Goal: Task Accomplishment & Management: Complete application form

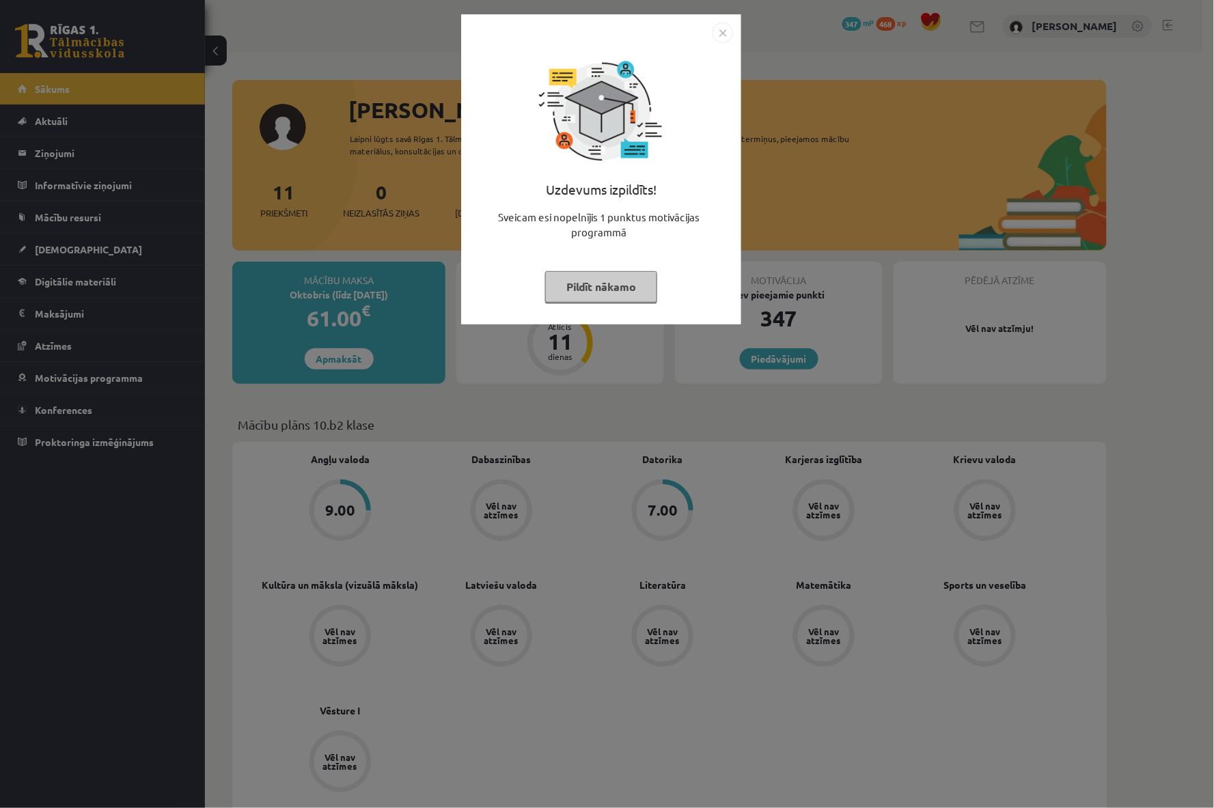
click at [718, 32] on img "Close" at bounding box center [723, 33] width 20 height 20
click at [719, 31] on img "Close" at bounding box center [723, 33] width 20 height 20
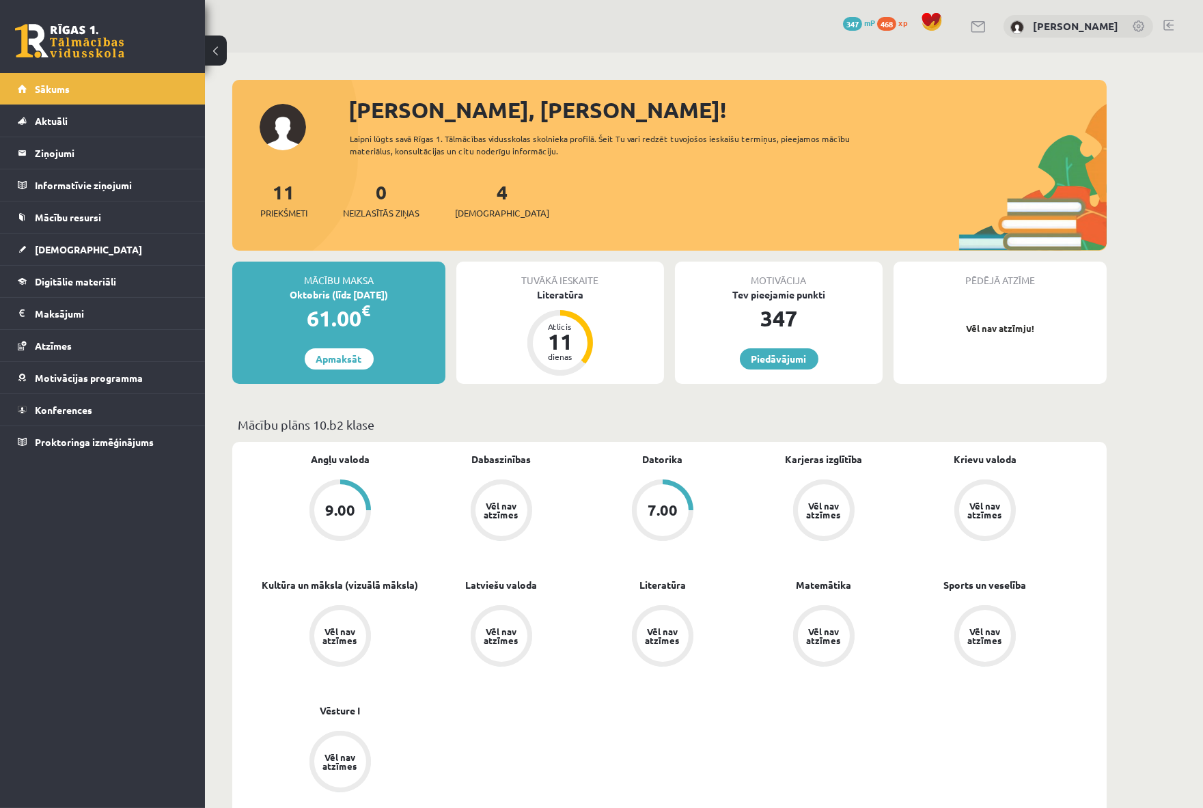
click at [1173, 29] on link at bounding box center [1169, 25] width 10 height 11
click at [73, 243] on span "[DEMOGRAPHIC_DATA]" at bounding box center [88, 249] width 107 height 12
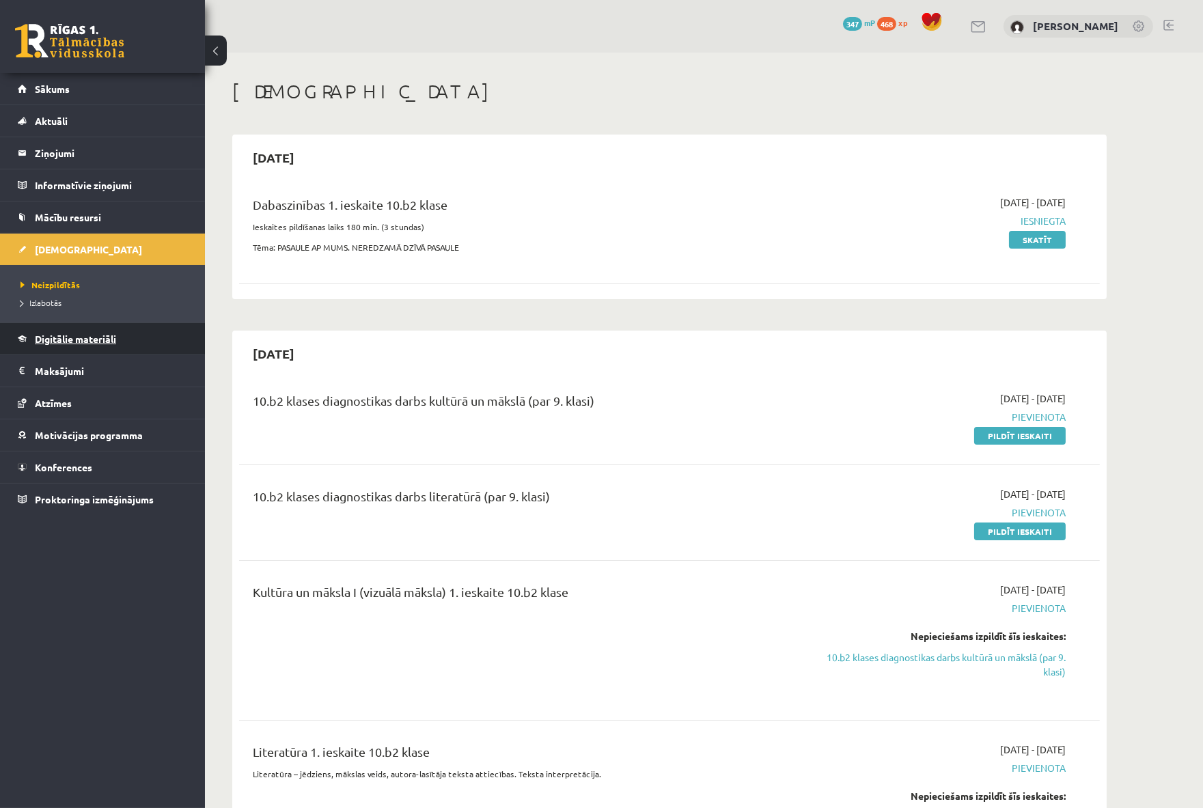
click at [83, 338] on span "Digitālie materiāli" at bounding box center [75, 339] width 81 height 12
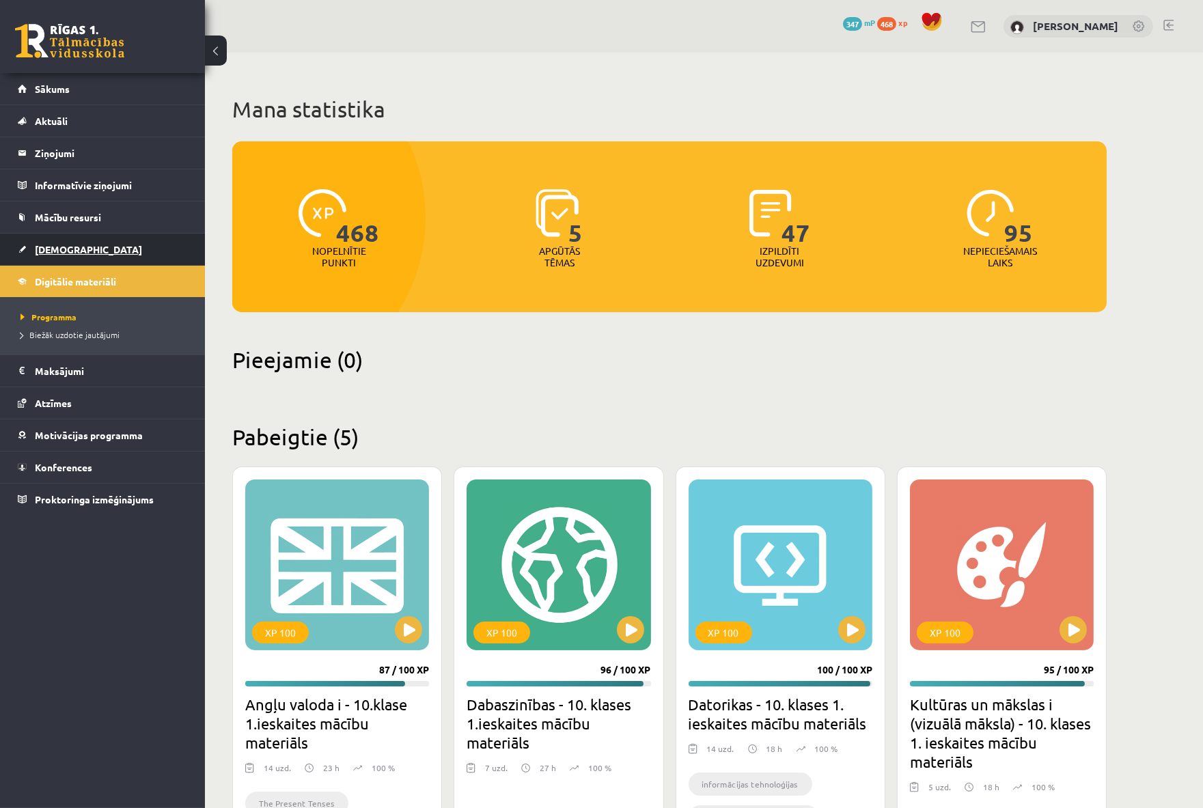
click at [76, 244] on link "[DEMOGRAPHIC_DATA]" at bounding box center [103, 249] width 170 height 31
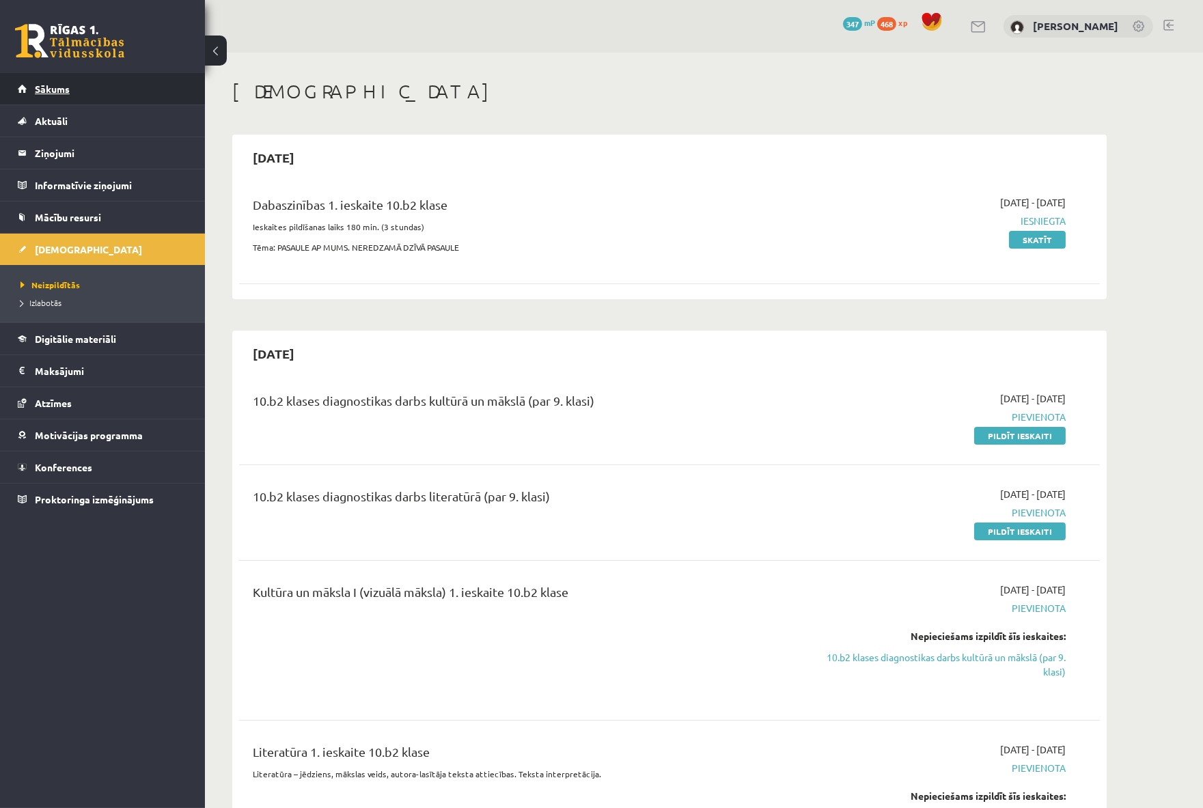
click at [83, 80] on link "Sākums" at bounding box center [103, 88] width 170 height 31
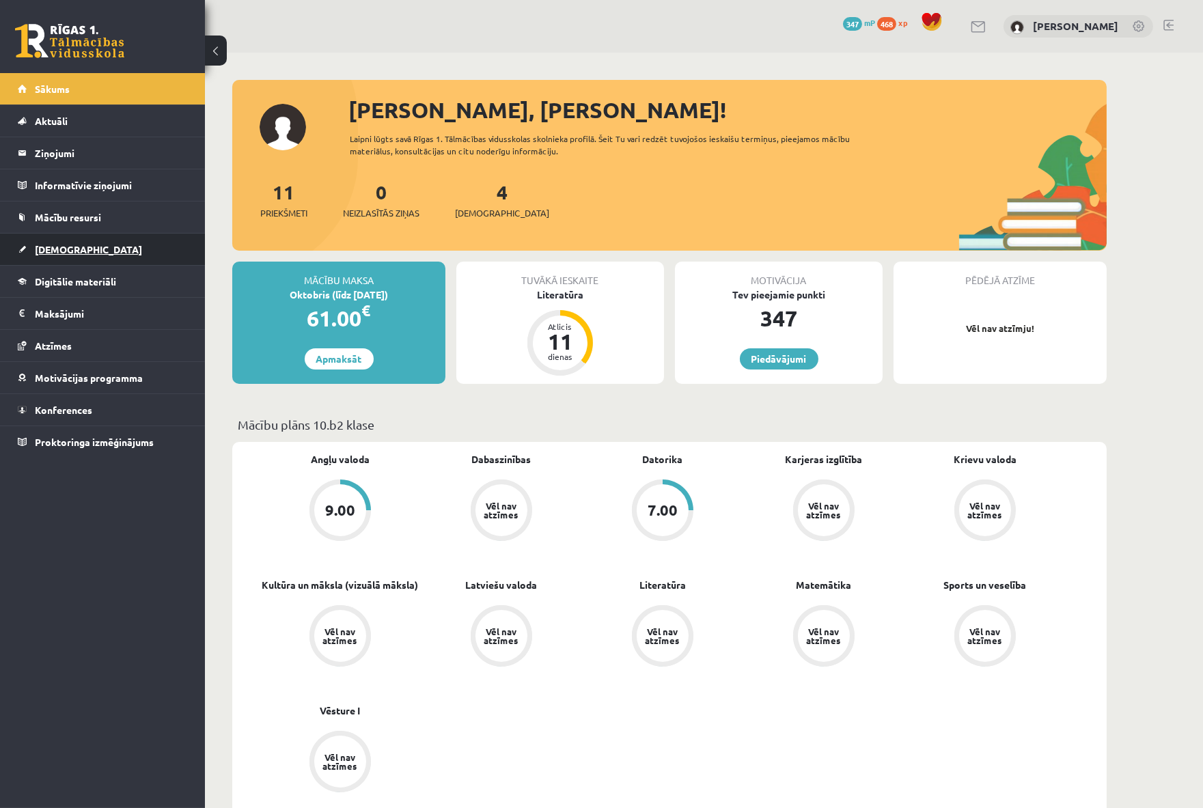
click at [67, 253] on span "[DEMOGRAPHIC_DATA]" at bounding box center [88, 249] width 107 height 12
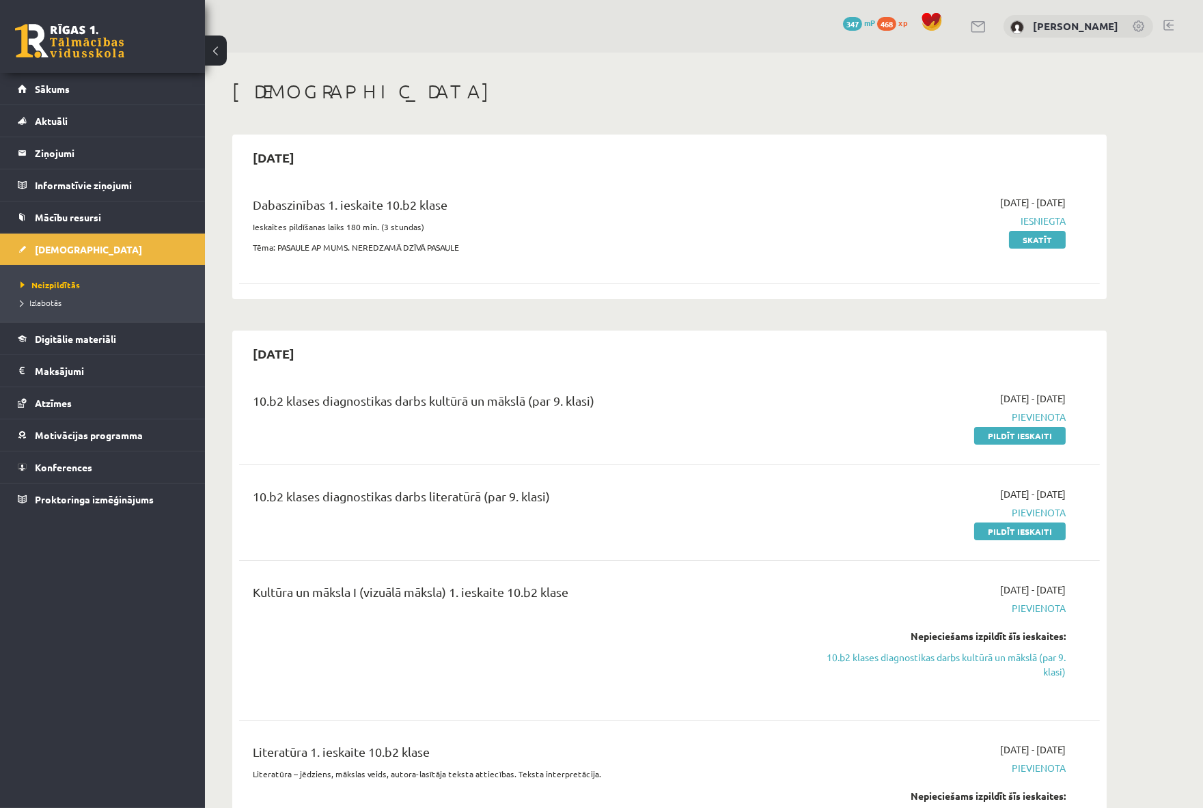
click at [1041, 217] on span "Iesniegta" at bounding box center [937, 221] width 258 height 14
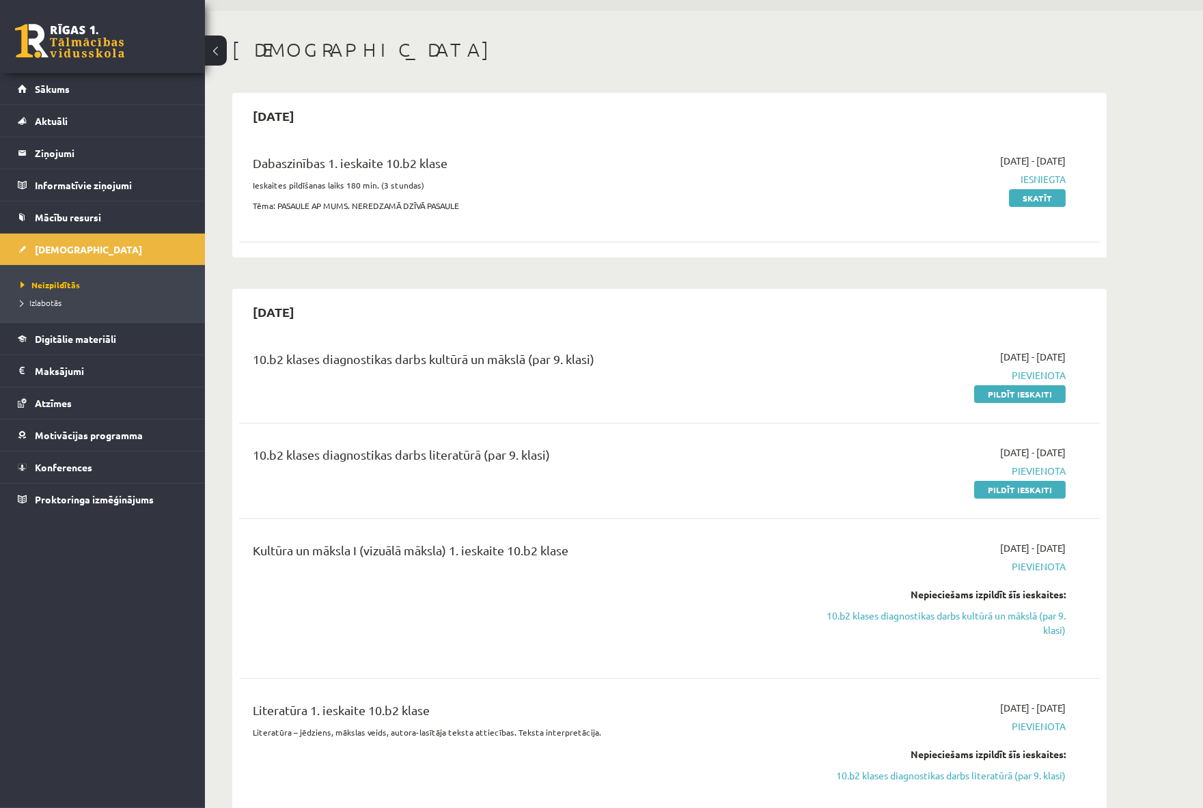
scroll to position [76, 0]
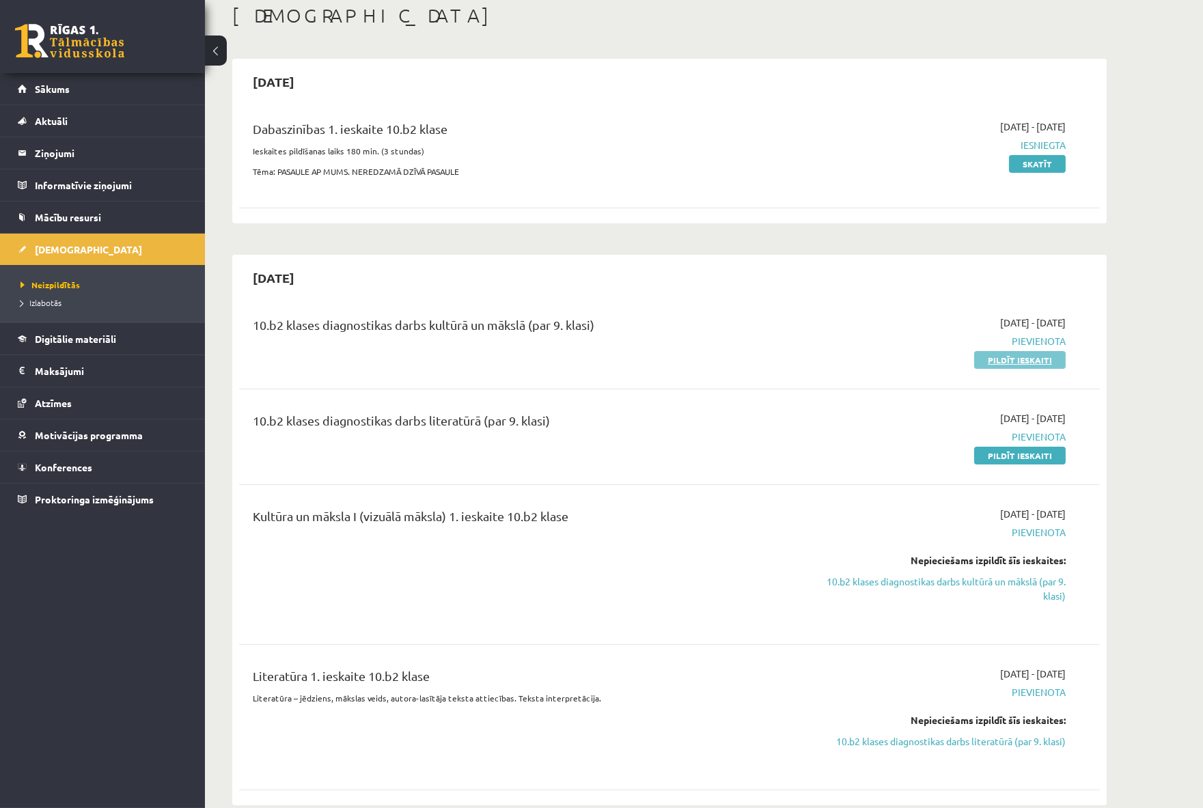
click at [1033, 357] on link "Pildīt ieskaiti" at bounding box center [1020, 360] width 92 height 18
click at [1053, 357] on link "Pildīt ieskaiti" at bounding box center [1020, 360] width 92 height 18
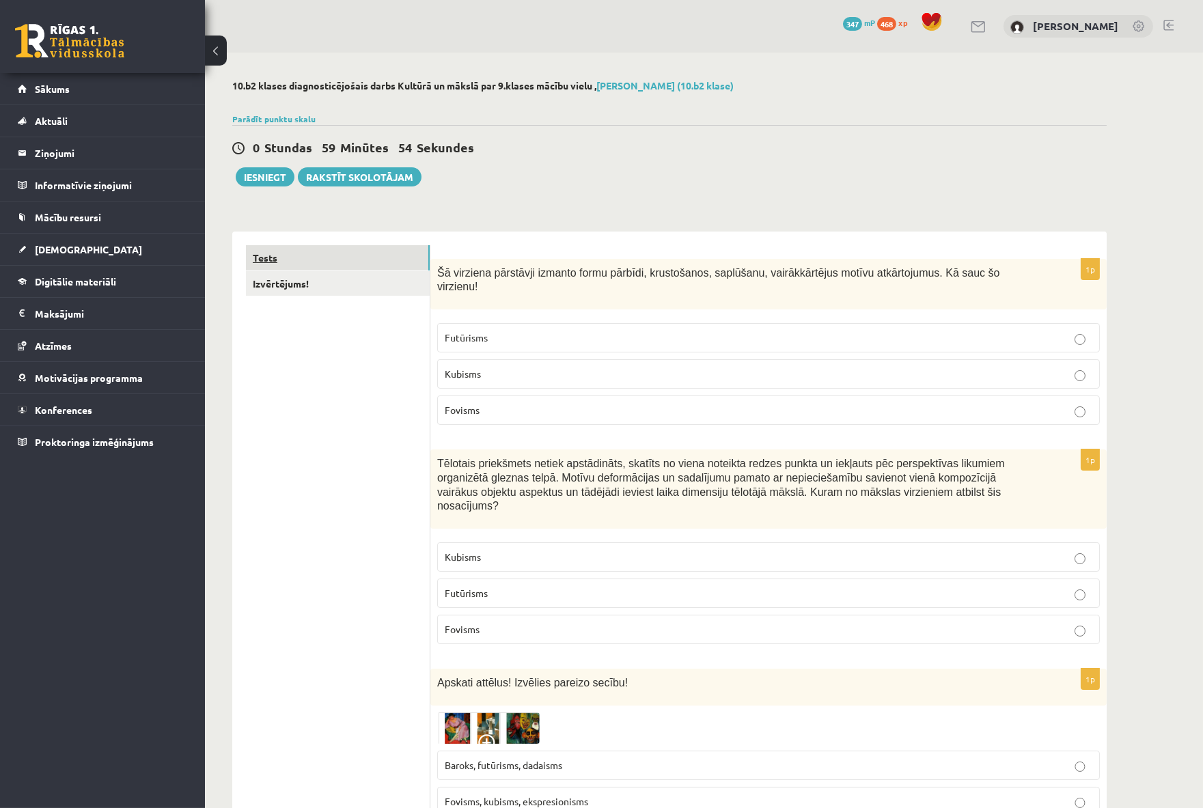
click at [266, 269] on link "Tests" at bounding box center [338, 257] width 184 height 25
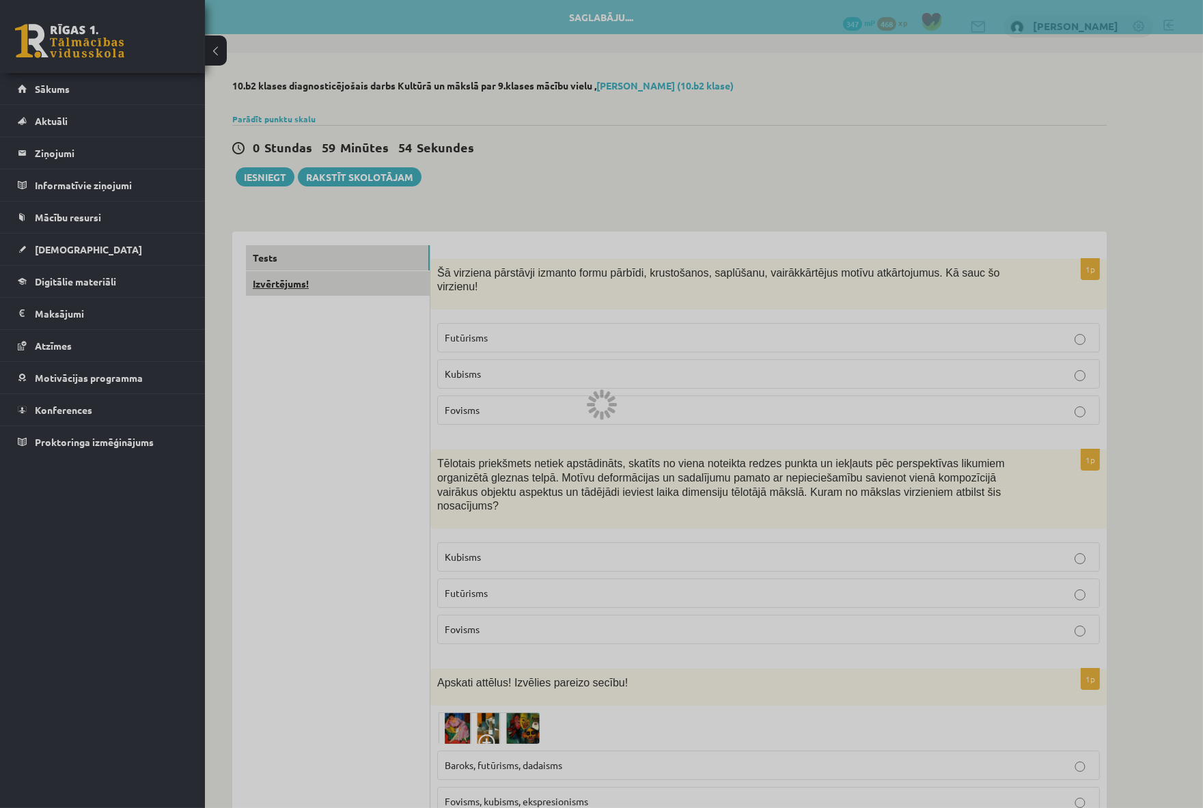
click at [269, 289] on link "Izvērtējums!" at bounding box center [338, 283] width 184 height 25
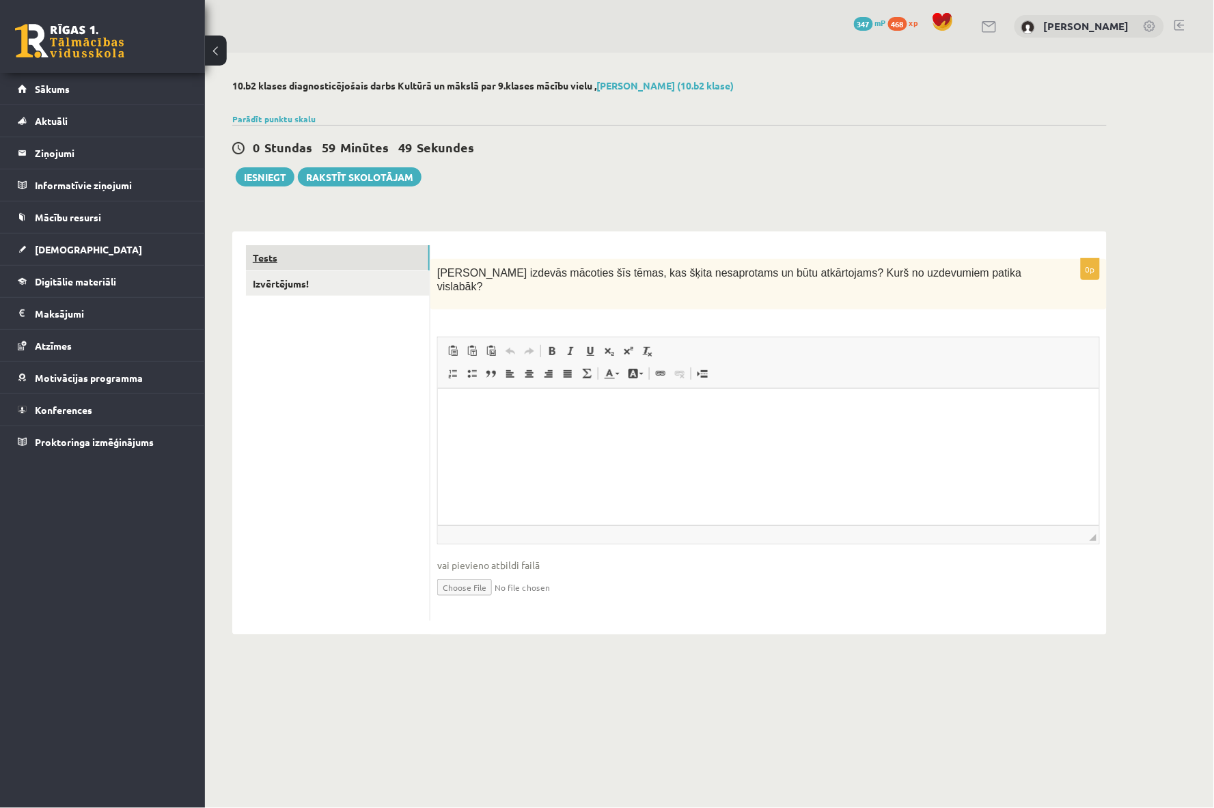
click at [329, 262] on link "Tests" at bounding box center [338, 257] width 184 height 25
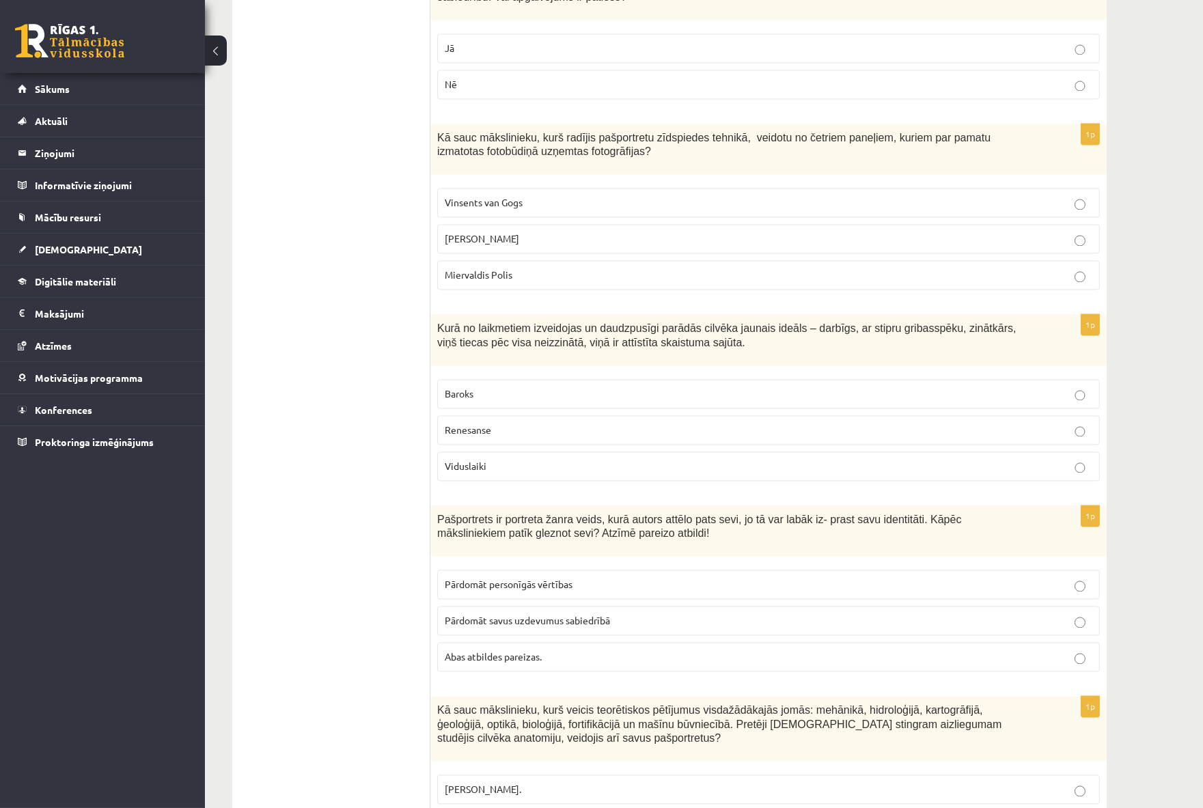
scroll to position [5818, 0]
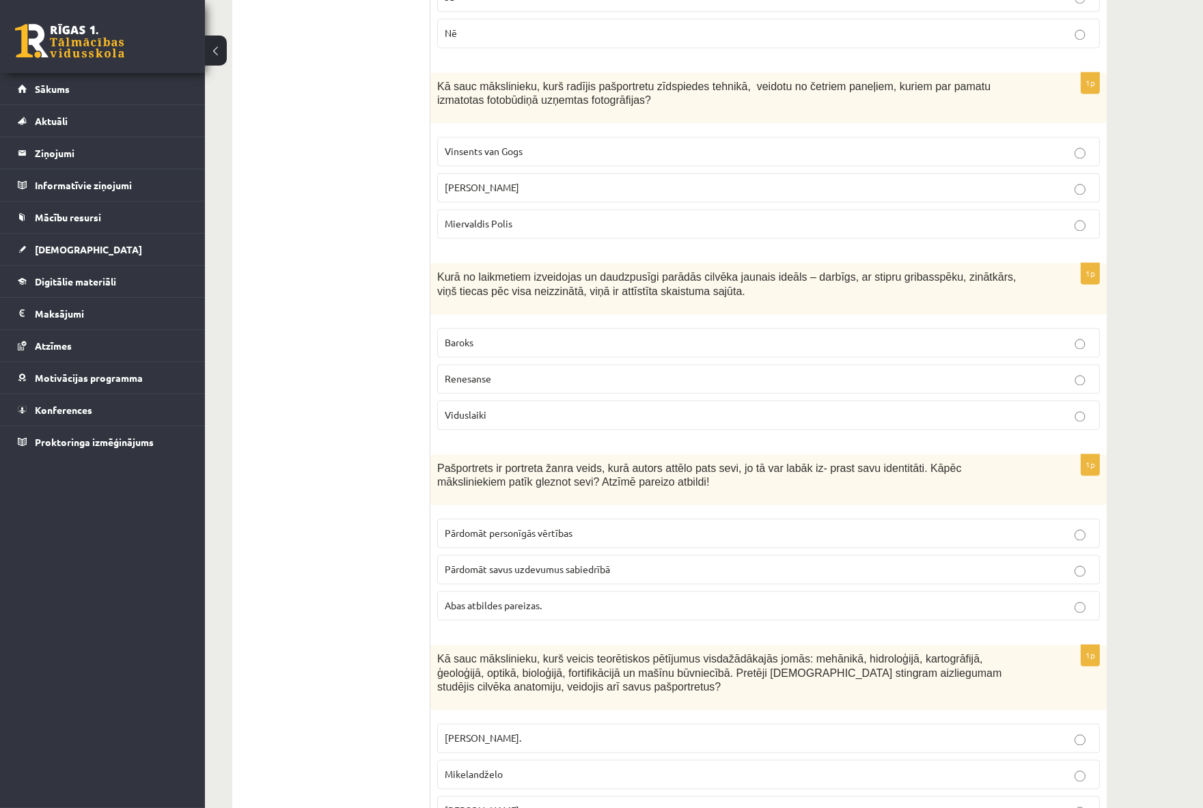
drag, startPoint x: 357, startPoint y: 399, endPoint x: 361, endPoint y: 313, distance: 86.2
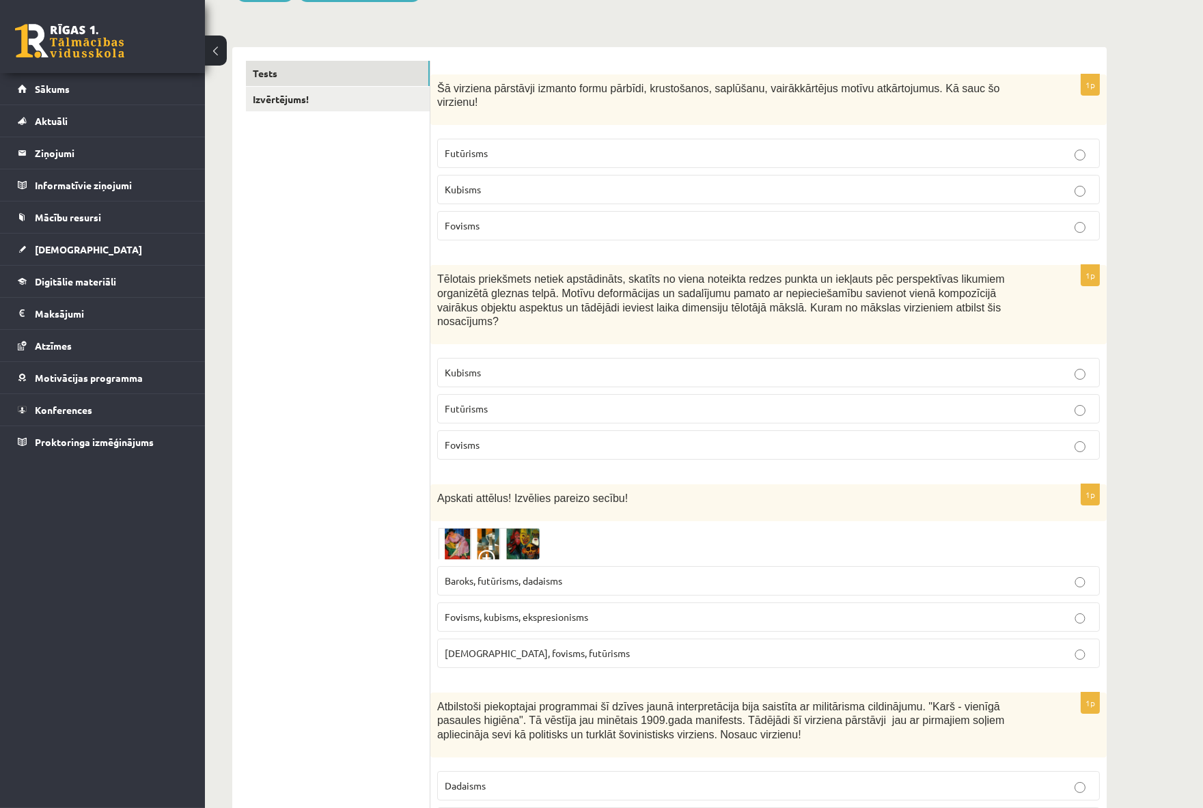
scroll to position [228, 0]
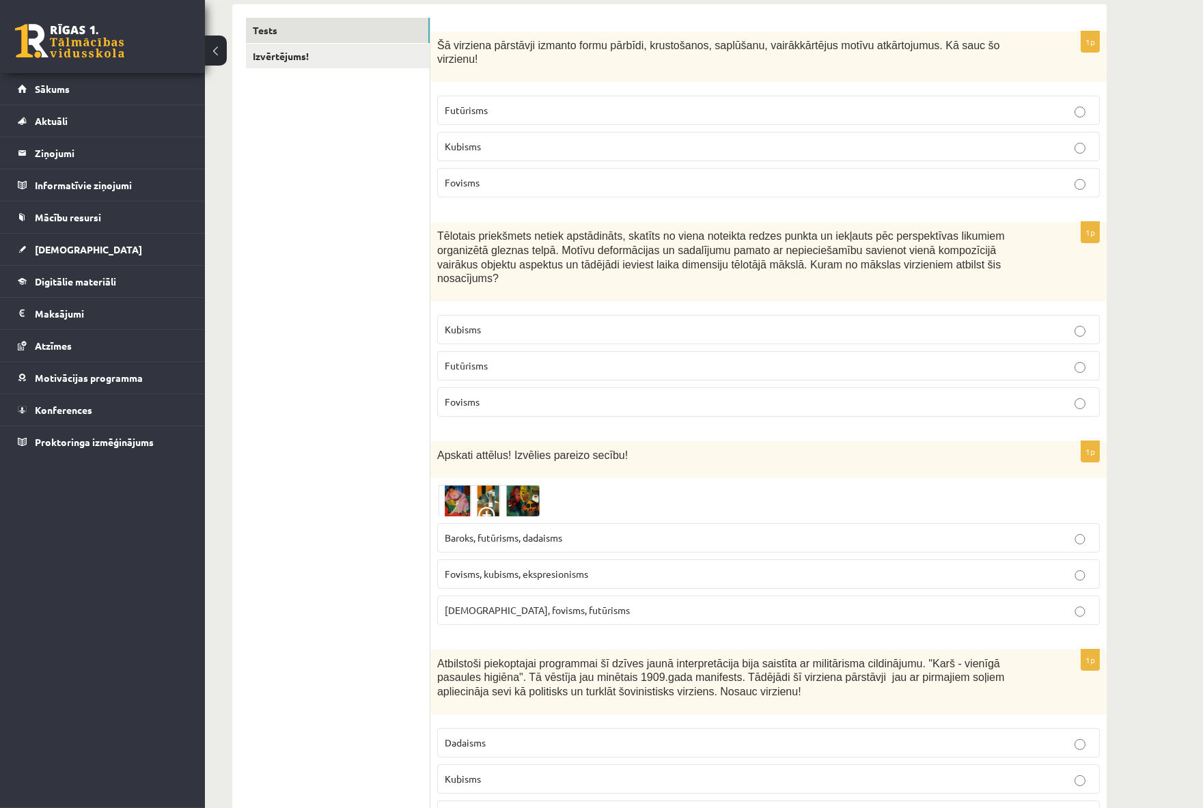
click at [454, 485] on img at bounding box center [488, 500] width 102 height 31
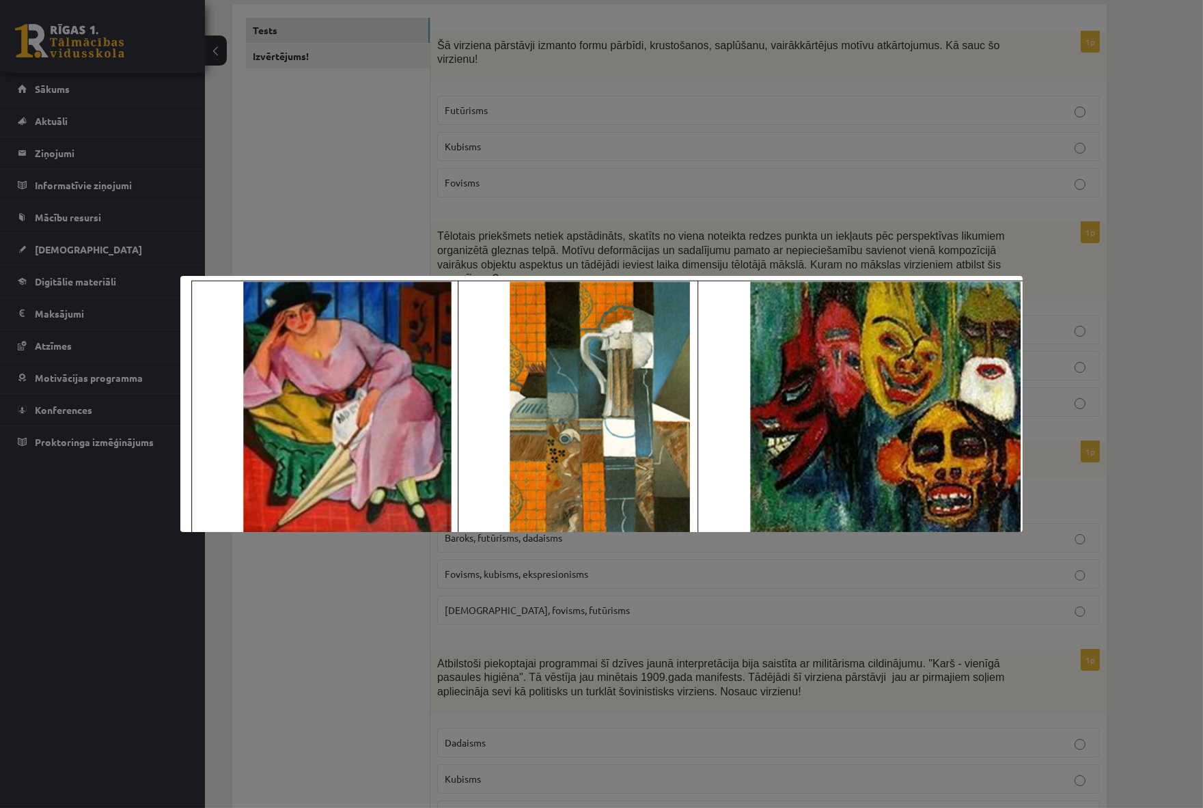
click at [340, 622] on div at bounding box center [601, 404] width 1203 height 808
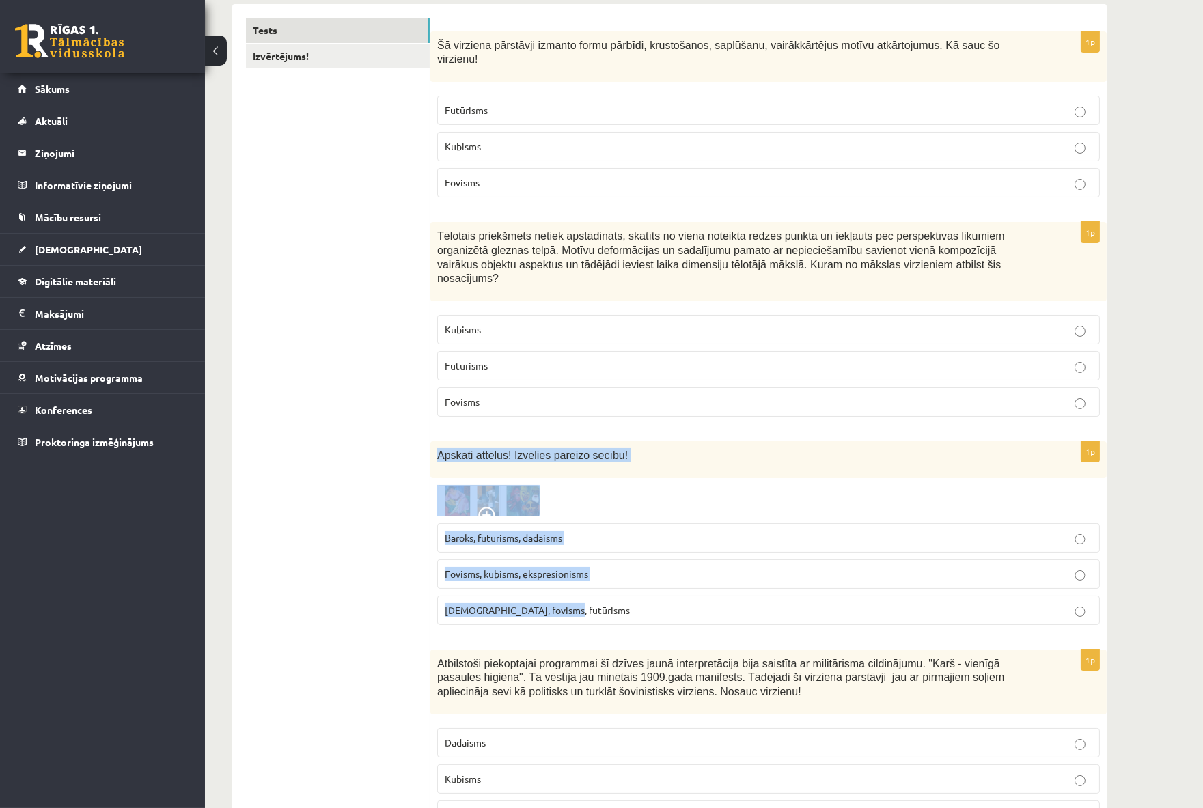
copy div "Apskati attēlus! Izvēlies pareizo secību! Baroks, futūrisms, dadaisms Fovisms, …"
drag, startPoint x: 433, startPoint y: 428, endPoint x: 653, endPoint y: 595, distance: 276.0
click at [653, 595] on div "1p Apskati attēlus! Izvēlies pareizo secību! Baroks, futūrisms, dadaisms Fovism…" at bounding box center [768, 538] width 676 height 195
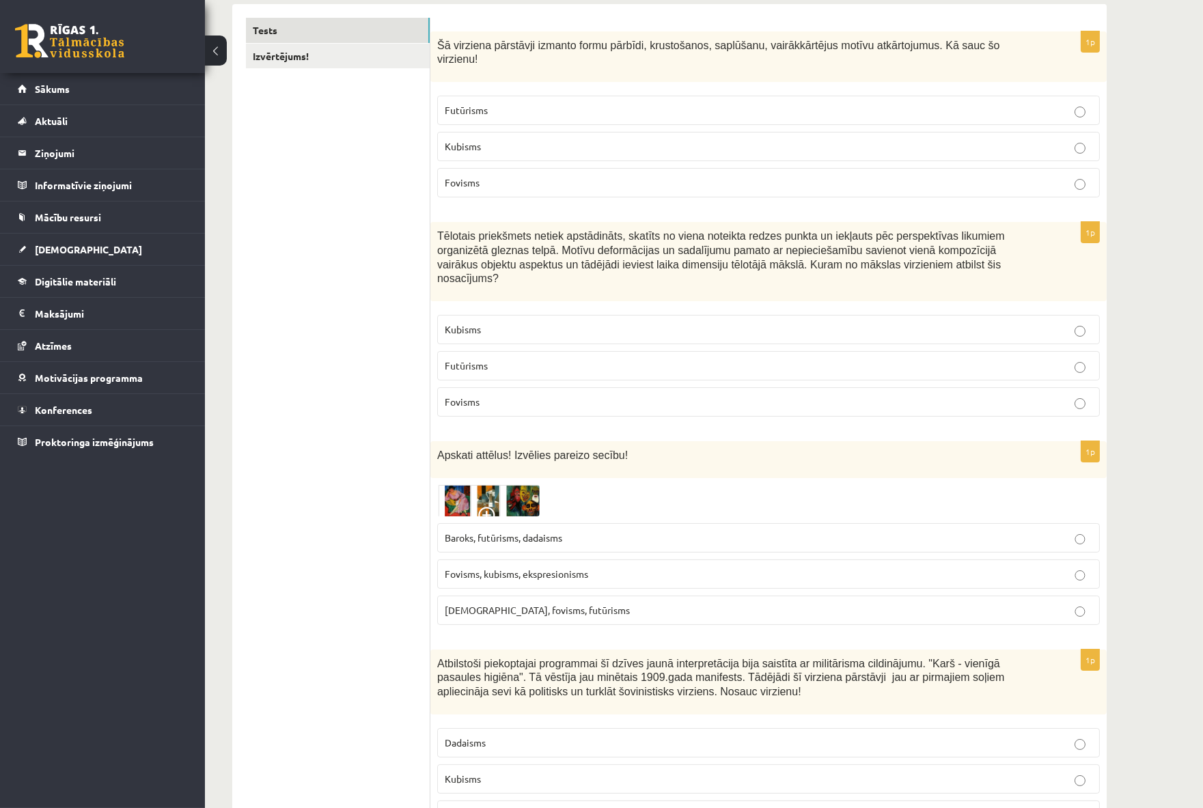
drag, startPoint x: 343, startPoint y: 325, endPoint x: 437, endPoint y: 441, distance: 149.1
click at [461, 485] on img at bounding box center [488, 500] width 102 height 31
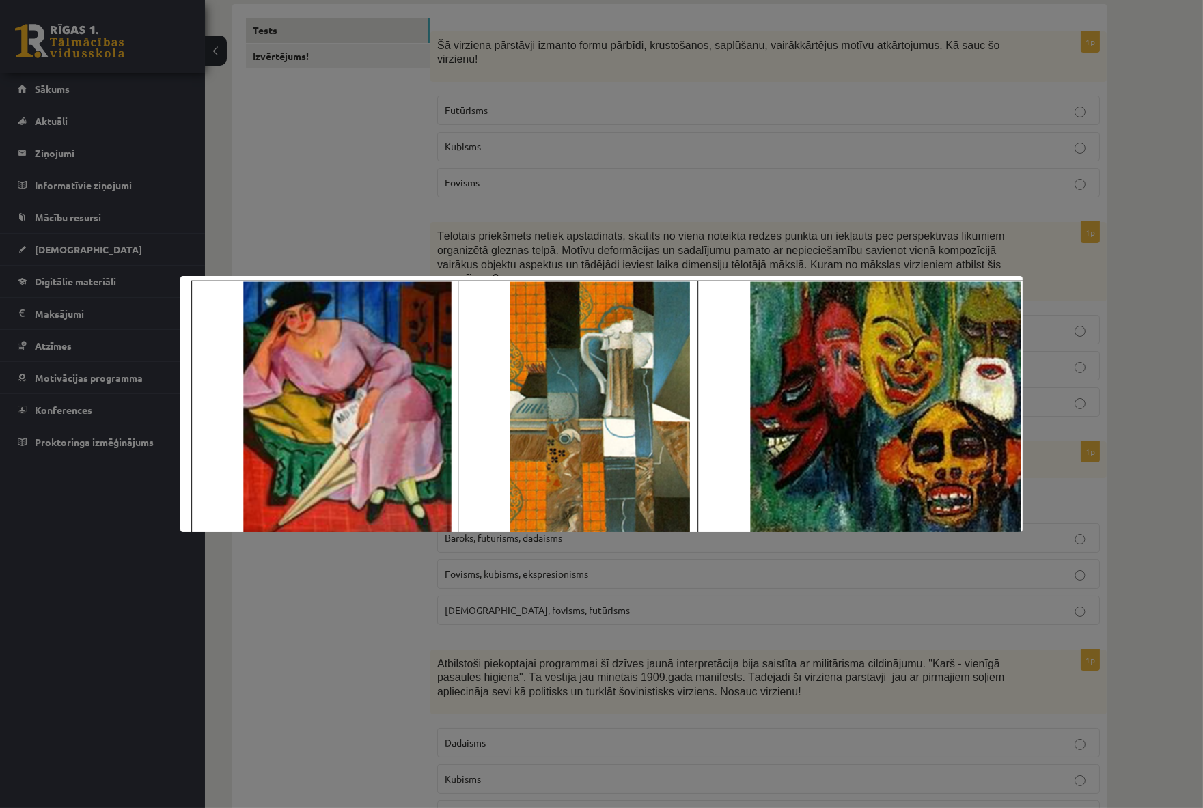
click at [276, 133] on div at bounding box center [601, 404] width 1203 height 808
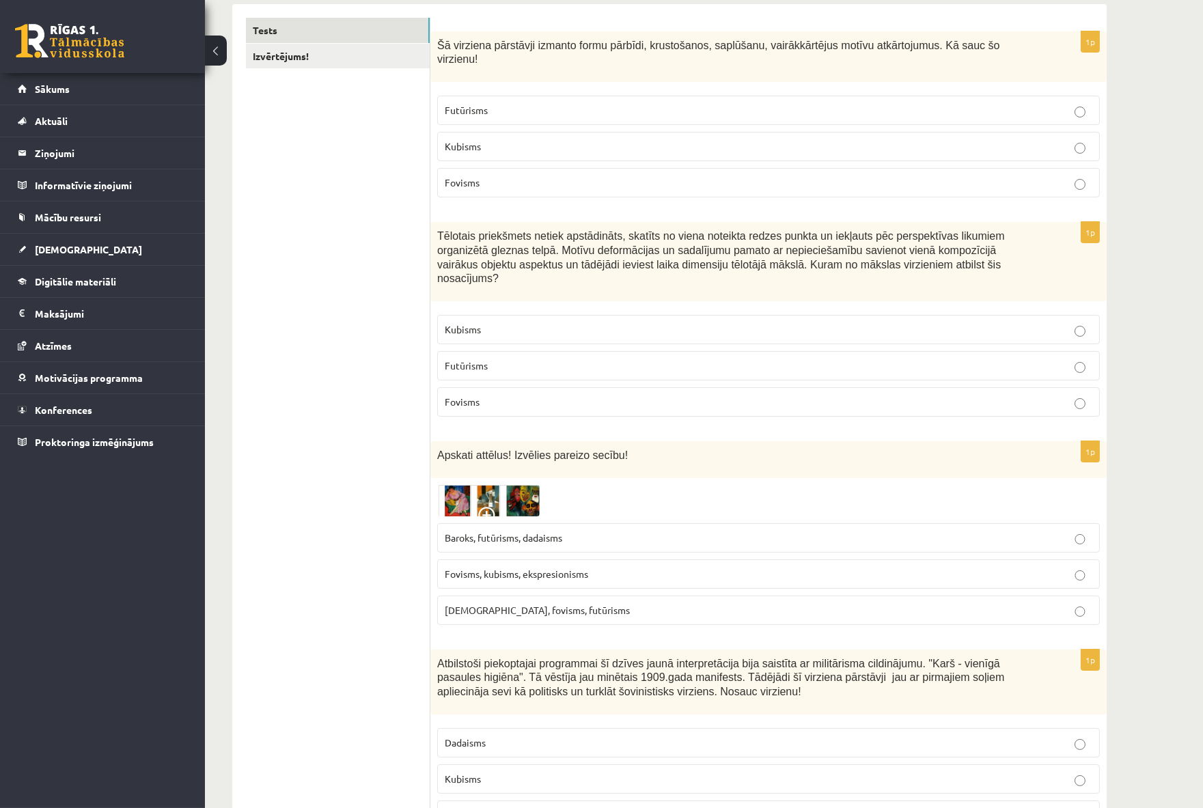
click at [594, 567] on p "Fovisms, kubisms, ekspresionisms" at bounding box center [769, 574] width 648 height 14
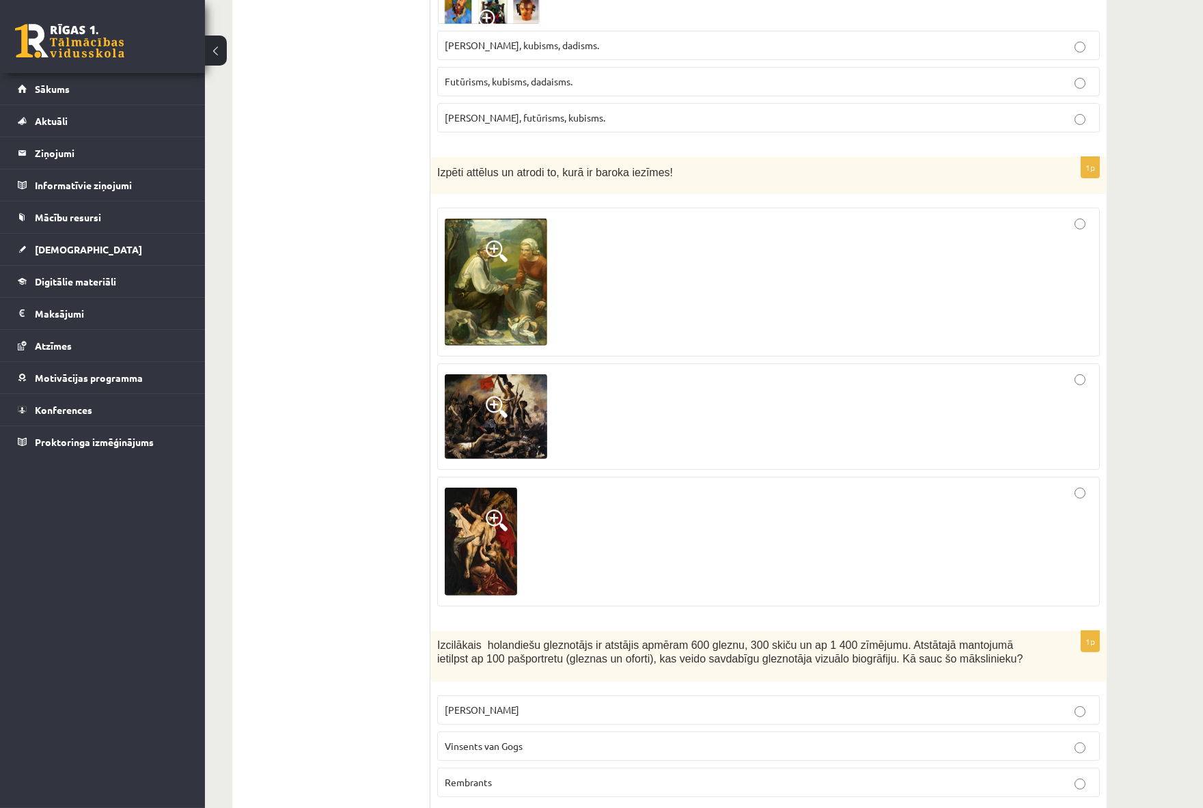
scroll to position [1062, 0]
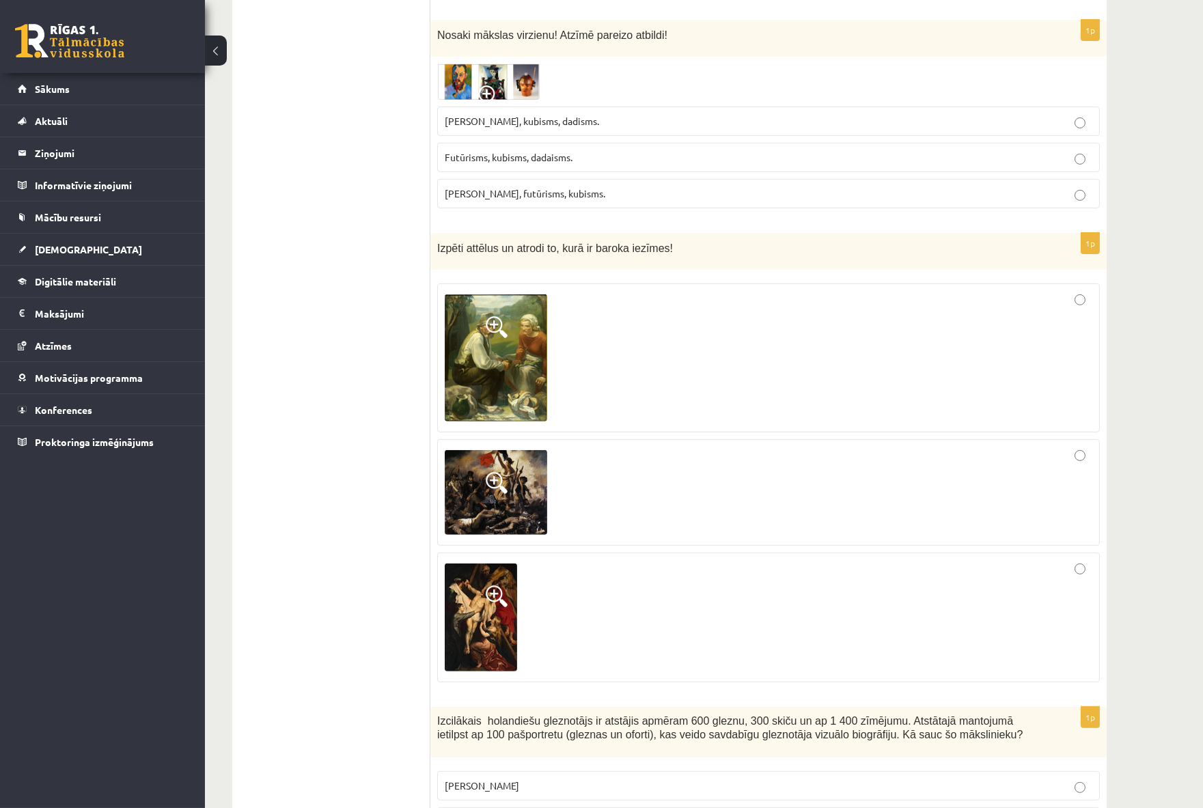
drag, startPoint x: 411, startPoint y: 213, endPoint x: 643, endPoint y: 526, distance: 389.7
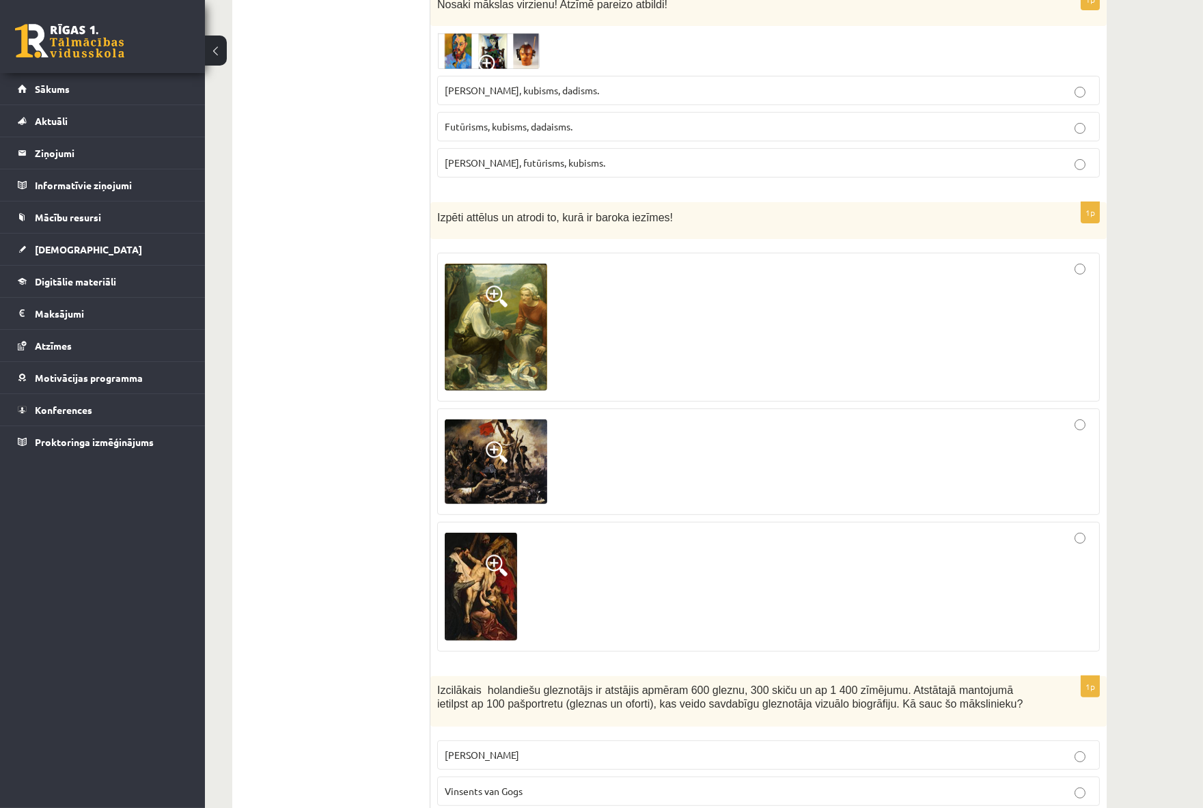
scroll to position [1138, 0]
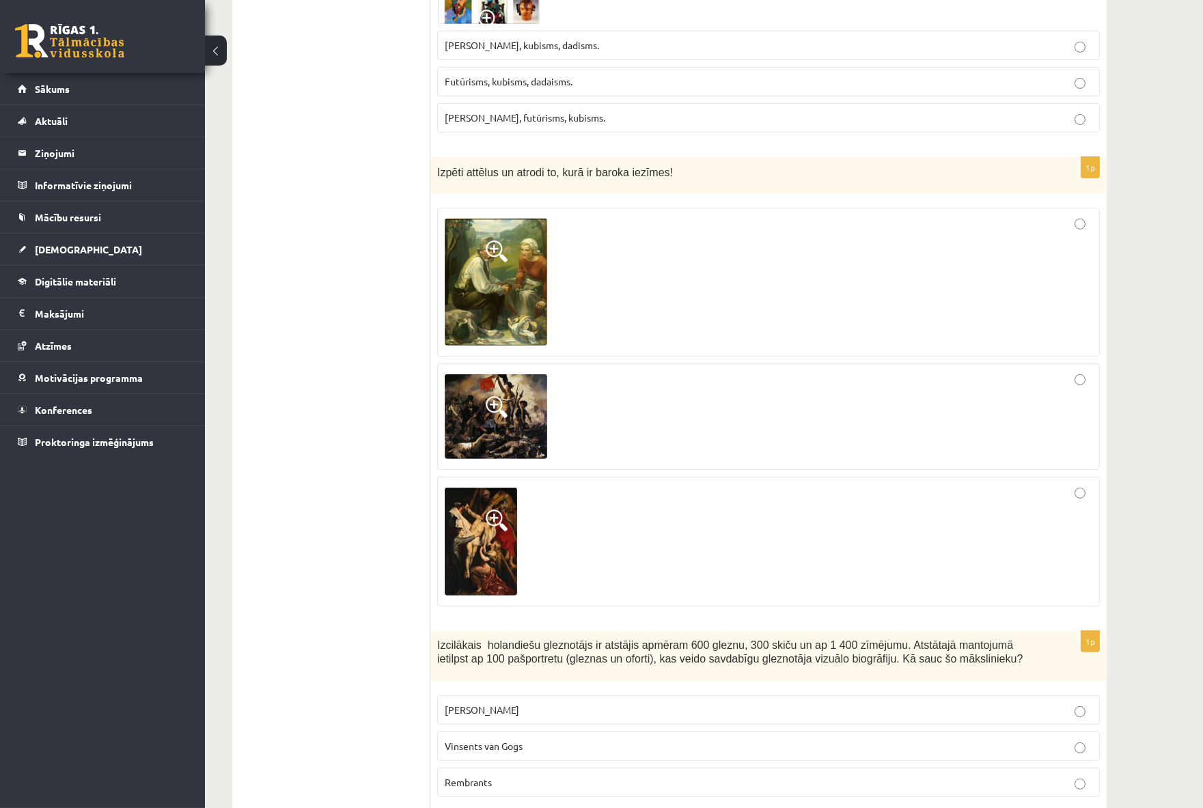
click at [1082, 484] on div at bounding box center [769, 541] width 648 height 115
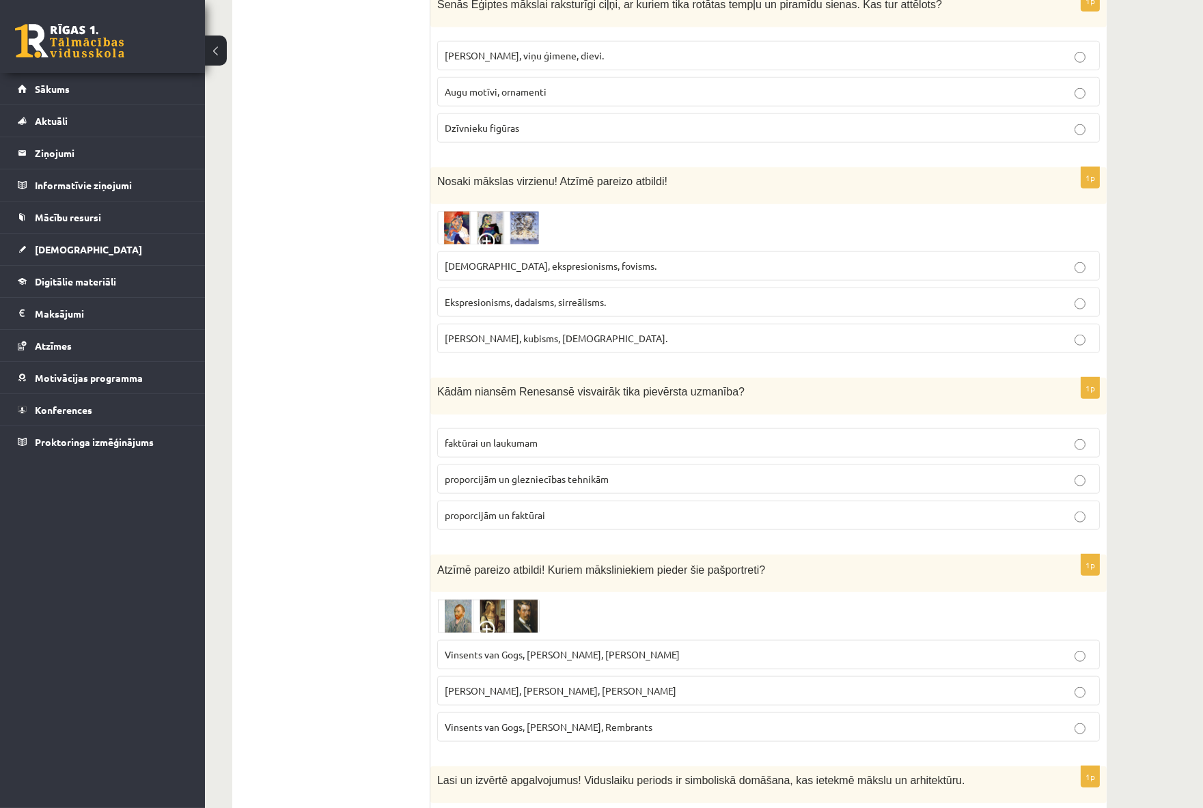
scroll to position [3112, 0]
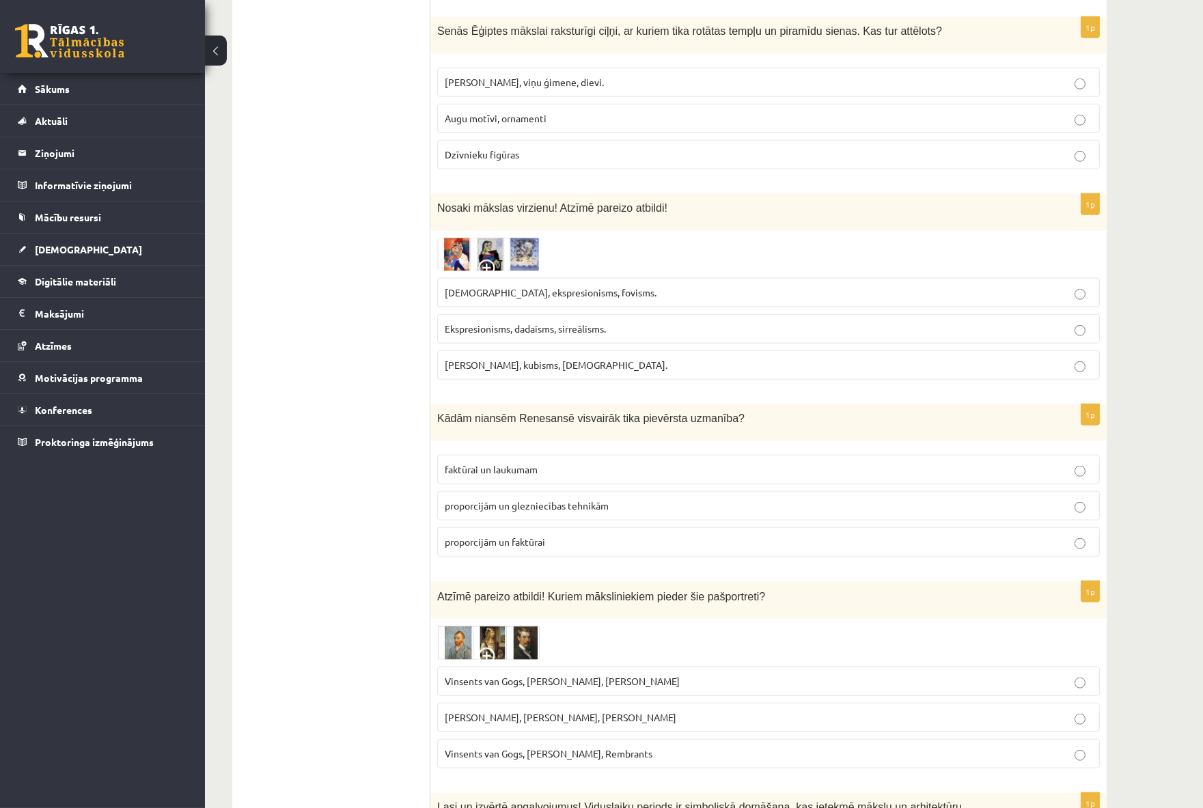
click at [460, 238] on img at bounding box center [488, 254] width 102 height 33
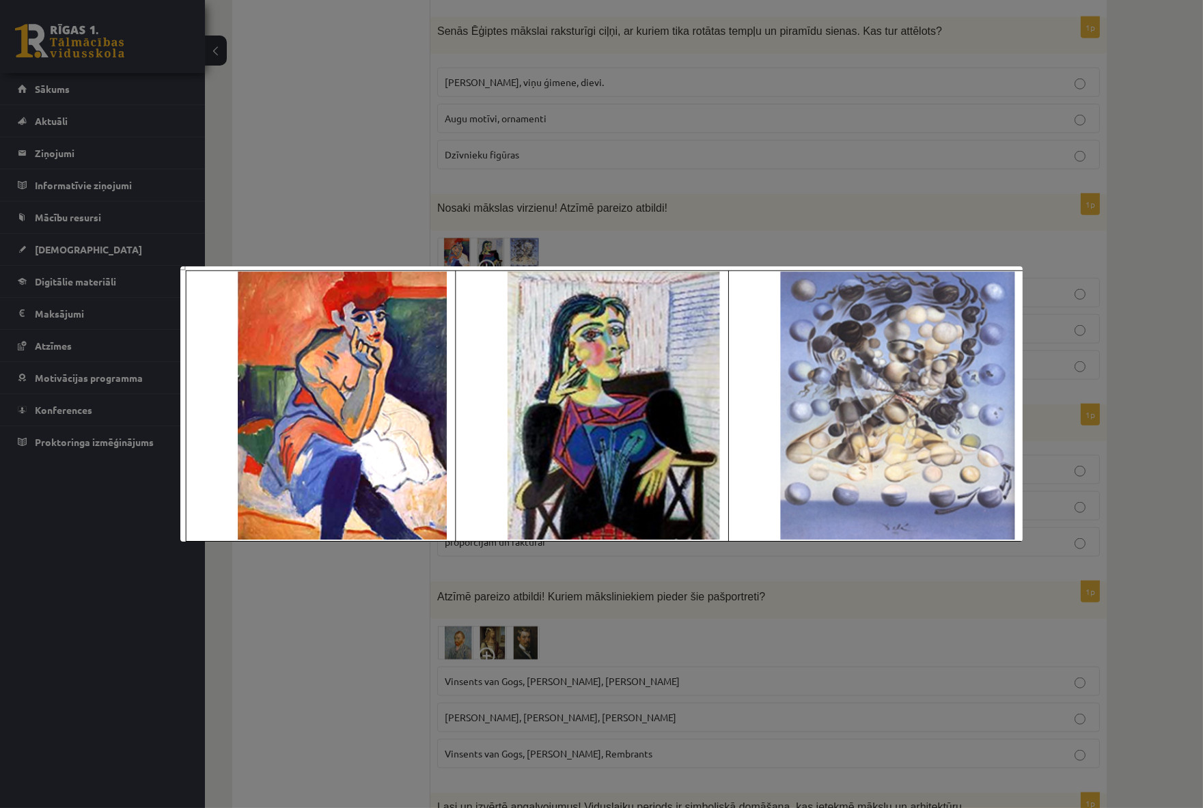
click at [319, 62] on div at bounding box center [601, 404] width 1203 height 808
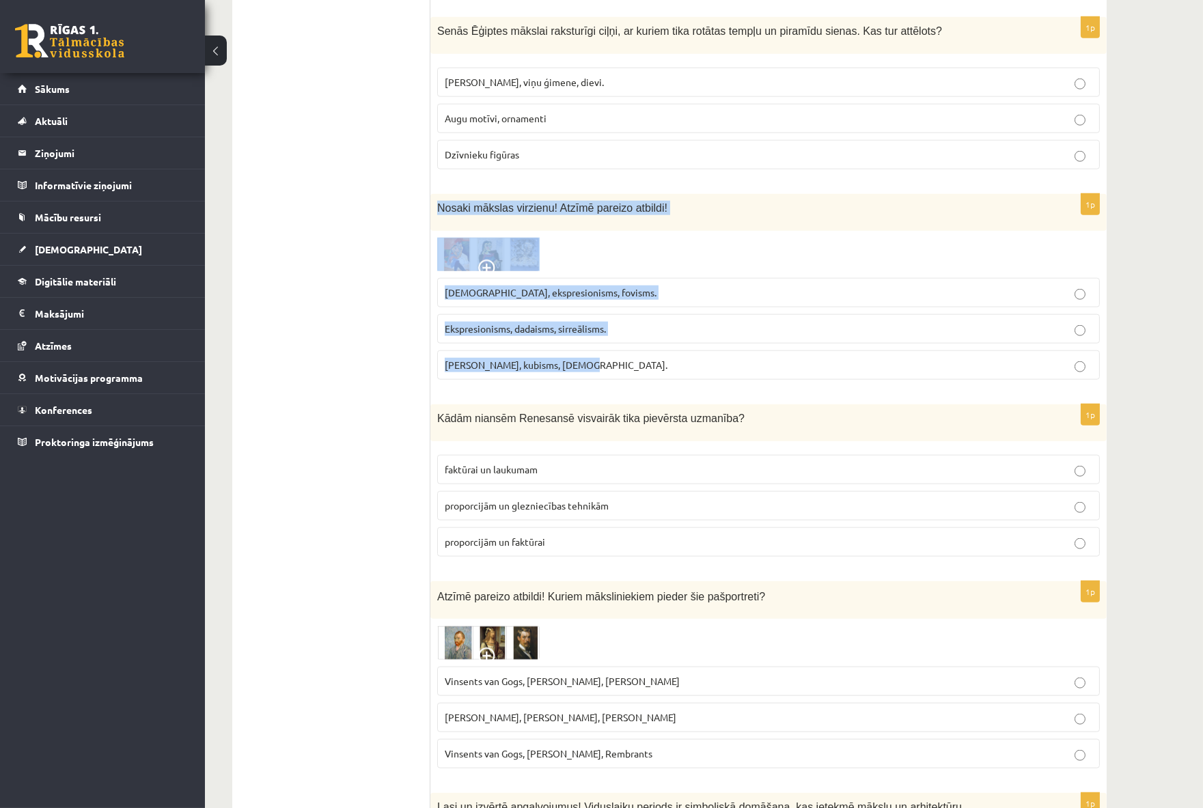
drag, startPoint x: 522, startPoint y: 203, endPoint x: 797, endPoint y: 346, distance: 309.6
click at [797, 346] on div "1p Nosaki mākslas virzienu! Atzīmē pareizo atbildi! Sirreālisms, ekspresionisms…" at bounding box center [768, 292] width 676 height 197
copy div "Nosaki mākslas virzienu! Atzīmē pareizo atbildi! Sirreālisms, ekspresionisms, f…"
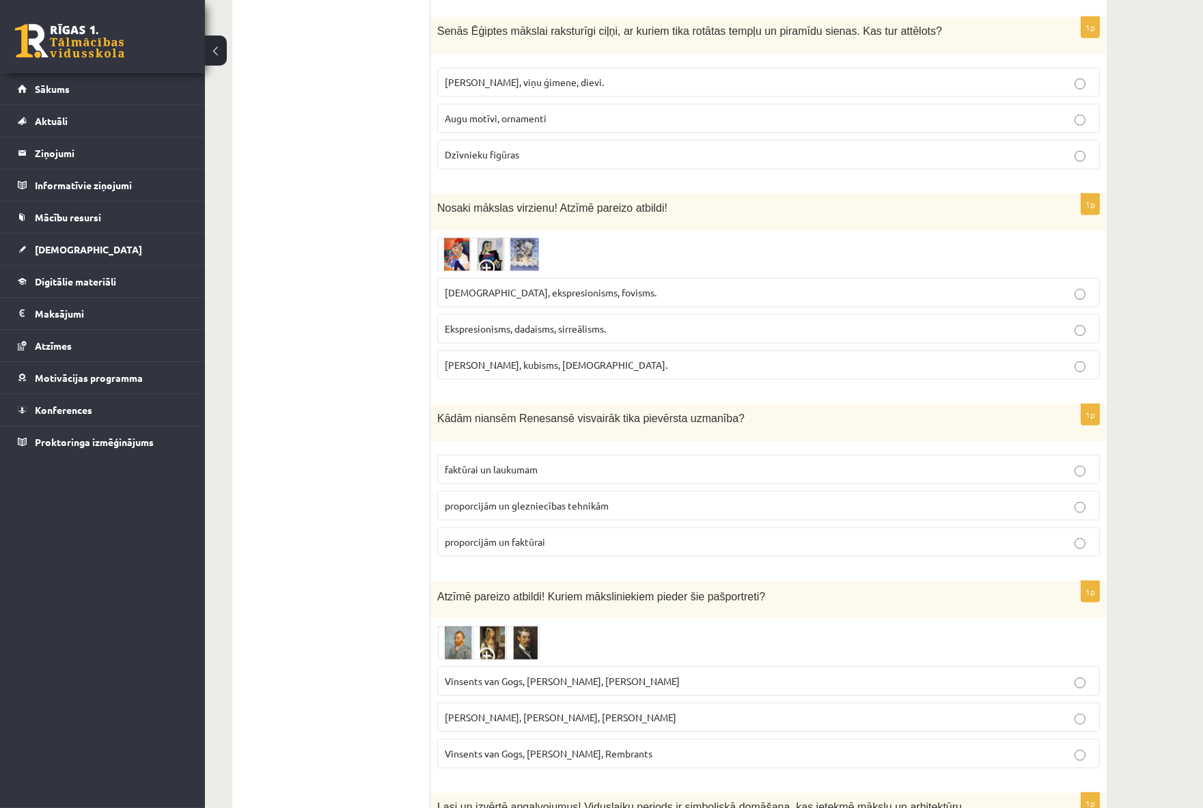
click at [303, 230] on ul "Tests Izvērtējums!" at bounding box center [338, 337] width 184 height 6409
drag, startPoint x: 491, startPoint y: 338, endPoint x: 408, endPoint y: 246, distance: 123.4
click at [489, 351] on label "Fovisms, kubisms, sirreālisms." at bounding box center [768, 365] width 663 height 29
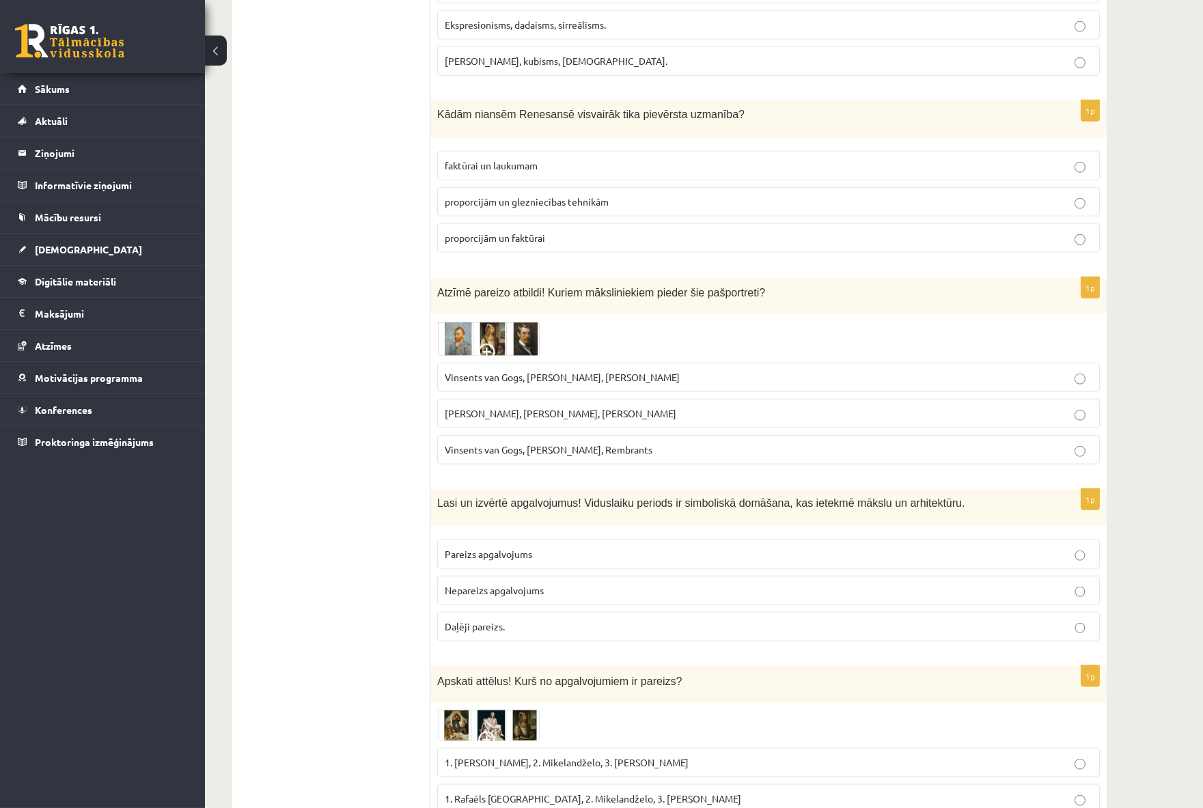
scroll to position [3492, 0]
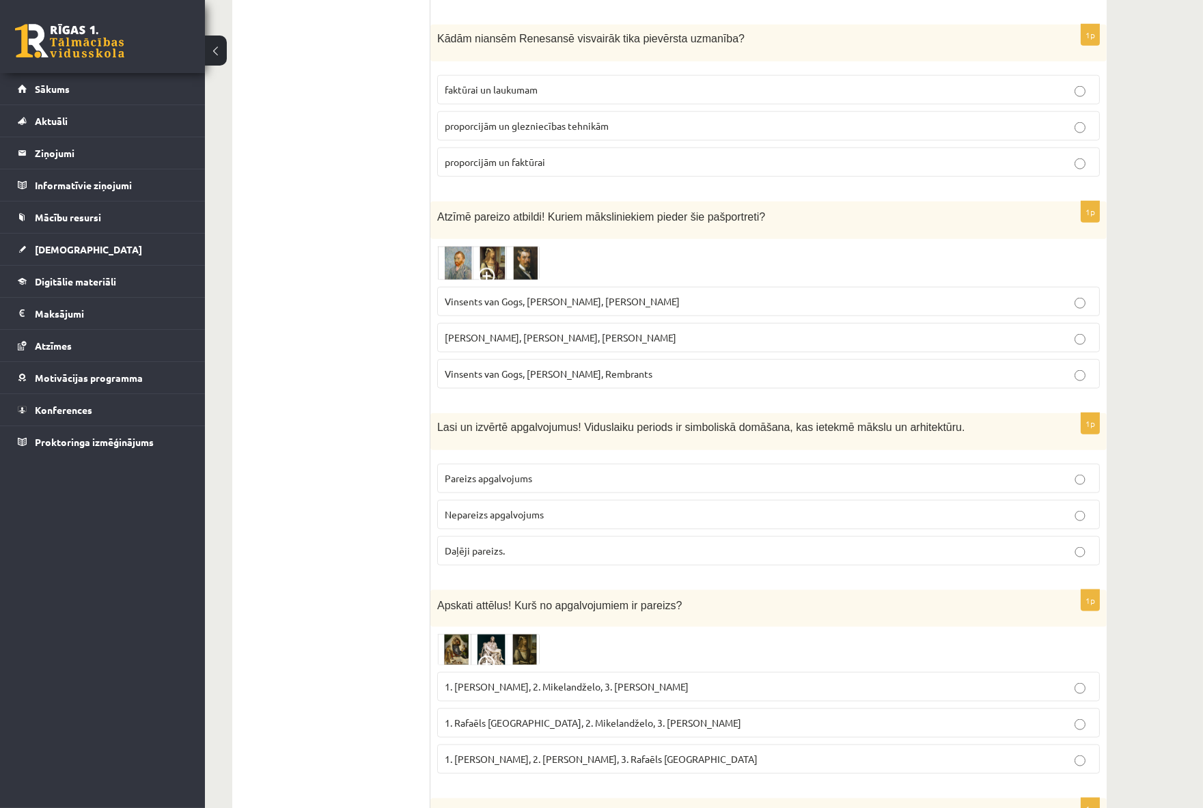
click at [490, 246] on img at bounding box center [488, 263] width 102 height 34
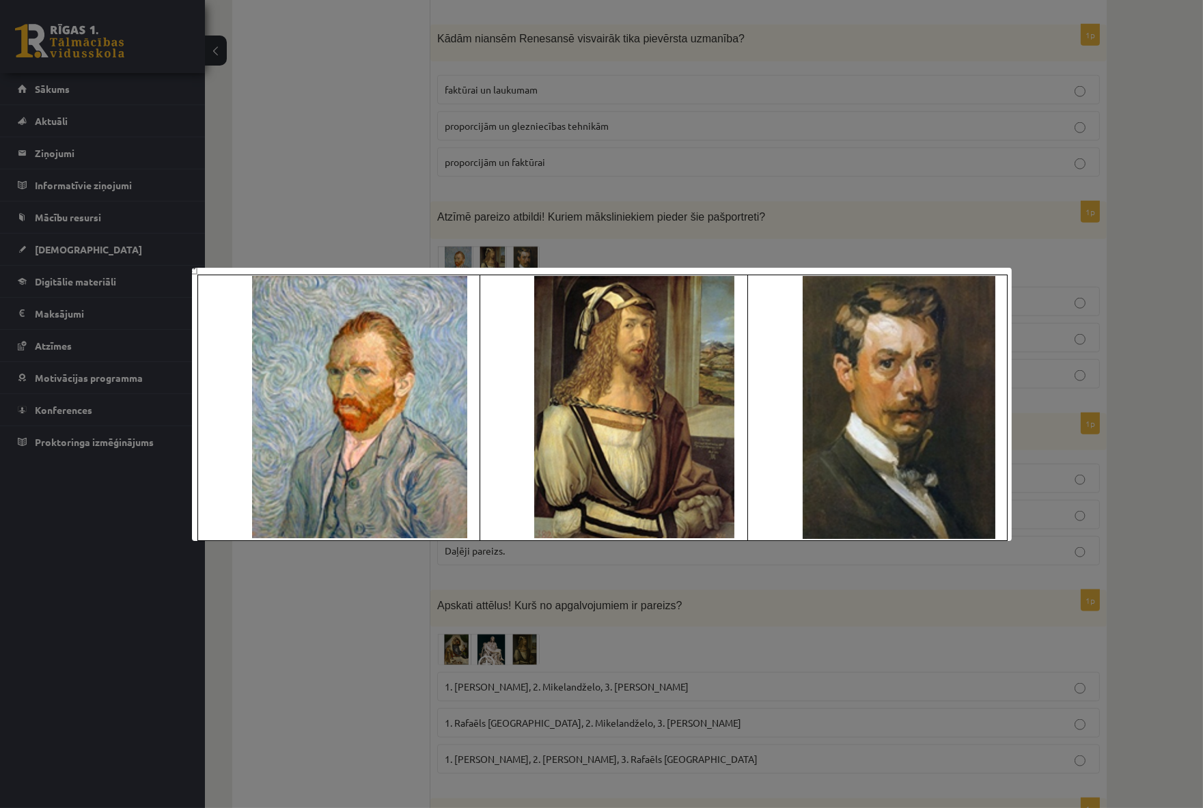
click at [316, 109] on div at bounding box center [601, 404] width 1203 height 808
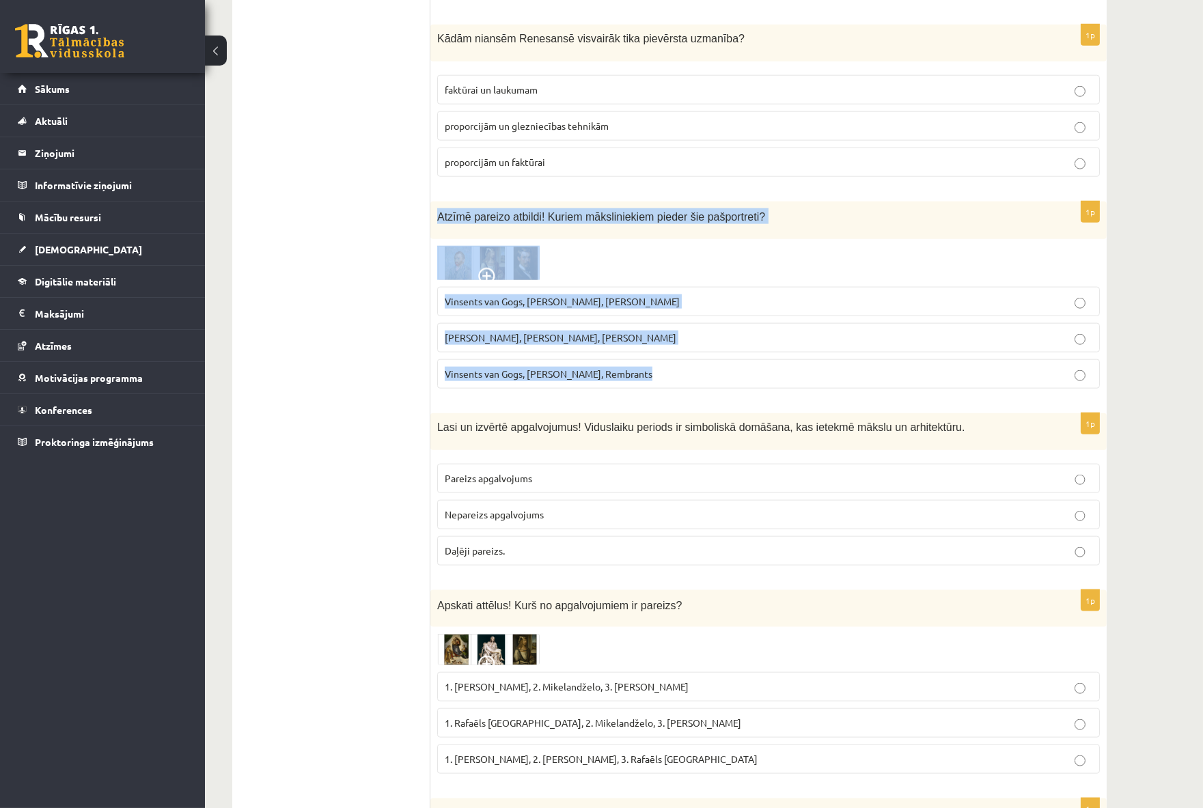
drag, startPoint x: 432, startPoint y: 174, endPoint x: 748, endPoint y: 344, distance: 359.5
click at [748, 344] on div "1p Atzīmē pareizo atbildi! Kuriem māksliniekiem pieder šie pašportreti? Vinsent…" at bounding box center [768, 301] width 676 height 198
copy div "Atzīmē pareizo atbildi! Kuriem māksliniekiem pieder šie pašportreti? Vinsents v…"
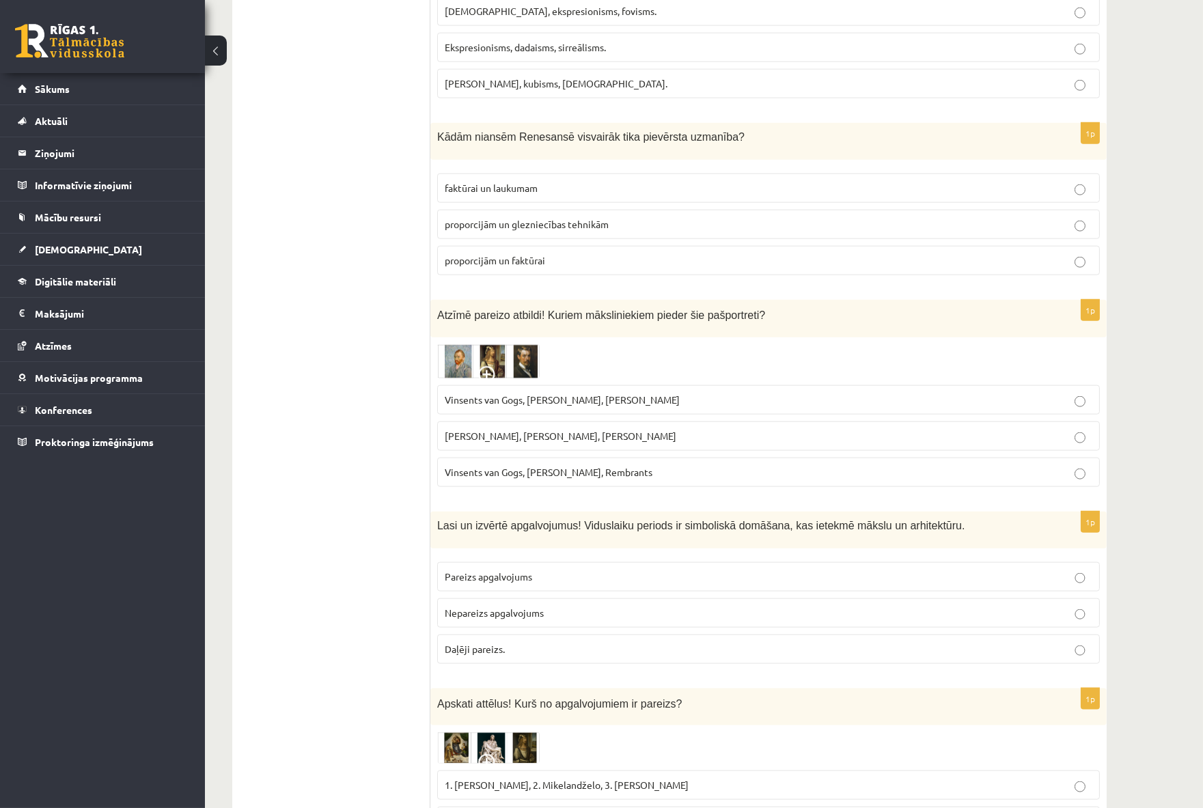
scroll to position [3389, 0]
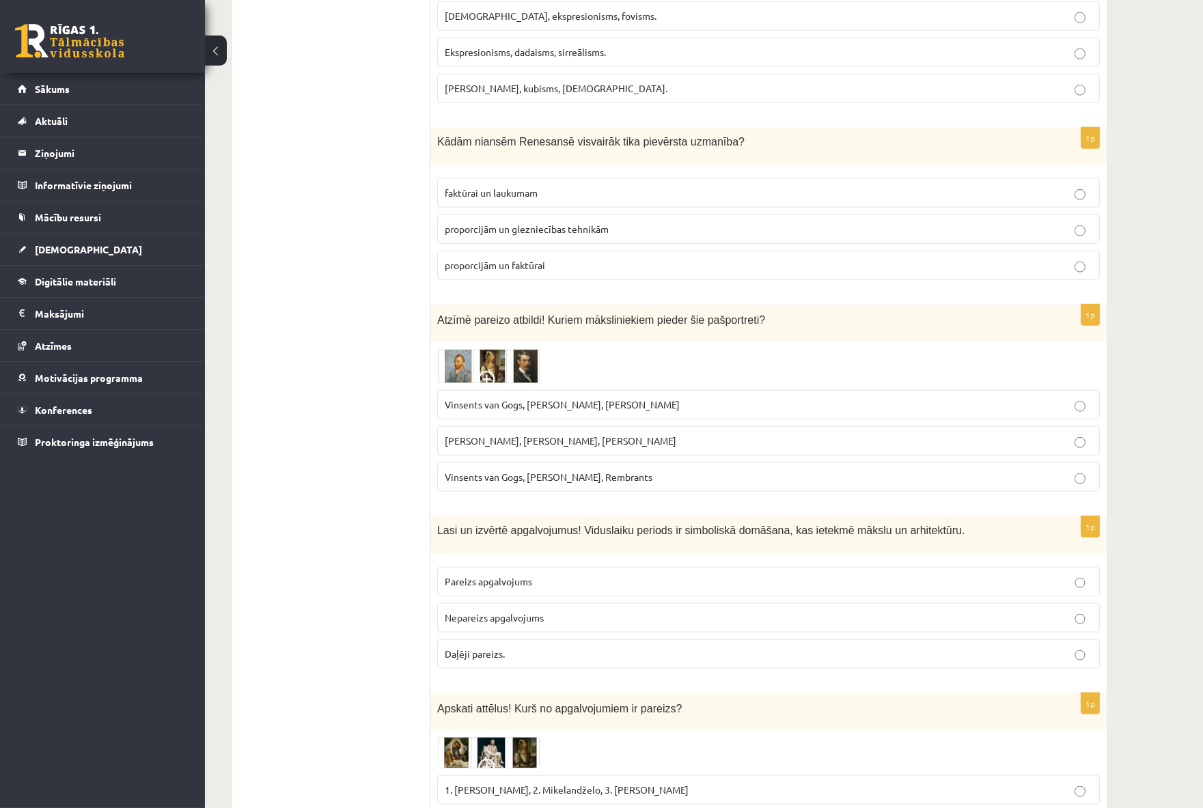
click at [477, 349] on img at bounding box center [488, 366] width 102 height 34
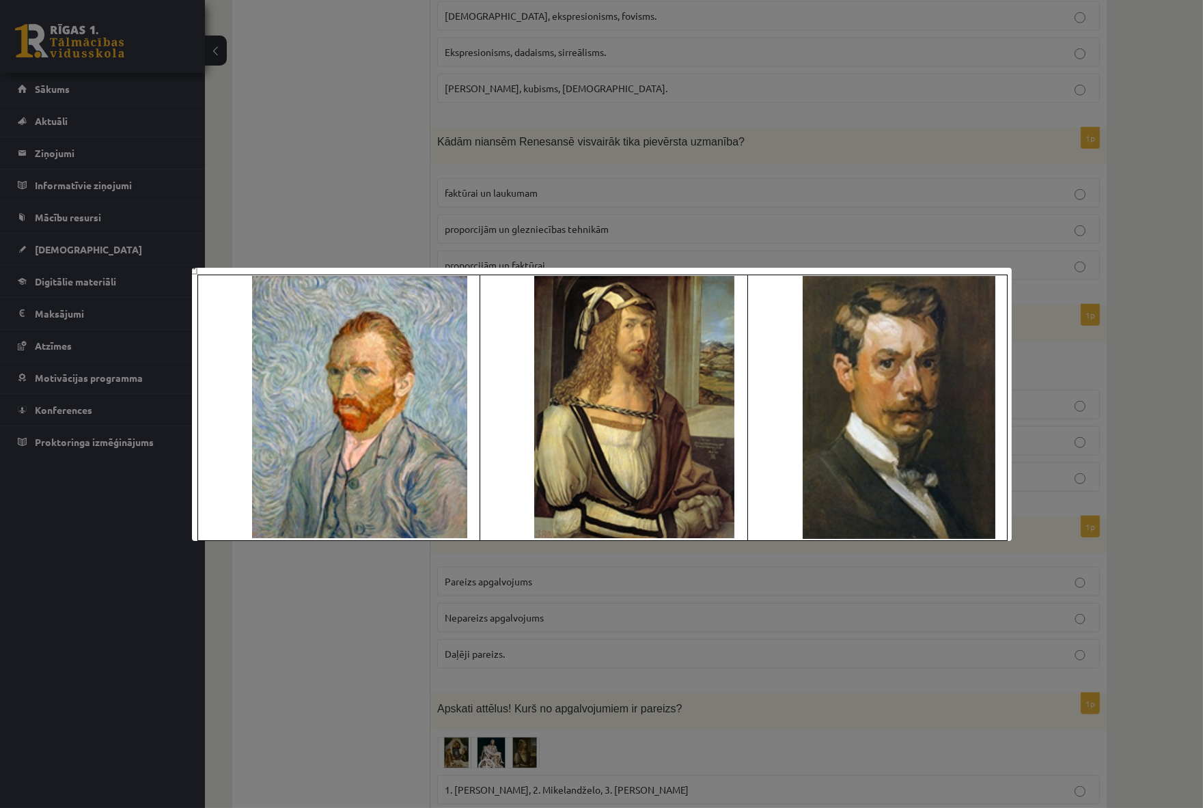
click at [329, 167] on div at bounding box center [601, 404] width 1203 height 808
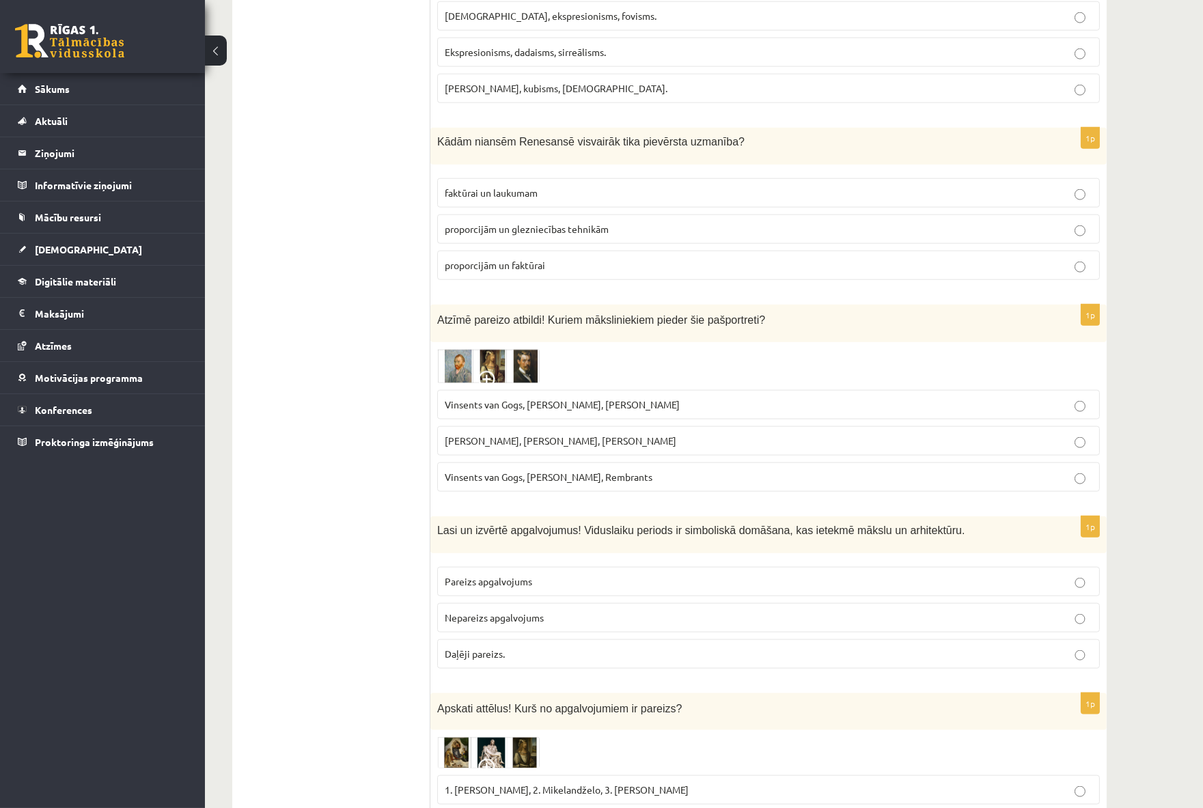
click at [525, 398] on span "Vinsents van Gogs, Albrehts Dīrers, Janis Rozentāls" at bounding box center [562, 404] width 235 height 12
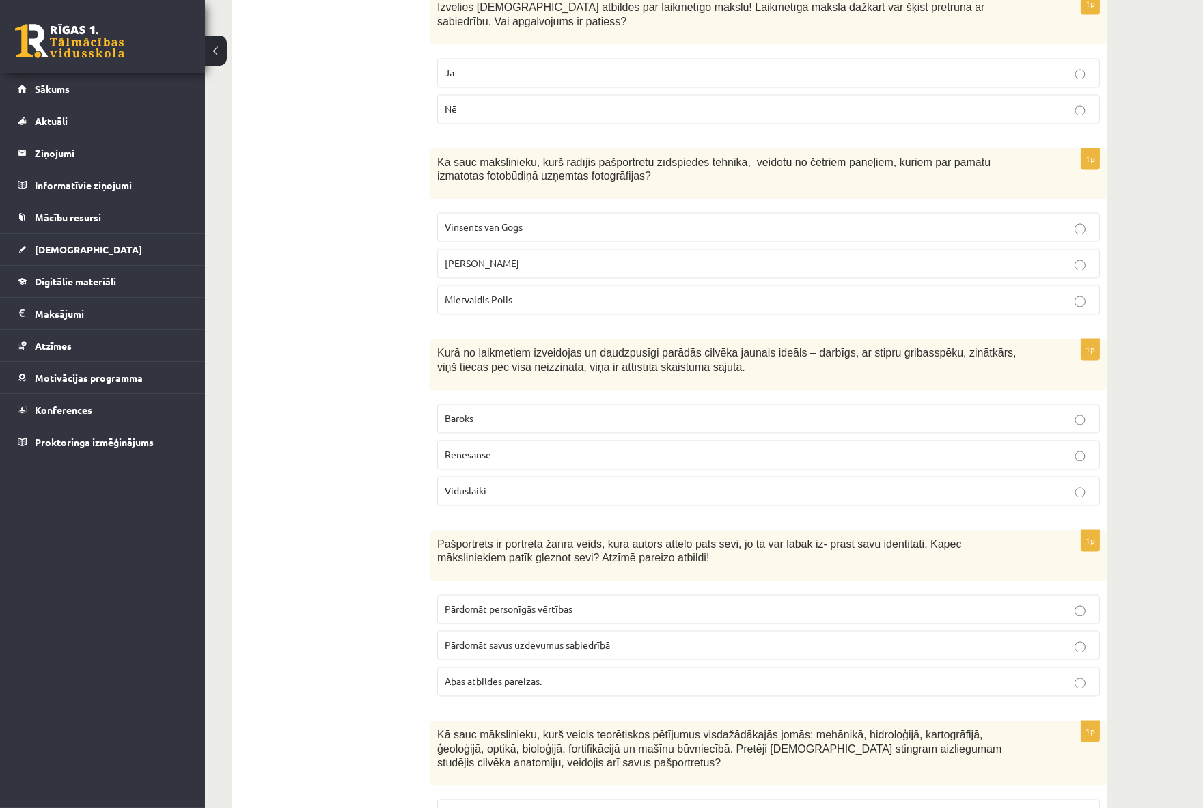
drag, startPoint x: 333, startPoint y: 315, endPoint x: 331, endPoint y: 237, distance: 77.9
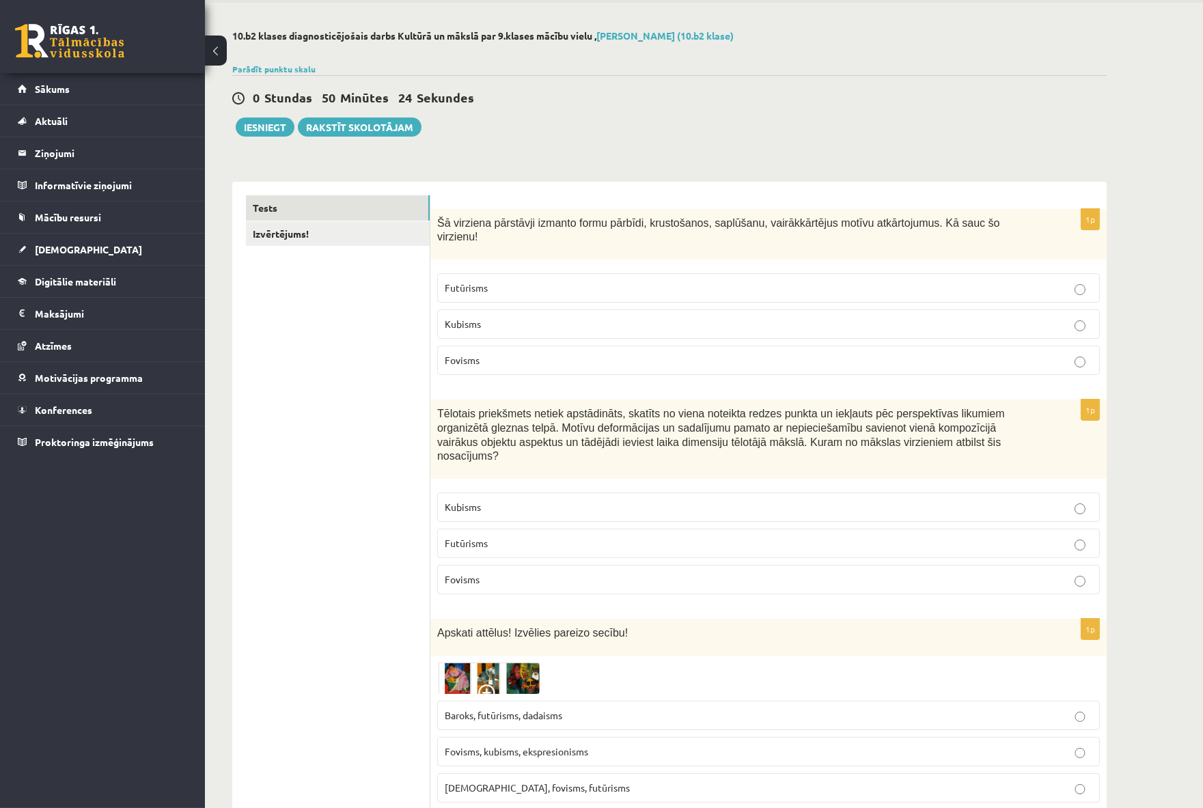
scroll to position [76, 0]
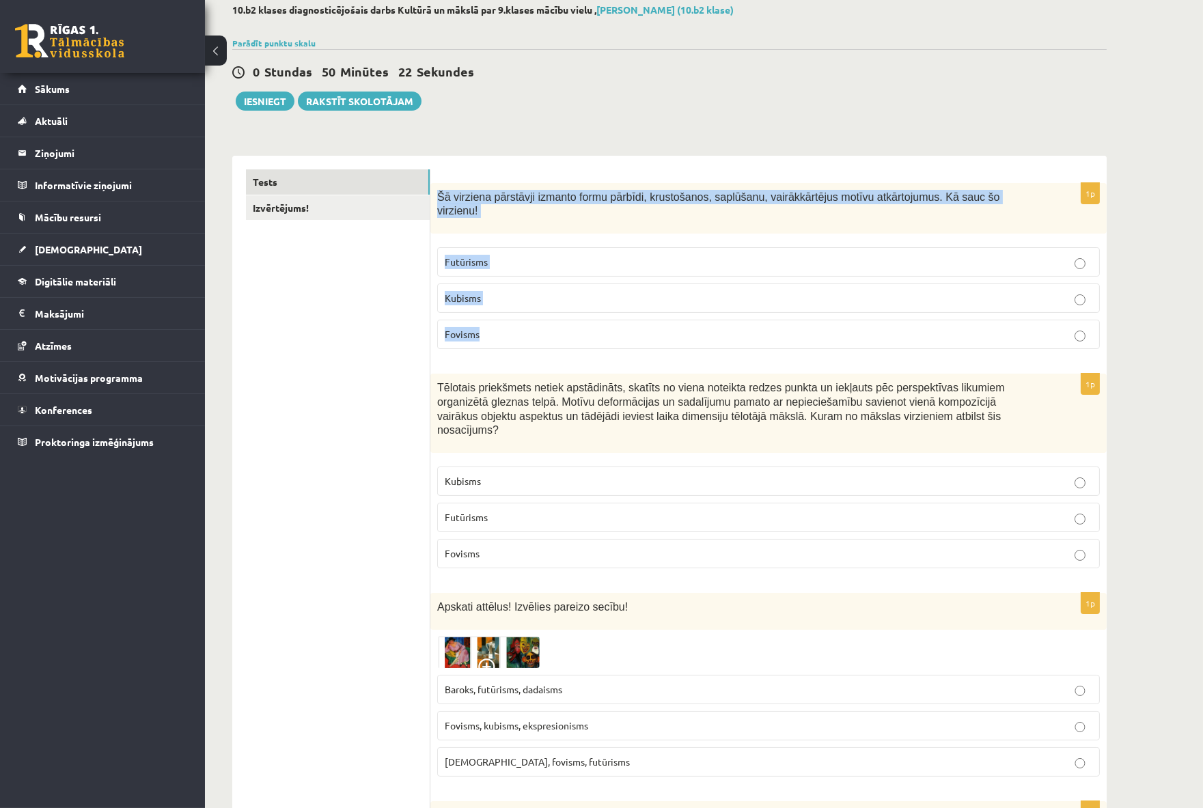
drag, startPoint x: 482, startPoint y: 219, endPoint x: 770, endPoint y: 326, distance: 306.8
click at [770, 326] on div "1p Šā virziena pārstāvji izmanto formu pārbīdi, krustošanos, saplūšanu, vairākk…" at bounding box center [768, 272] width 676 height 178
copy div "Šā virziena pārstāvji izmanto formu pārbīdi, krustošanos, saplūšanu, vairākkārt…"
click at [473, 291] on p "Kubisms" at bounding box center [769, 298] width 648 height 14
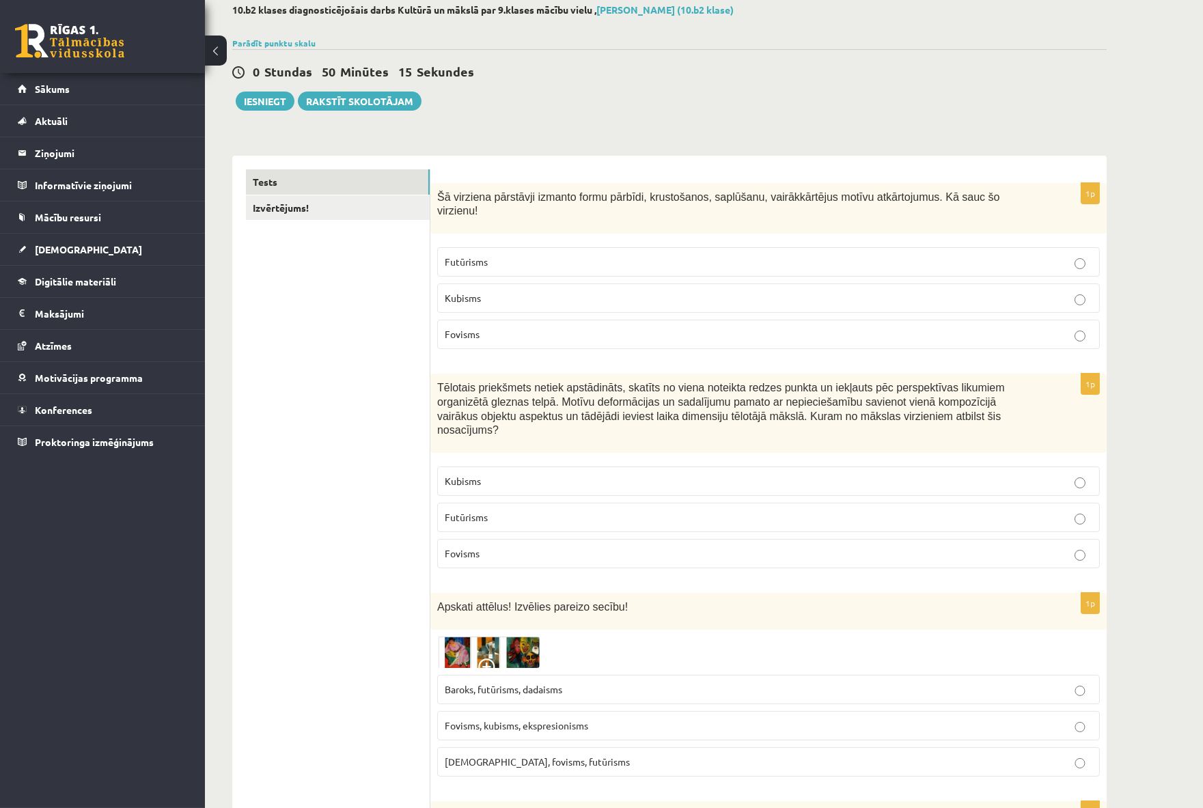
drag, startPoint x: 329, startPoint y: 321, endPoint x: 299, endPoint y: 304, distance: 34.0
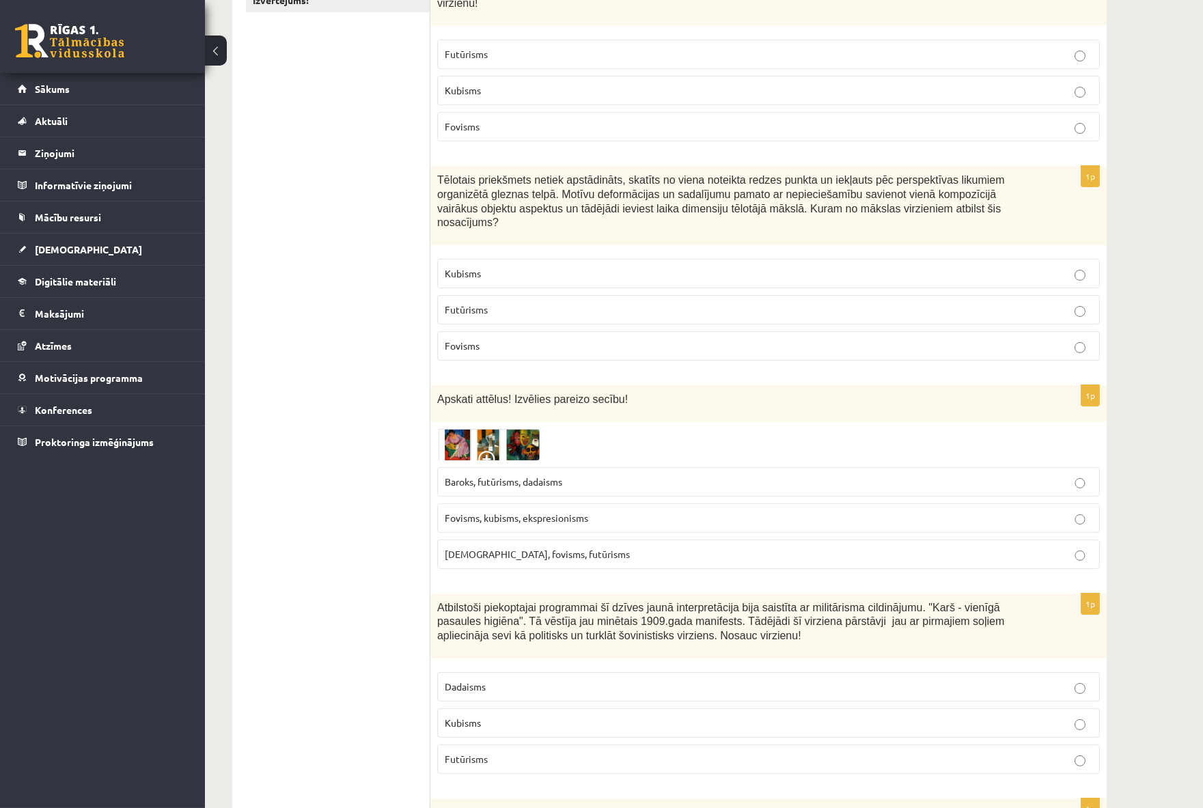
scroll to position [303, 0]
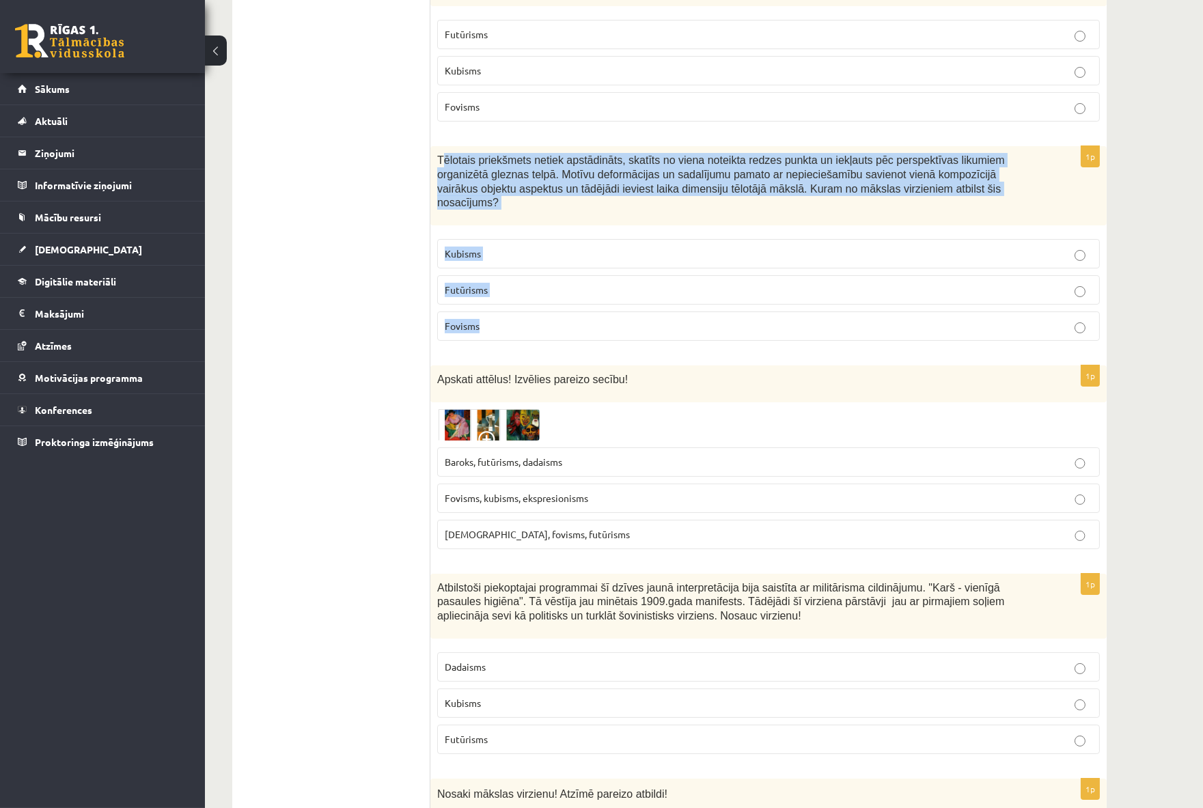
drag, startPoint x: 482, startPoint y: 171, endPoint x: 606, endPoint y: 316, distance: 190.9
click at [606, 316] on div "1p Tēlotais priekšmets netiek apstādināts, skatīts no viena noteikta redzes pun…" at bounding box center [768, 249] width 676 height 206
copy div "ēlotais priekšmets netiek apstādināts, skatīts no viena noteikta redzes punkta …"
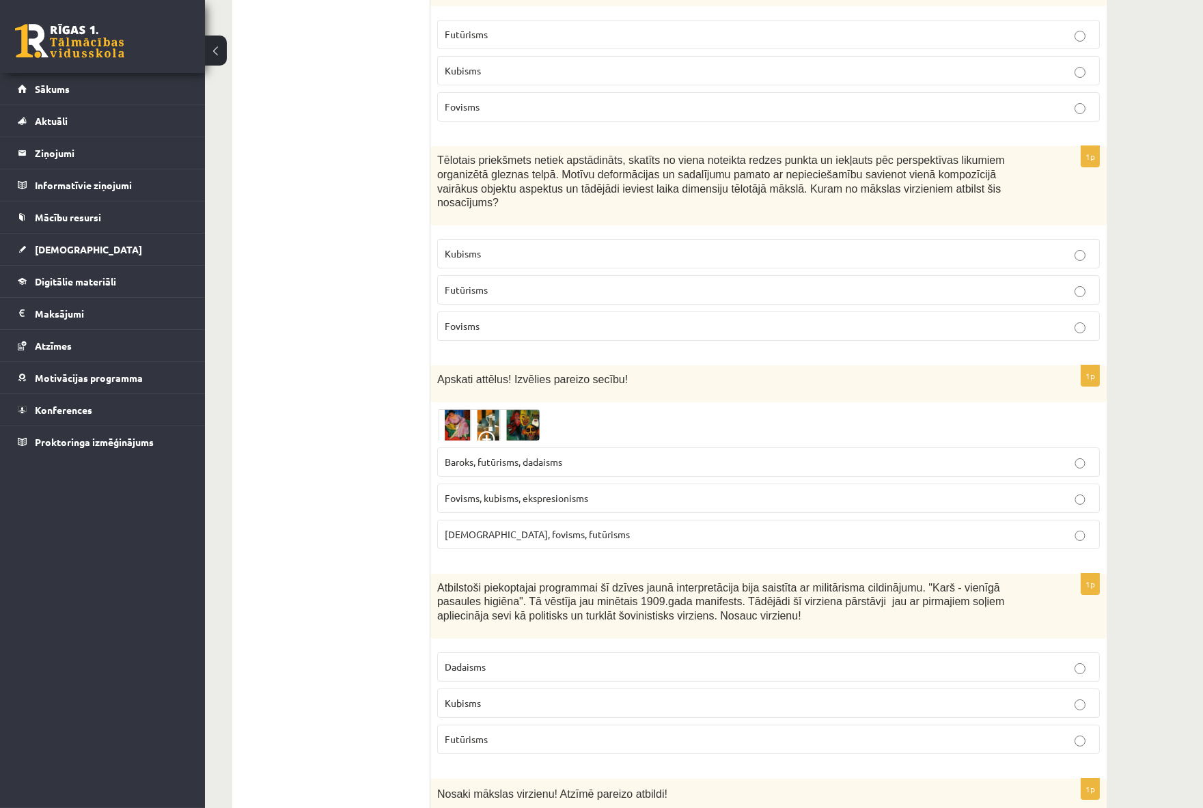
click at [480, 284] on span "Futūrisms" at bounding box center [466, 290] width 43 height 12
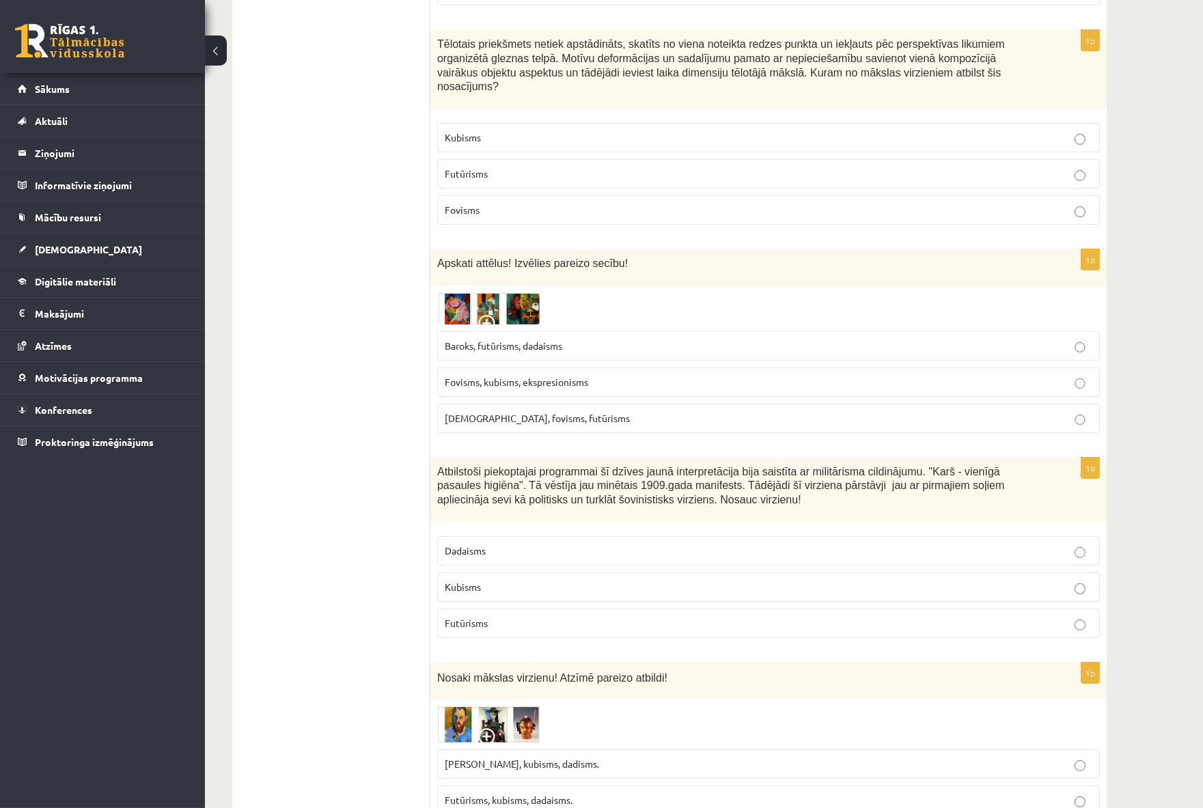
scroll to position [455, 0]
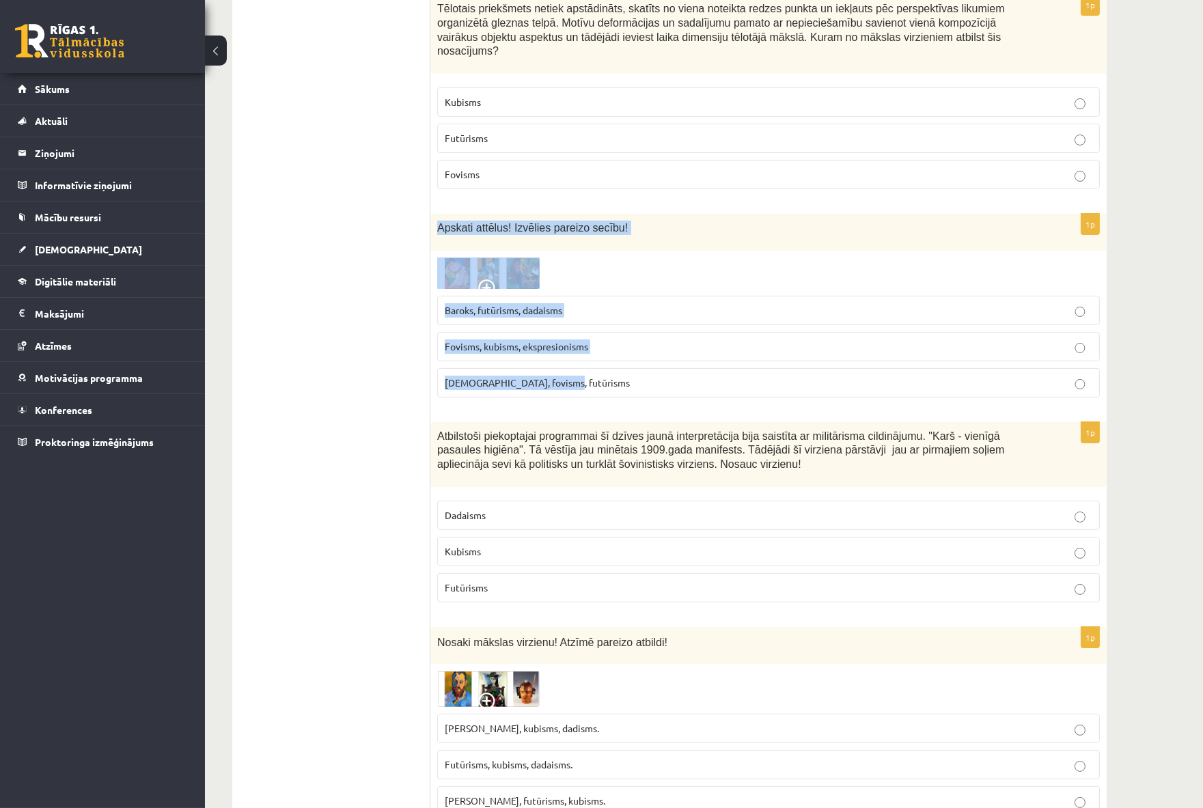
drag, startPoint x: 437, startPoint y: 201, endPoint x: 654, endPoint y: 347, distance: 261.3
click at [654, 347] on div "1p Apskati attēlus! Izvēlies pareizo secību! Baroks, futūrisms, dadaisms Fovism…" at bounding box center [768, 311] width 676 height 195
copy div "Apskati attēlus! Izvēlies pareizo secību! Baroks, futūrisms, dadaisms Fovisms, …"
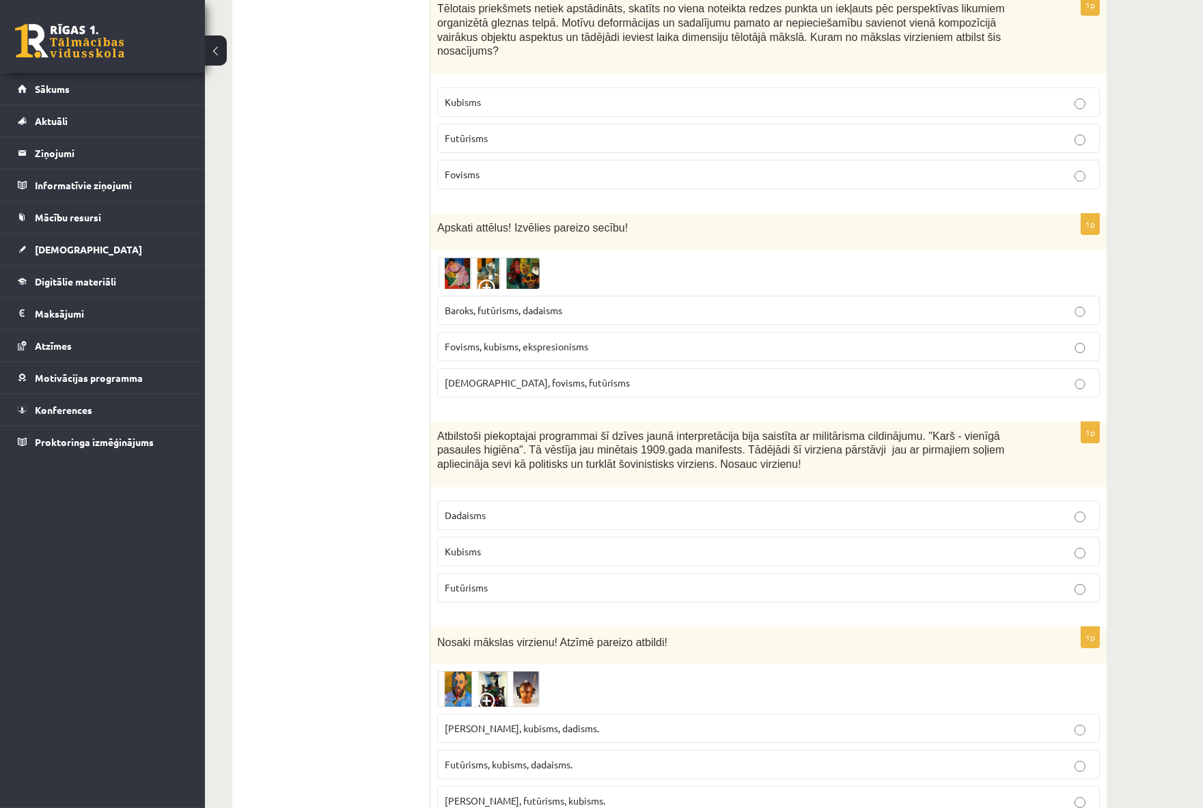
click at [461, 304] on span "Baroks, futūrisms, dadaisms" at bounding box center [504, 310] width 118 height 12
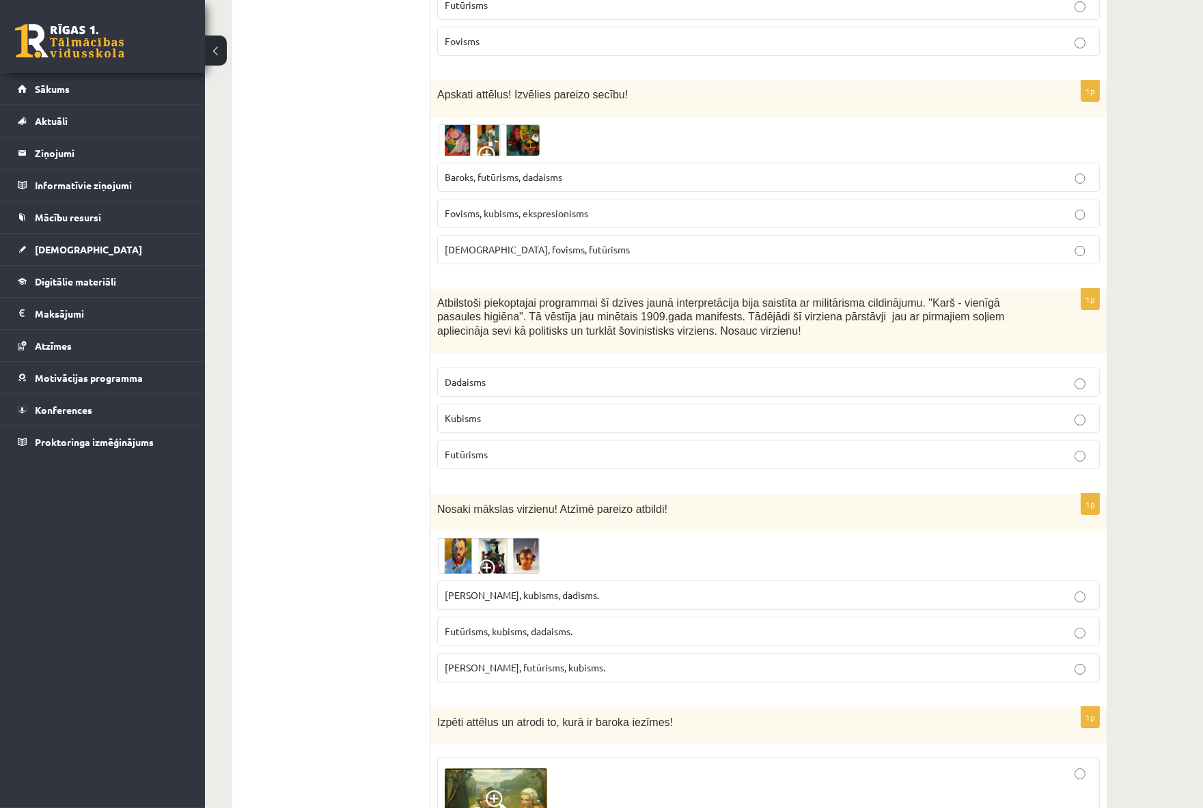
scroll to position [607, 0]
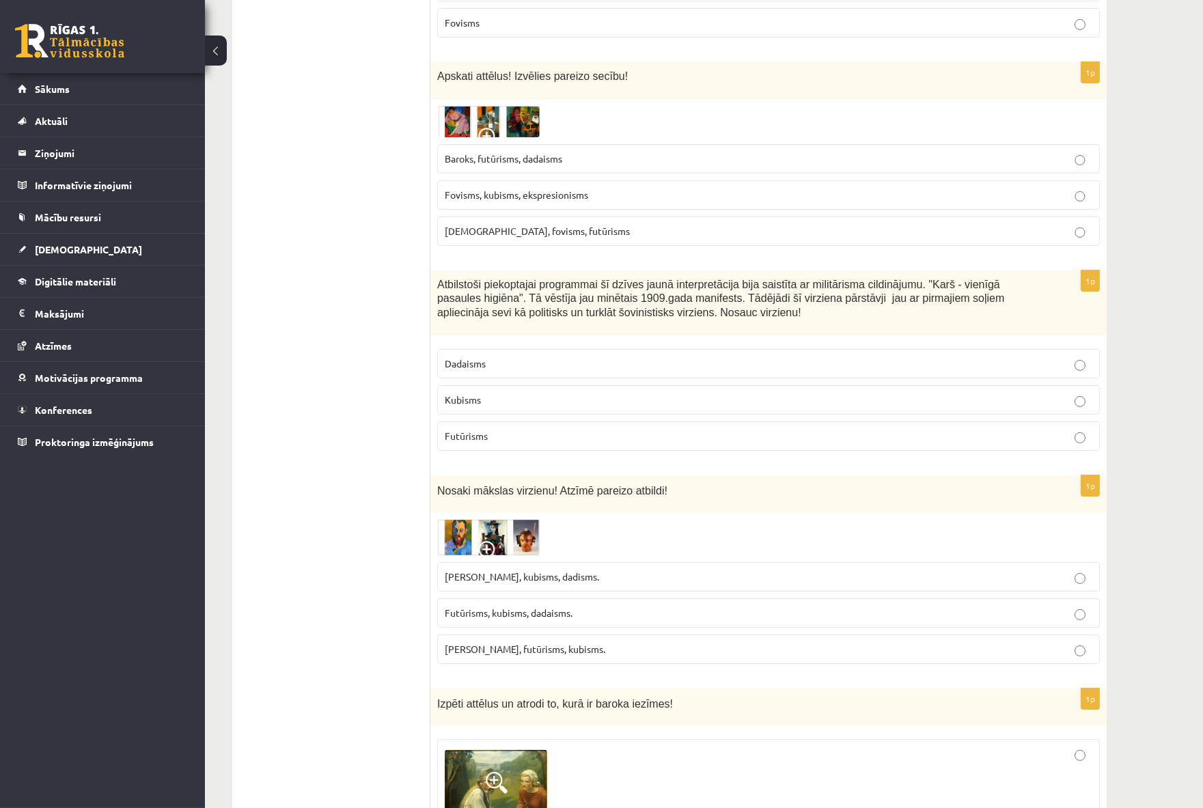
click at [456, 189] on span "Fovisms, kubisms, ekspresionisms" at bounding box center [516, 195] width 143 height 12
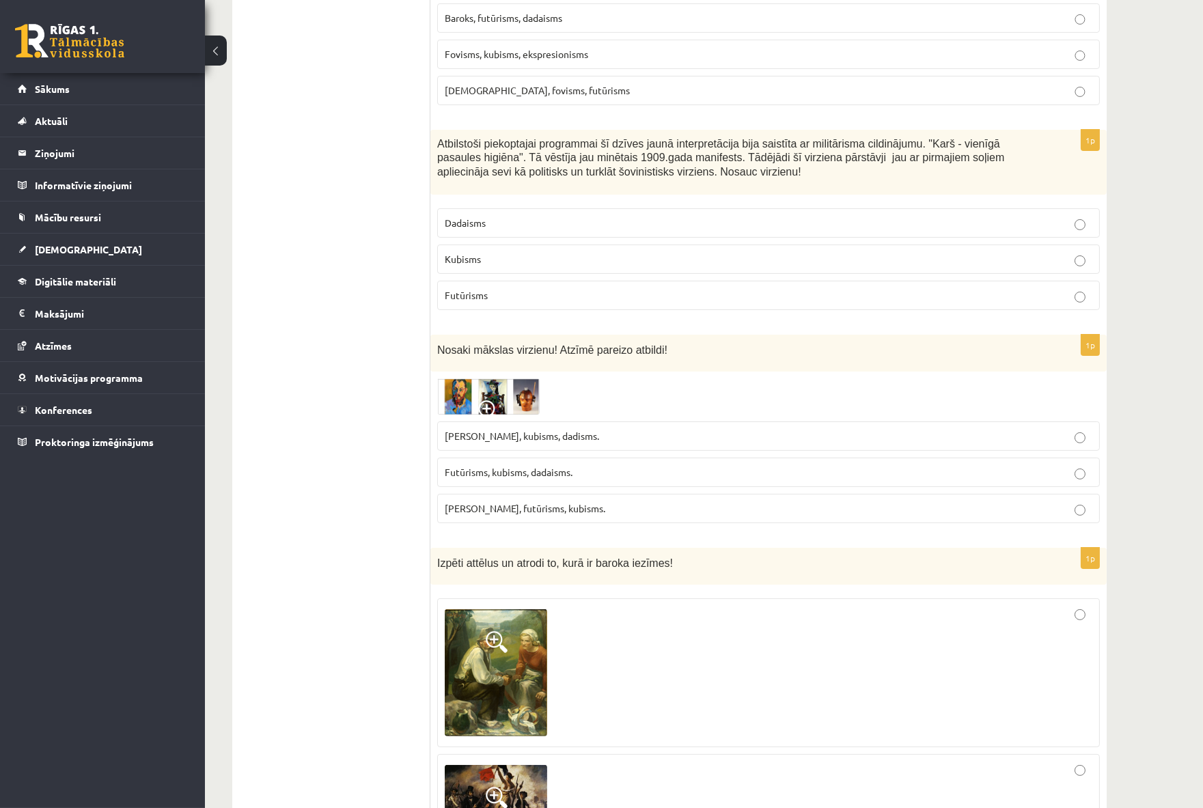
scroll to position [759, 0]
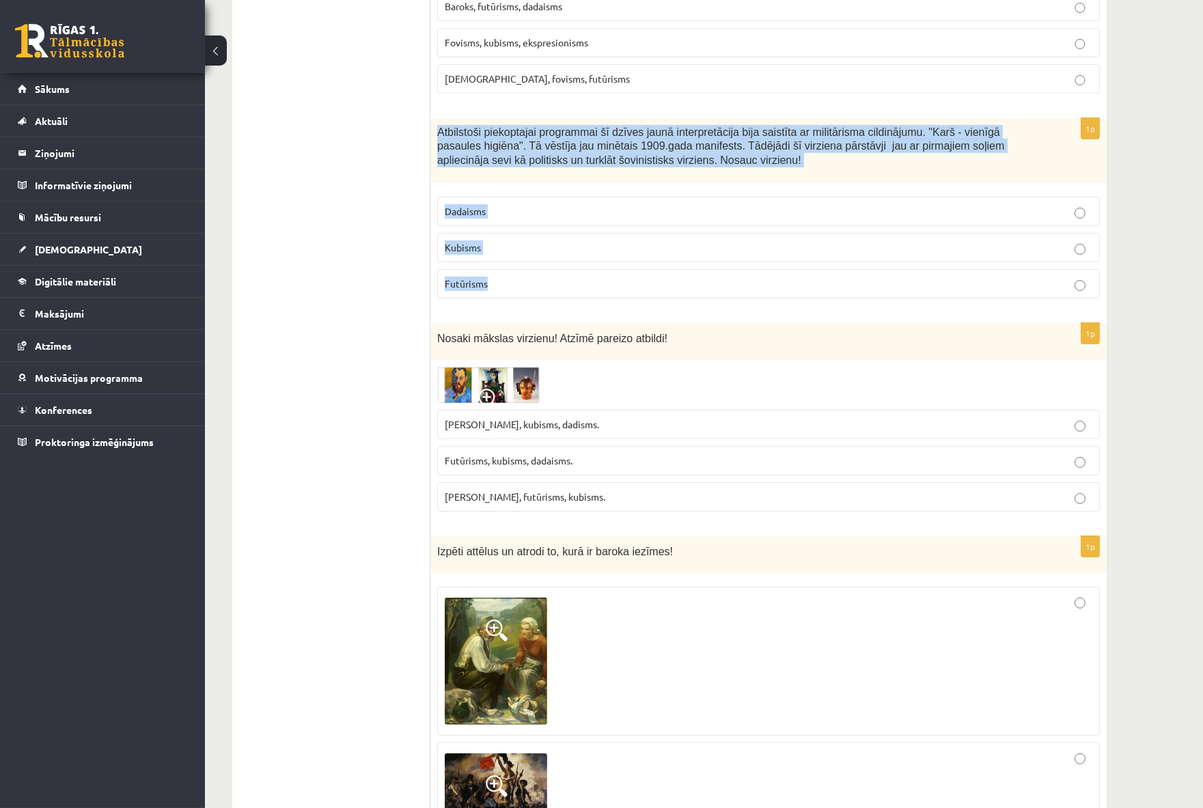
drag, startPoint x: 436, startPoint y: 101, endPoint x: 639, endPoint y: 266, distance: 261.8
click at [639, 266] on div "1p Atbilstoši piekoptajai programmai šī dzīves jaunā interpretācija bija saistī…" at bounding box center [768, 213] width 676 height 191
copy div "Atbilstoši piekoptajai programmai šī dzīves jaunā interpretācija bija saistīta …"
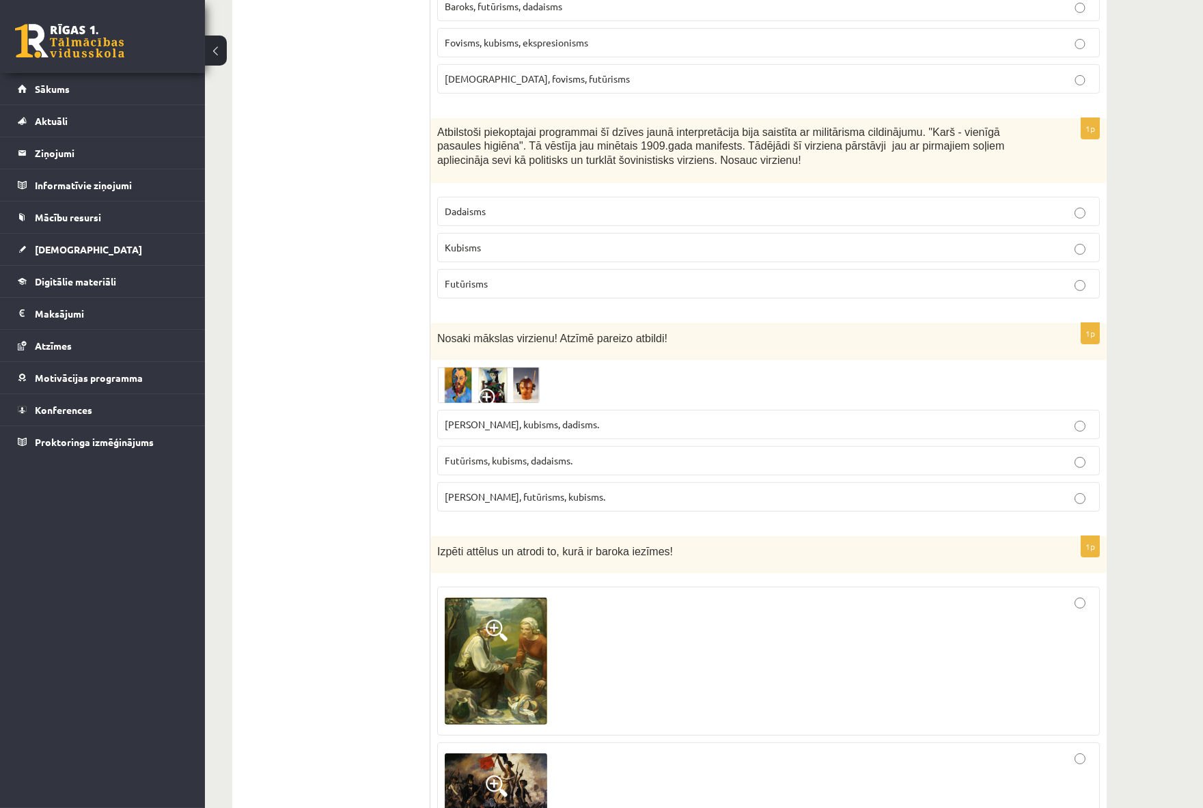
click at [486, 277] on span "Futūrisms" at bounding box center [466, 283] width 43 height 12
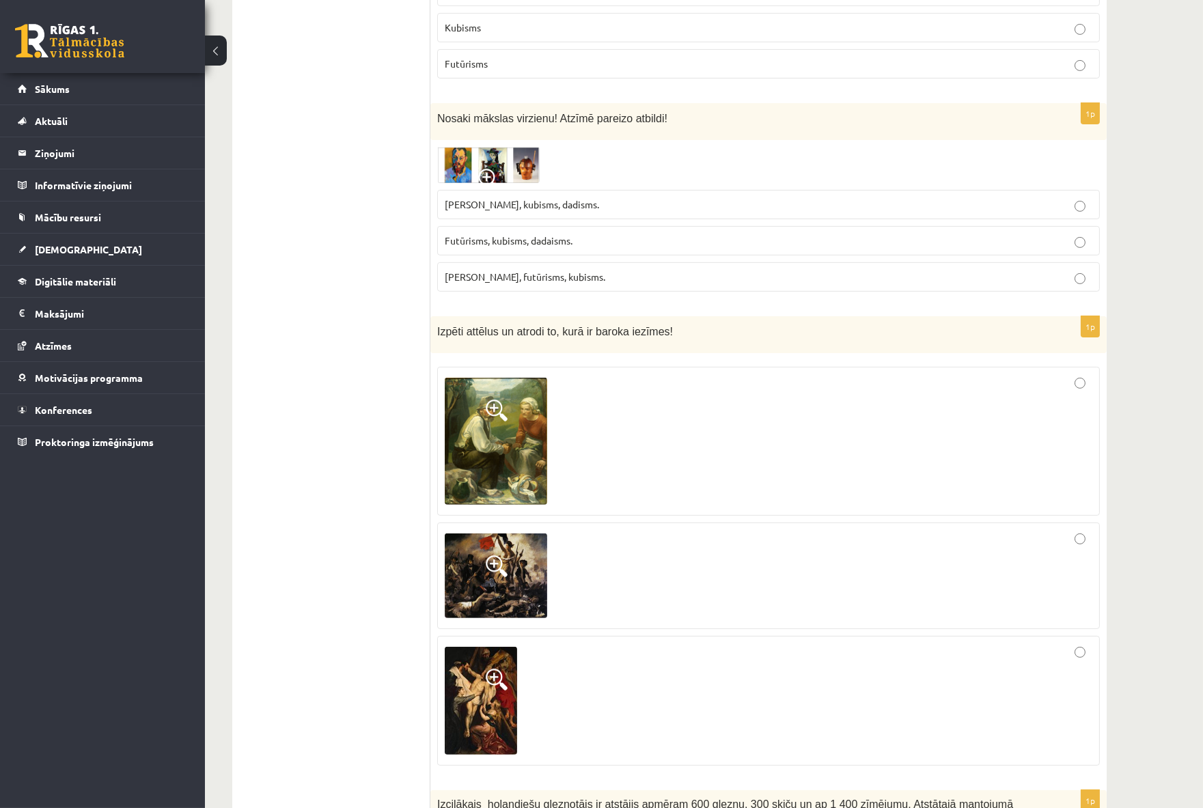
scroll to position [987, 0]
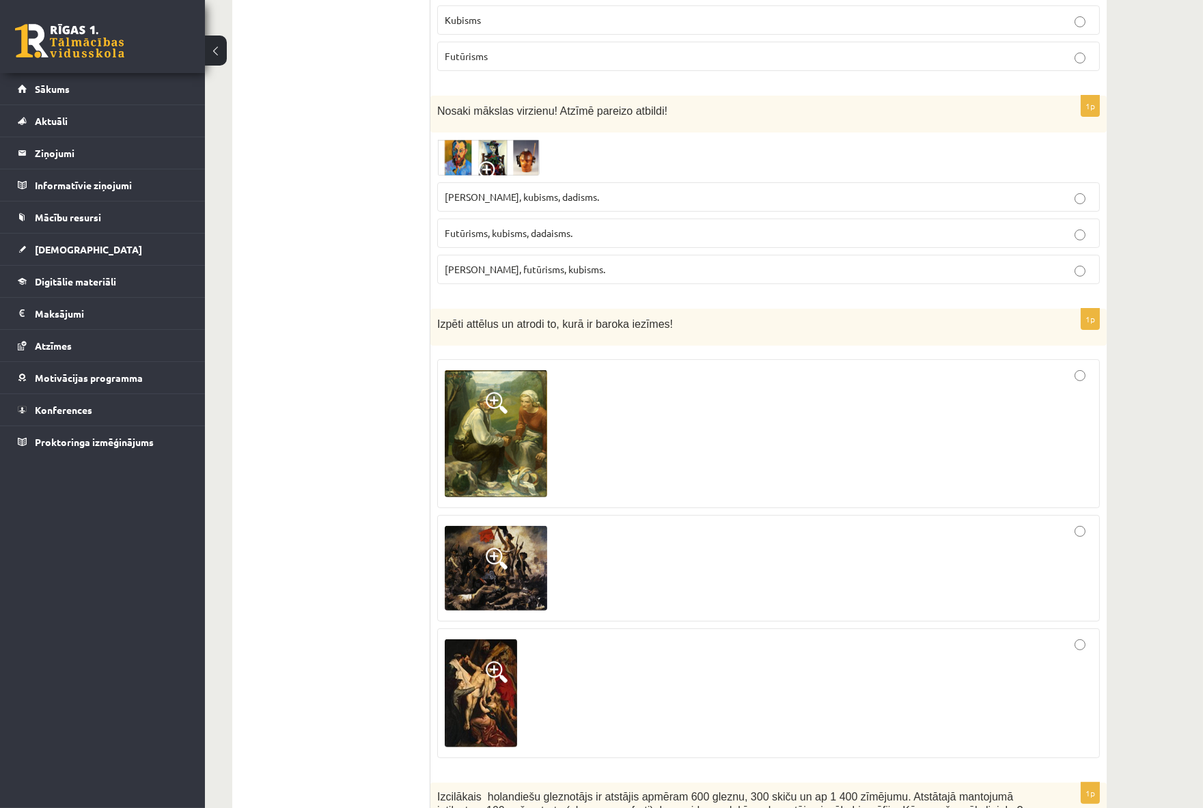
click at [495, 139] on img at bounding box center [488, 157] width 102 height 36
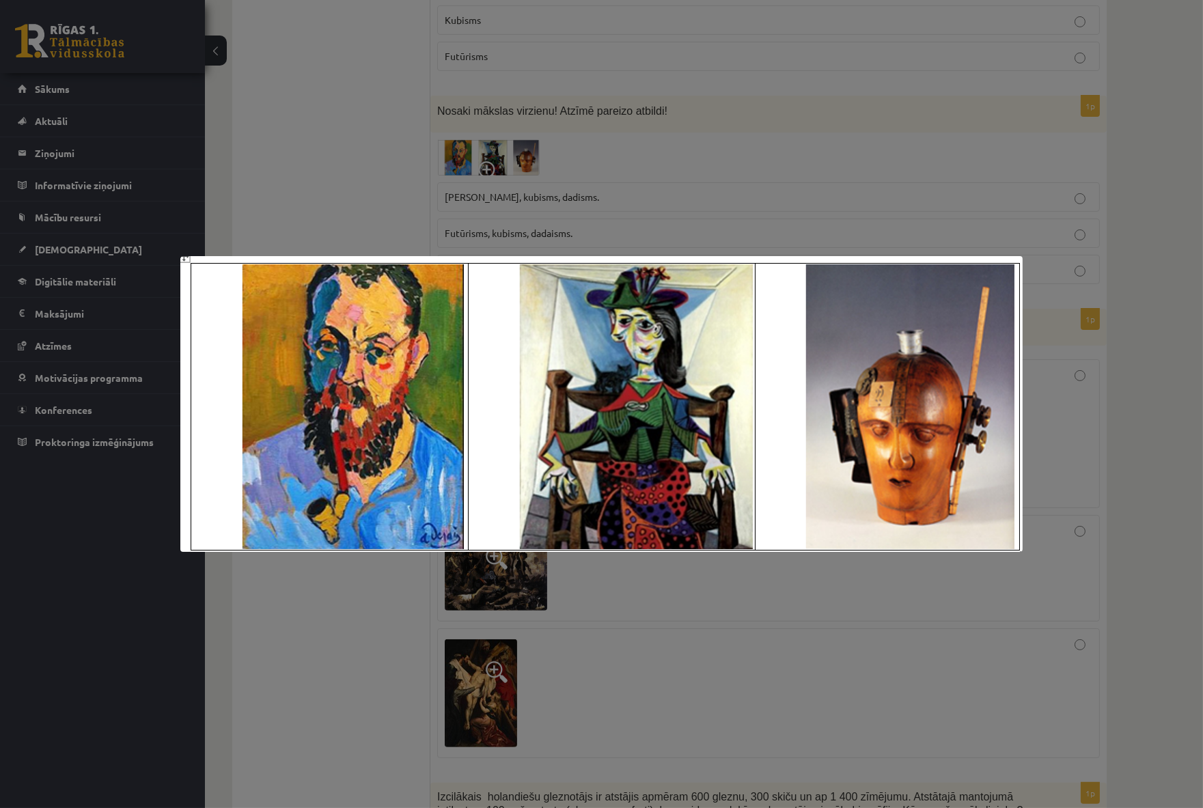
click at [351, 96] on div at bounding box center [601, 404] width 1203 height 808
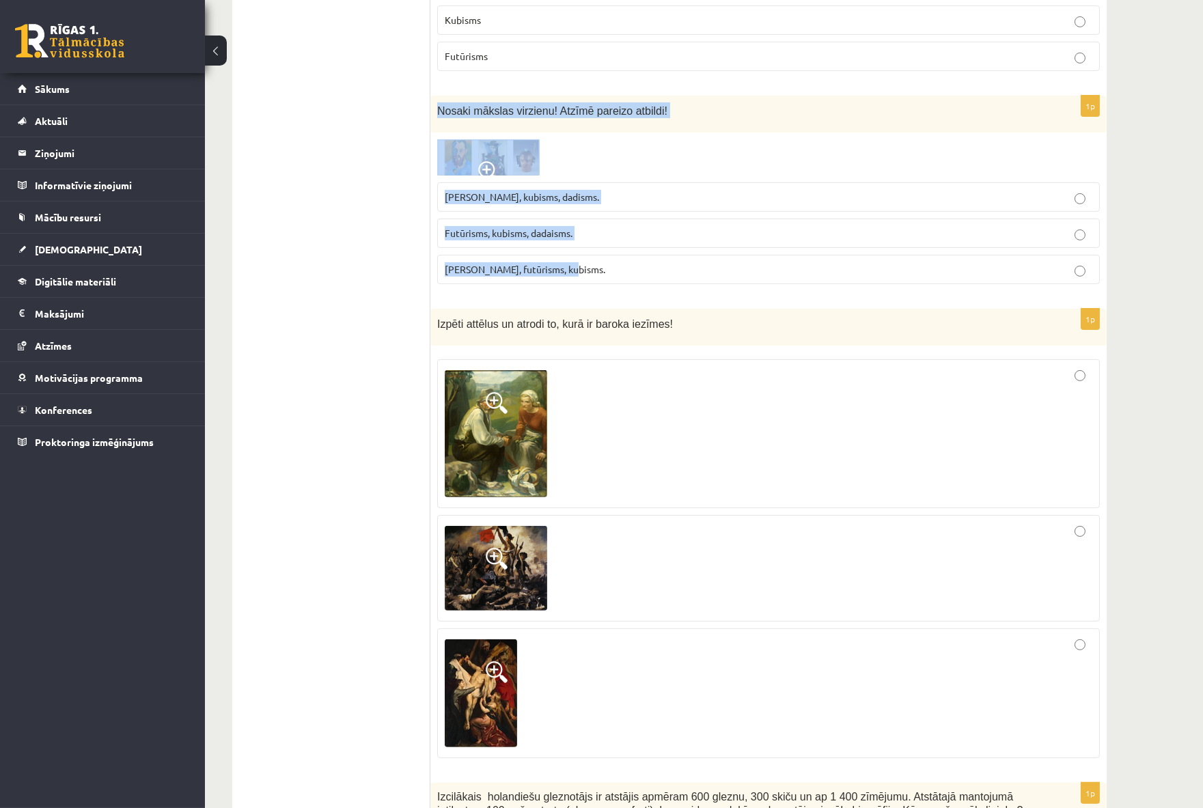
drag, startPoint x: 434, startPoint y: 78, endPoint x: 675, endPoint y: 251, distance: 296.7
click at [675, 251] on div "1p Nosaki mākslas virzienu! Atzīmē pareizo atbildi! Fovisms, kubisms, dadisms. …" at bounding box center [768, 196] width 676 height 200
copy div "Nosaki mākslas virzienu! Atzīmē pareizo atbildi! Fovisms, kubisms, dadisms. Fut…"
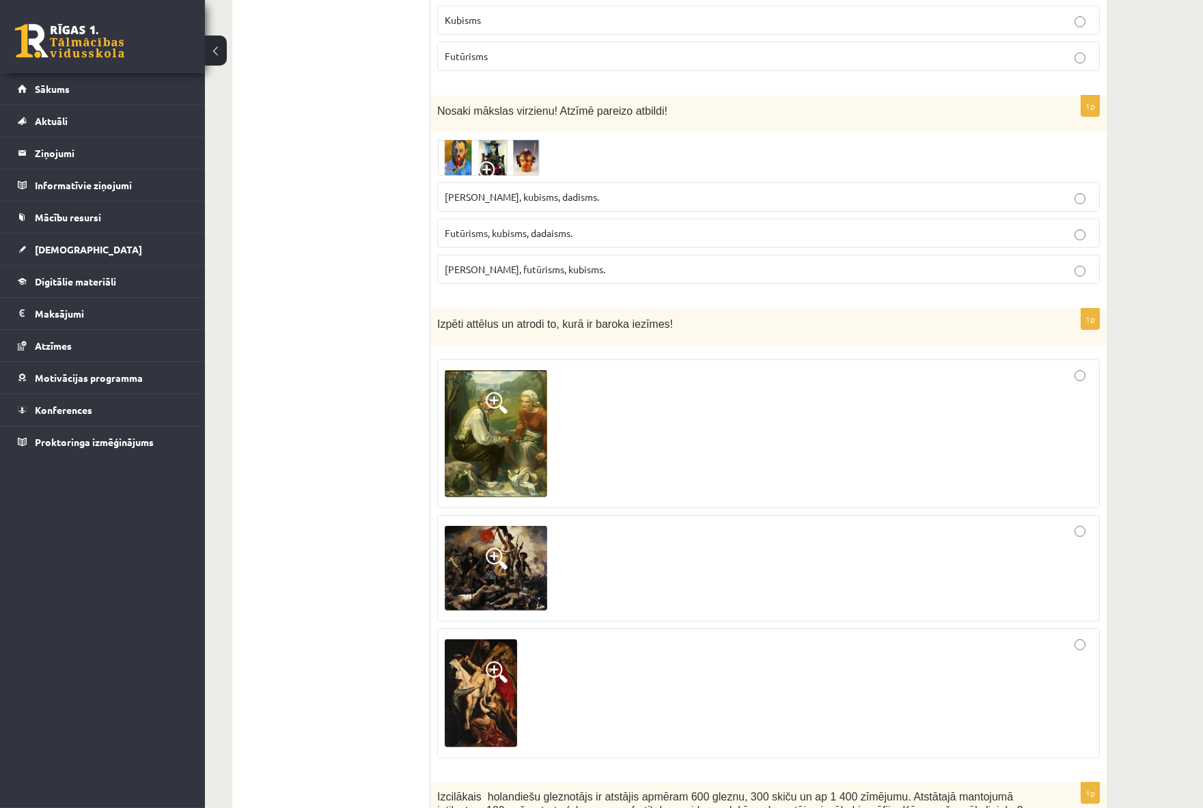
click at [476, 191] on span "Fovisms, kubisms, dadisms." at bounding box center [522, 197] width 154 height 12
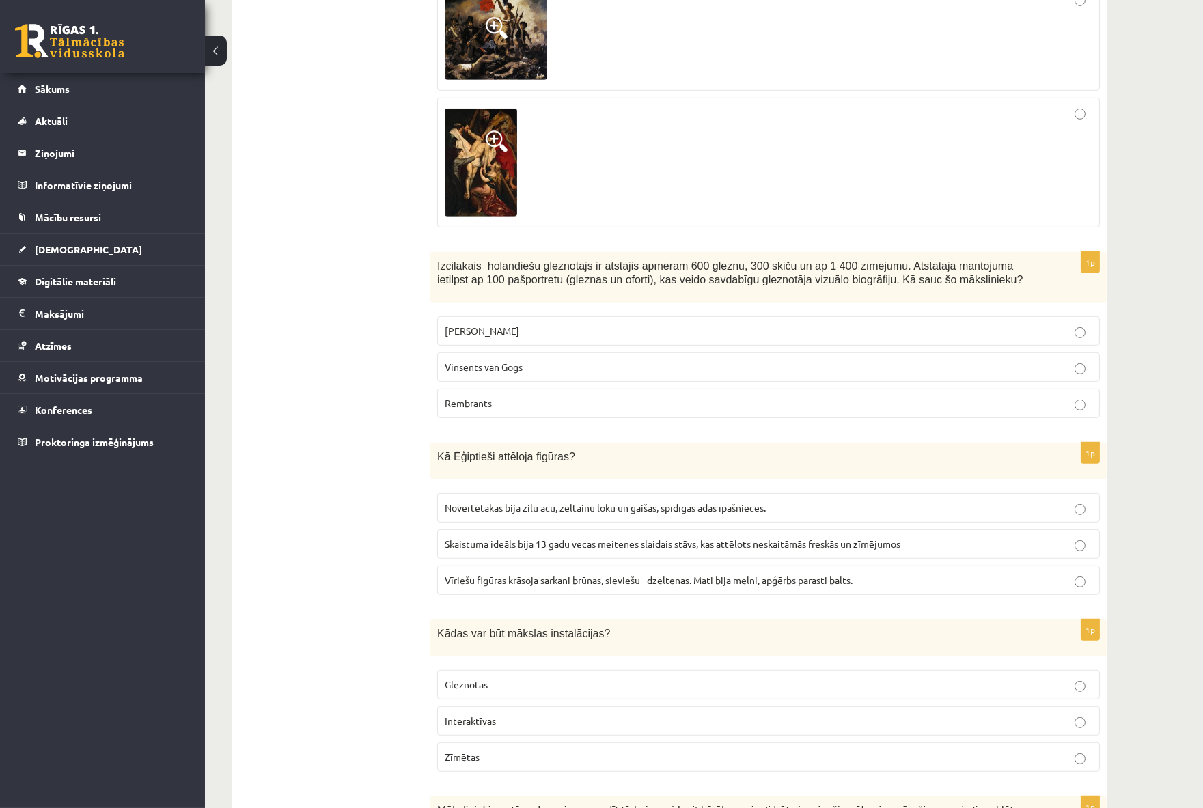
scroll to position [1518, 0]
drag, startPoint x: 428, startPoint y: 237, endPoint x: 552, endPoint y: 380, distance: 188.9
copy div "Izvērtējums! 1p Šā virziena pārstāvji izmanto formu pārbīdi, krustošanos, saplū…"
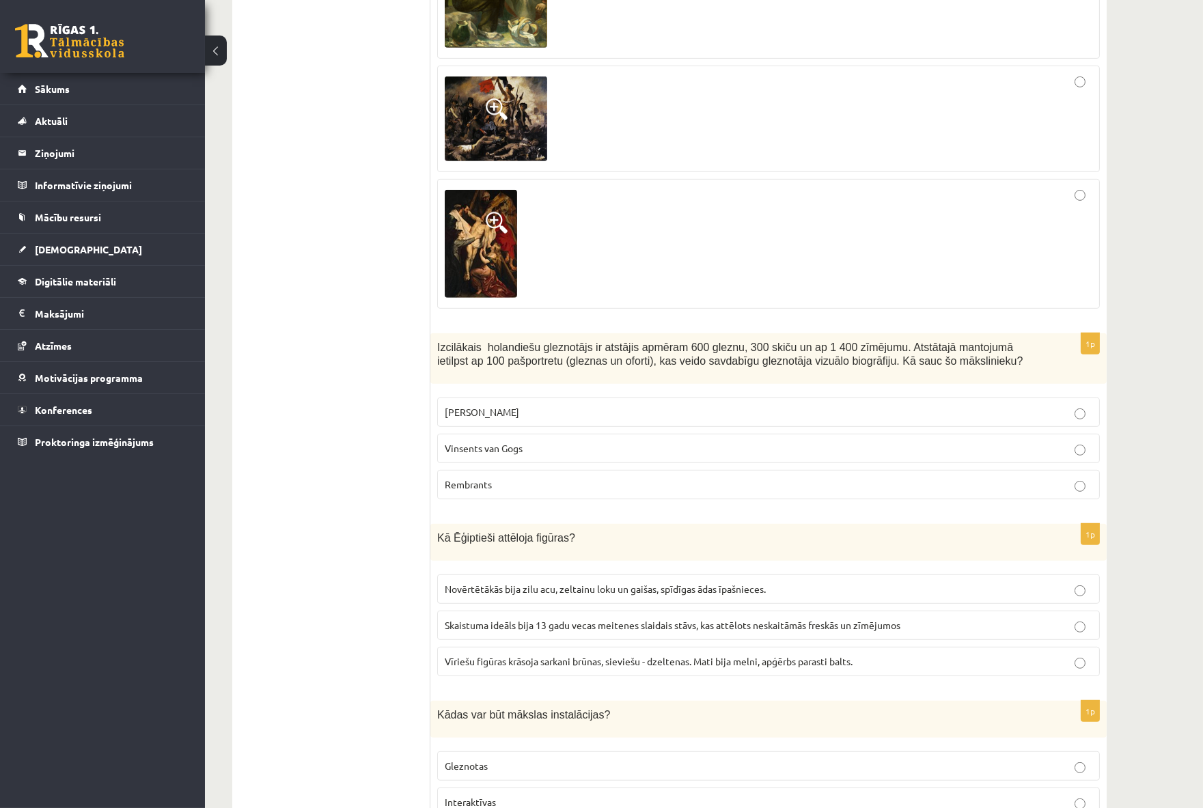
scroll to position [1442, 0]
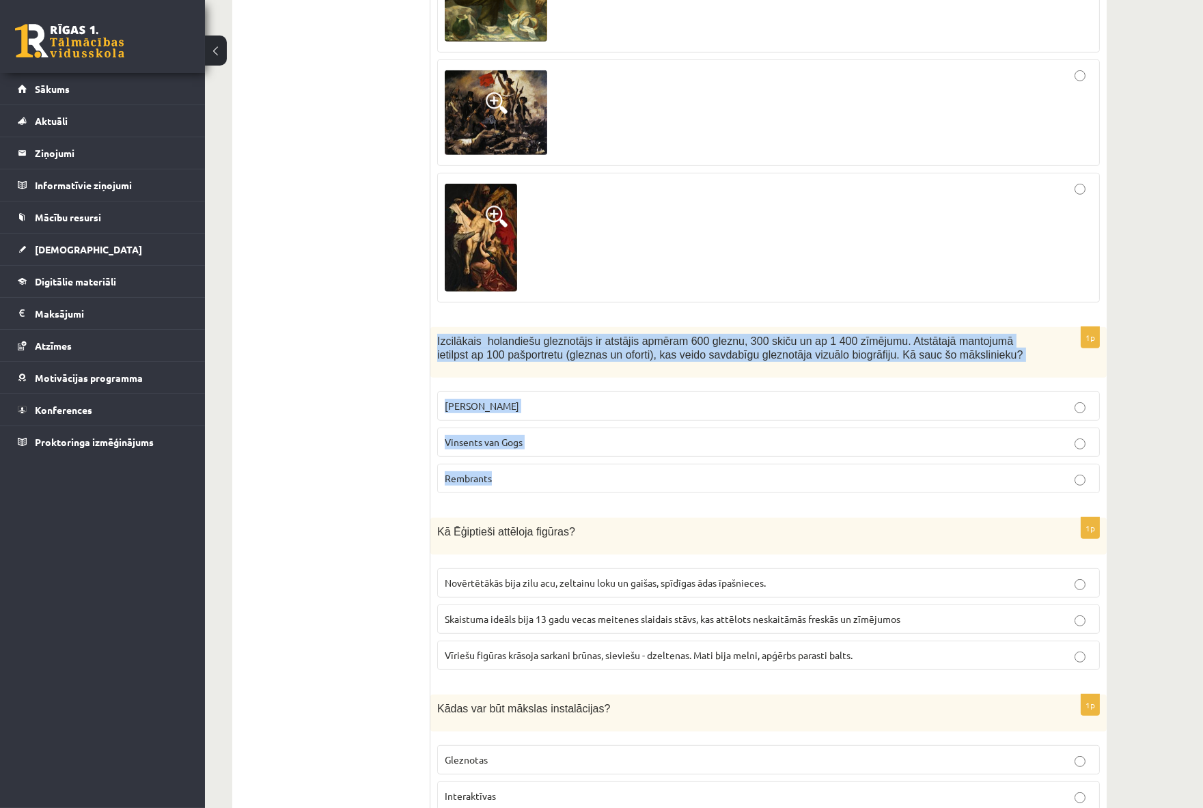
drag, startPoint x: 431, startPoint y: 314, endPoint x: 585, endPoint y: 443, distance: 200.3
click at [585, 443] on div "1p Izcilākais holandiešu gleznotājs ir atstājis apmēram 600 gleznu, 300 skiču u…" at bounding box center [768, 416] width 676 height 178
copy div "Izcilākais holandiešu gleznotājs ir atstājis apmēram 600 gleznu, 300 skiču un a…"
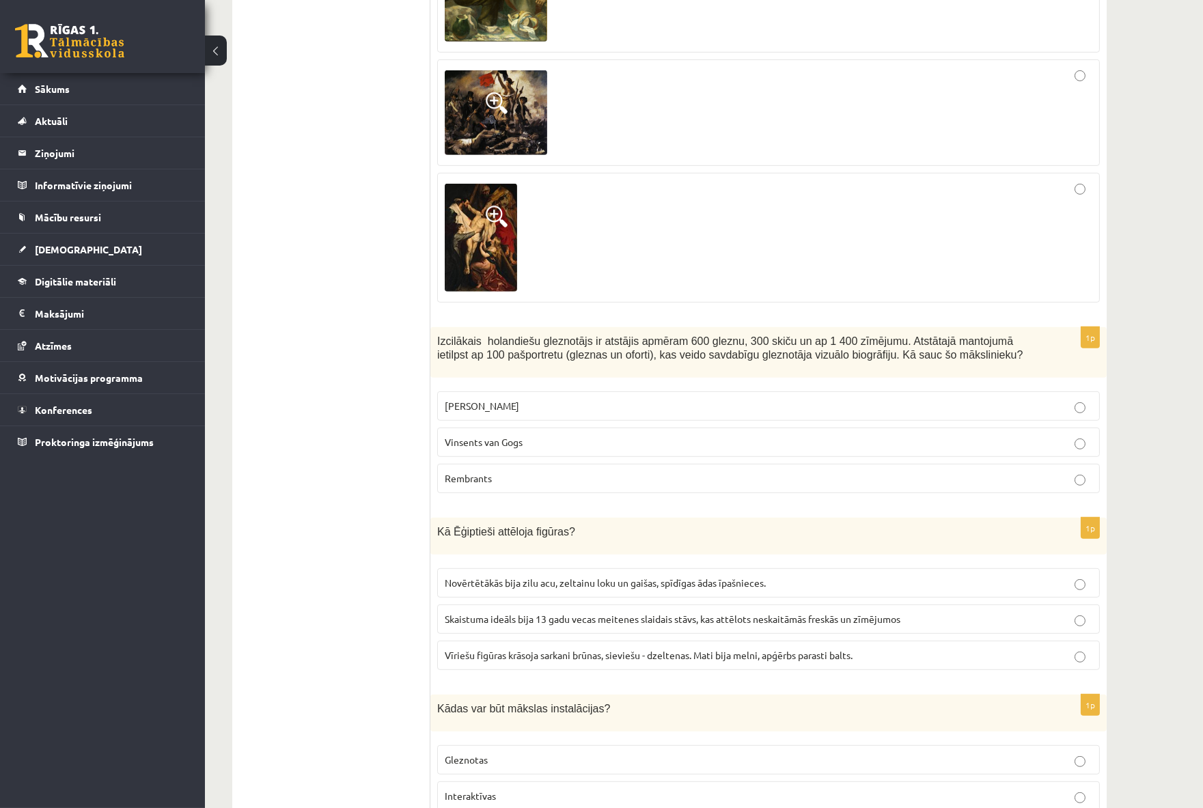
click at [465, 472] on span "Rembrants" at bounding box center [468, 478] width 47 height 12
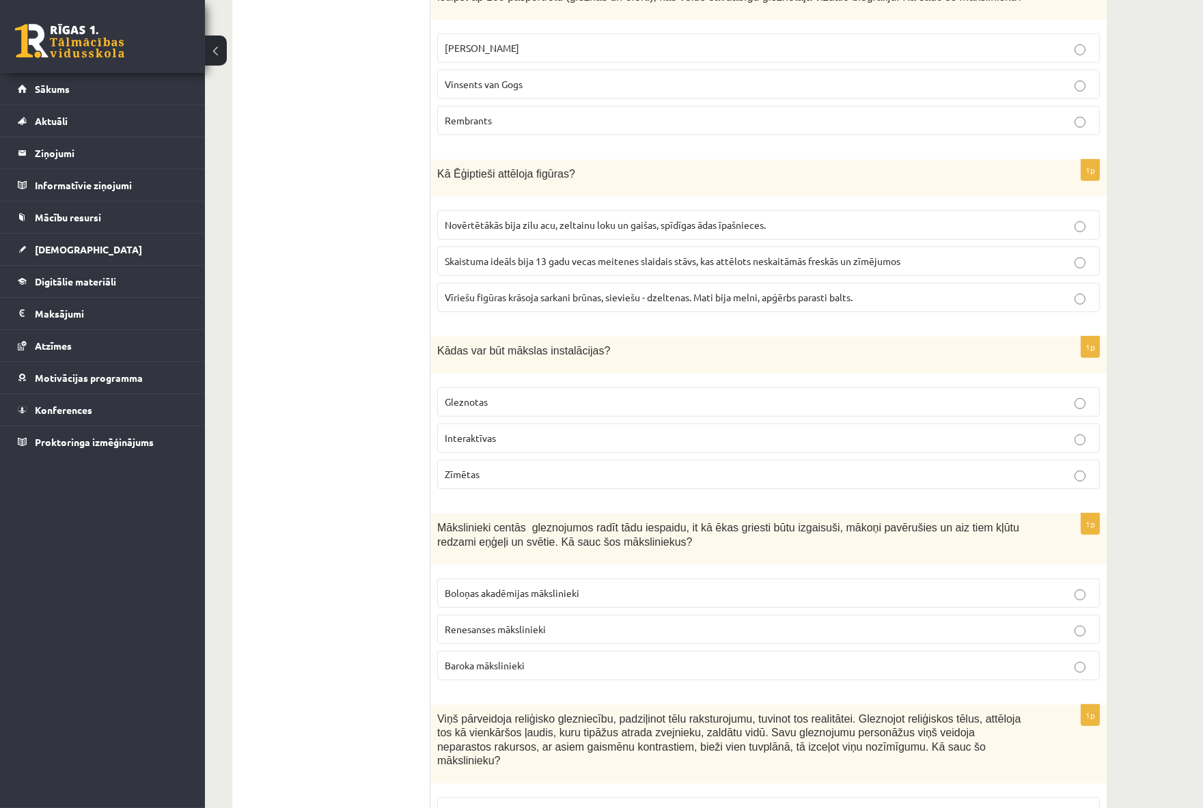
scroll to position [1822, 0]
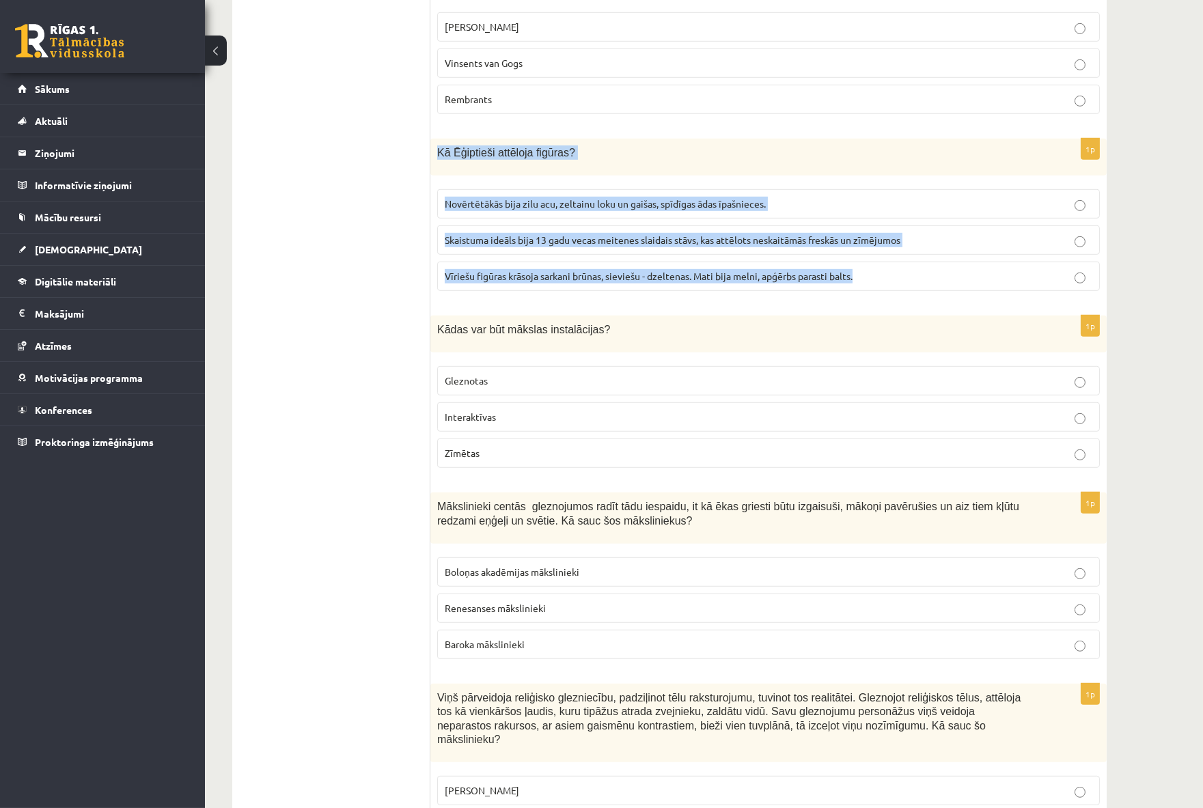
drag, startPoint x: 436, startPoint y: 126, endPoint x: 896, endPoint y: 262, distance: 480.2
click at [896, 262] on div "1p Kā Ēģiptieši attēloja figūras? Novērtētākās bija zilu acu, zeltainu loku un …" at bounding box center [768, 220] width 676 height 163
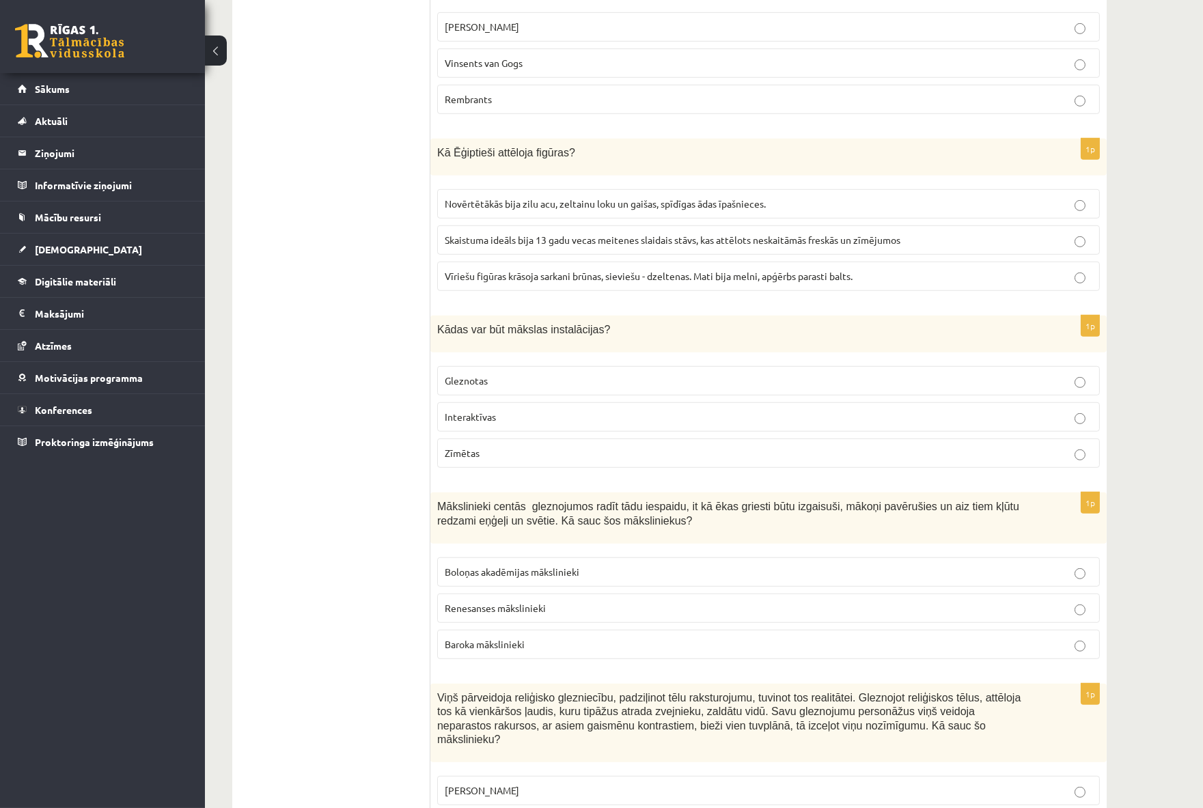
click at [543, 270] on span "Vīriešu figūras krāsoja sarkani brūnas, sieviešu - dzeltenas. Mati bija melni, …" at bounding box center [649, 276] width 408 height 12
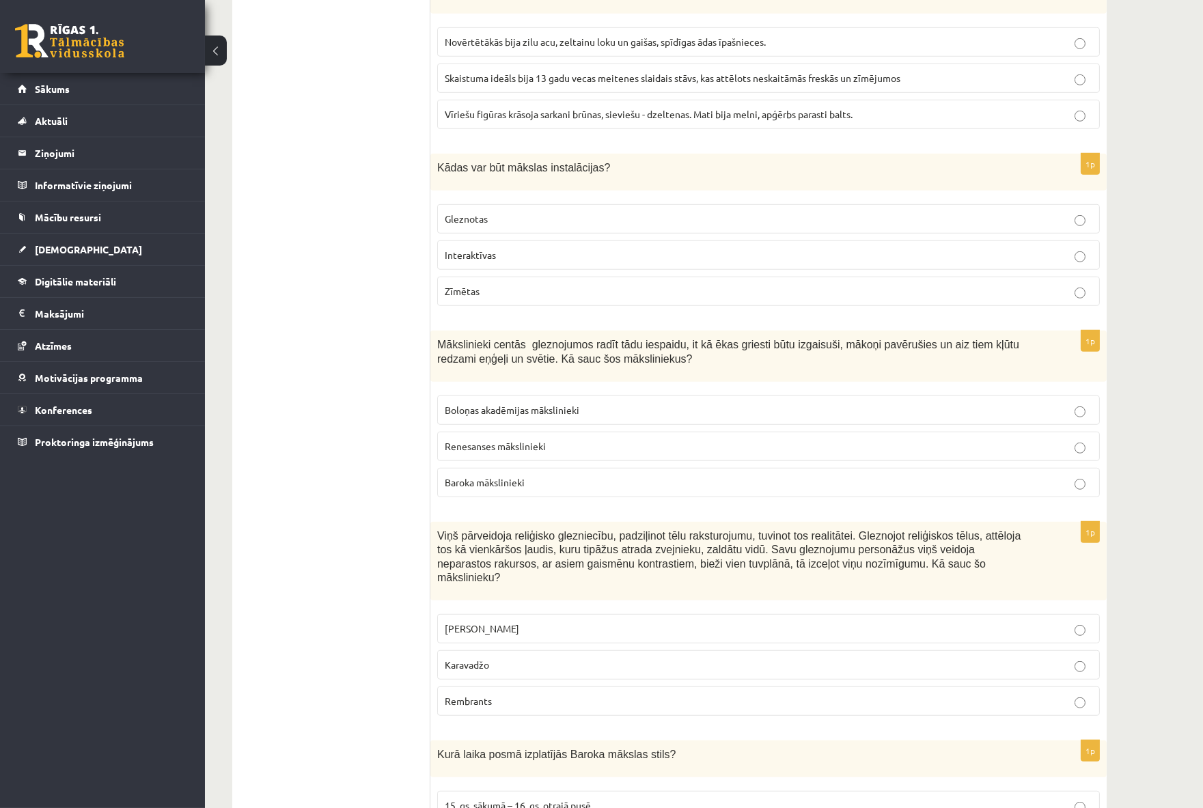
scroll to position [1973, 0]
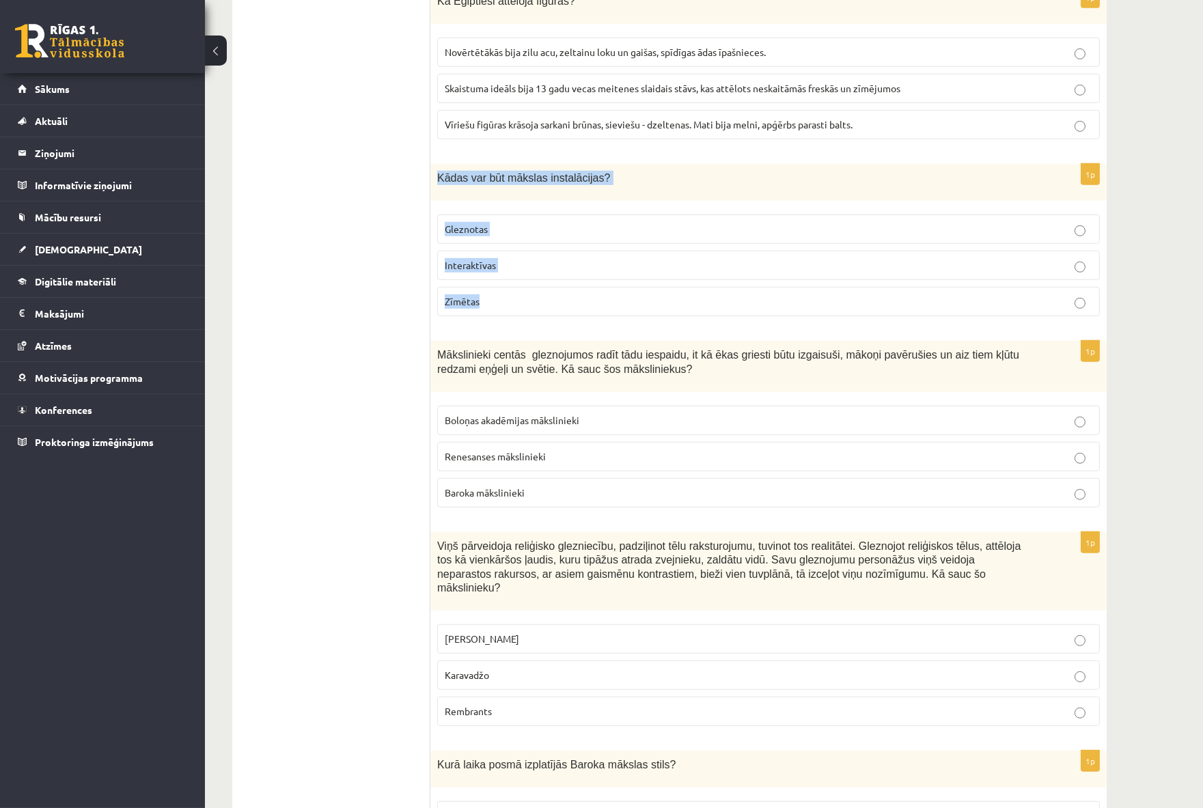
drag, startPoint x: 439, startPoint y: 151, endPoint x: 591, endPoint y: 264, distance: 189.9
click at [591, 264] on div "1p Kādas var būt mākslas instalācijas? Gleznotas Interaktīvas Zīmētas" at bounding box center [768, 245] width 676 height 163
click at [486, 259] on span "Interaktīvas" at bounding box center [470, 265] width 51 height 12
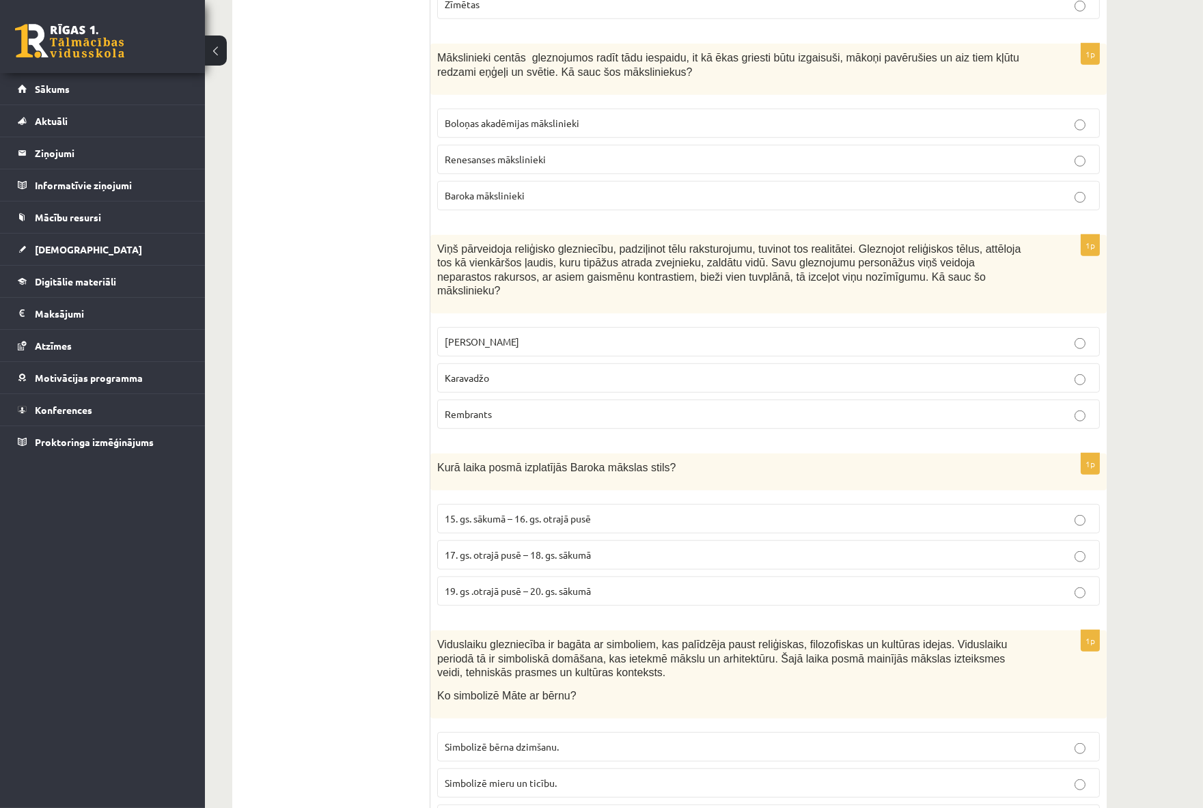
scroll to position [2277, 0]
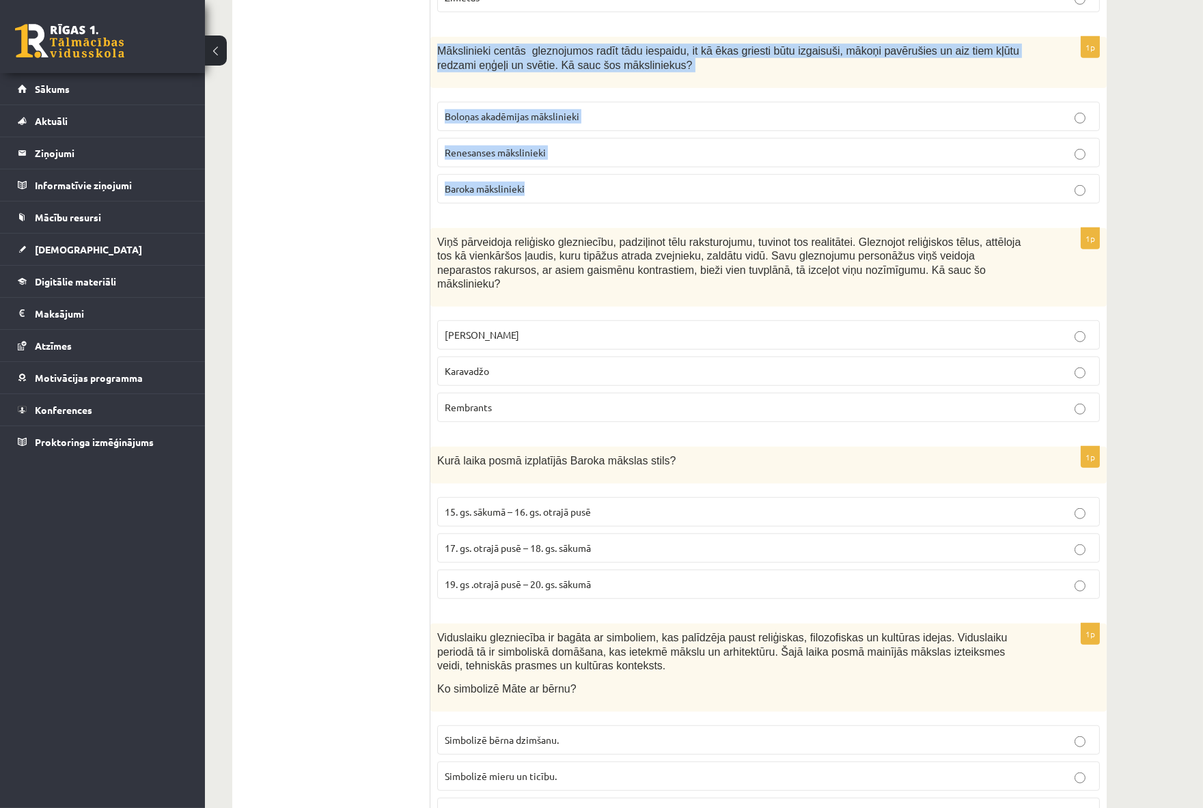
drag, startPoint x: 437, startPoint y: 22, endPoint x: 585, endPoint y: 161, distance: 202.5
click at [585, 161] on div "1p Mākslinieki centās gleznojumos radīt tādu iespaidu, it kā ēkas griesti būtu …" at bounding box center [768, 126] width 676 height 178
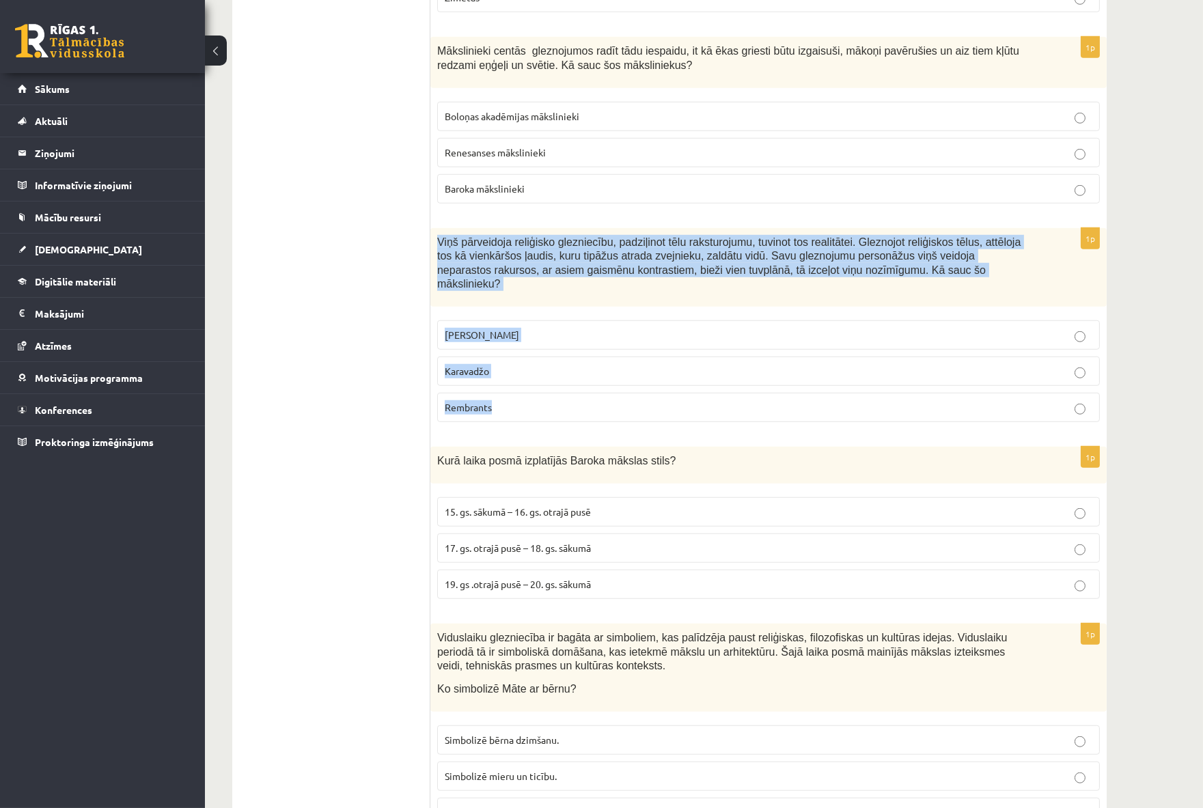
drag, startPoint x: 436, startPoint y: 215, endPoint x: 592, endPoint y: 363, distance: 214.6
click at [592, 363] on div "1p Viņš pārveidoja reliģisko glezniecību, padziļinot tēlu raksturojumu, tuvinot…" at bounding box center [768, 331] width 676 height 206
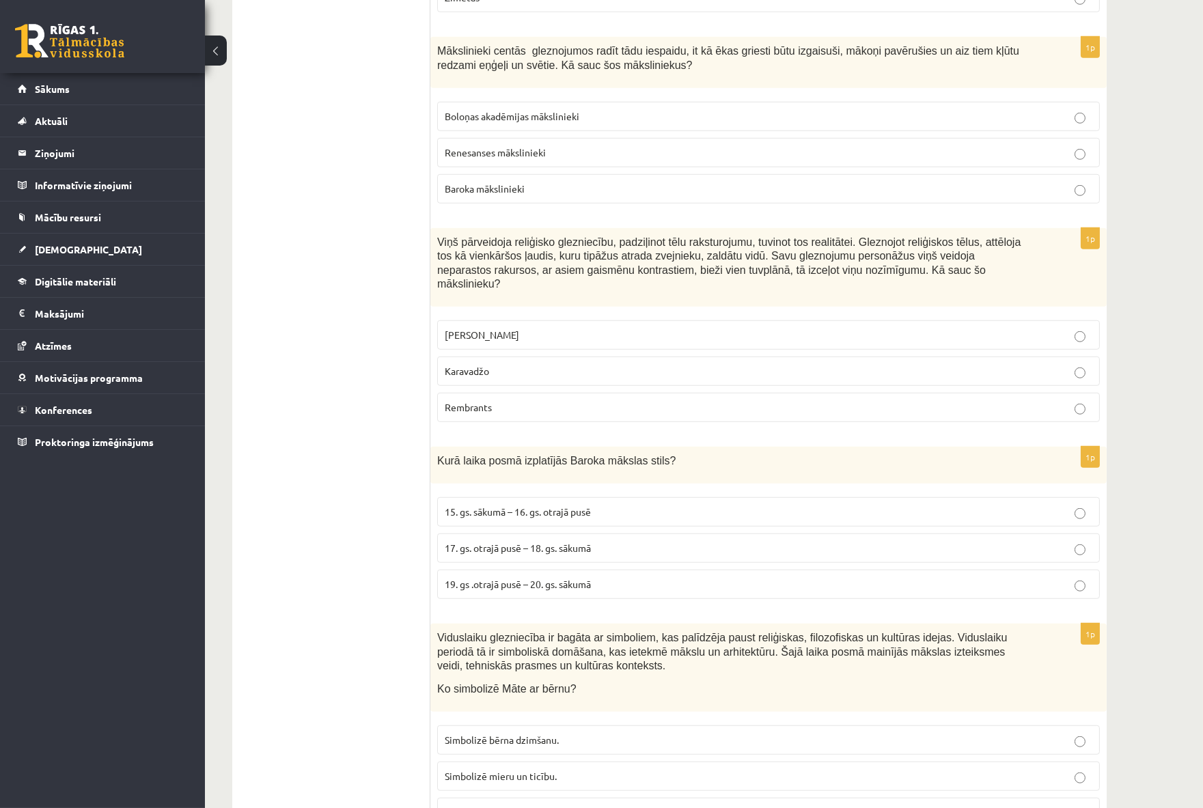
click at [496, 182] on span "Baroka mākslinieki" at bounding box center [485, 188] width 80 height 12
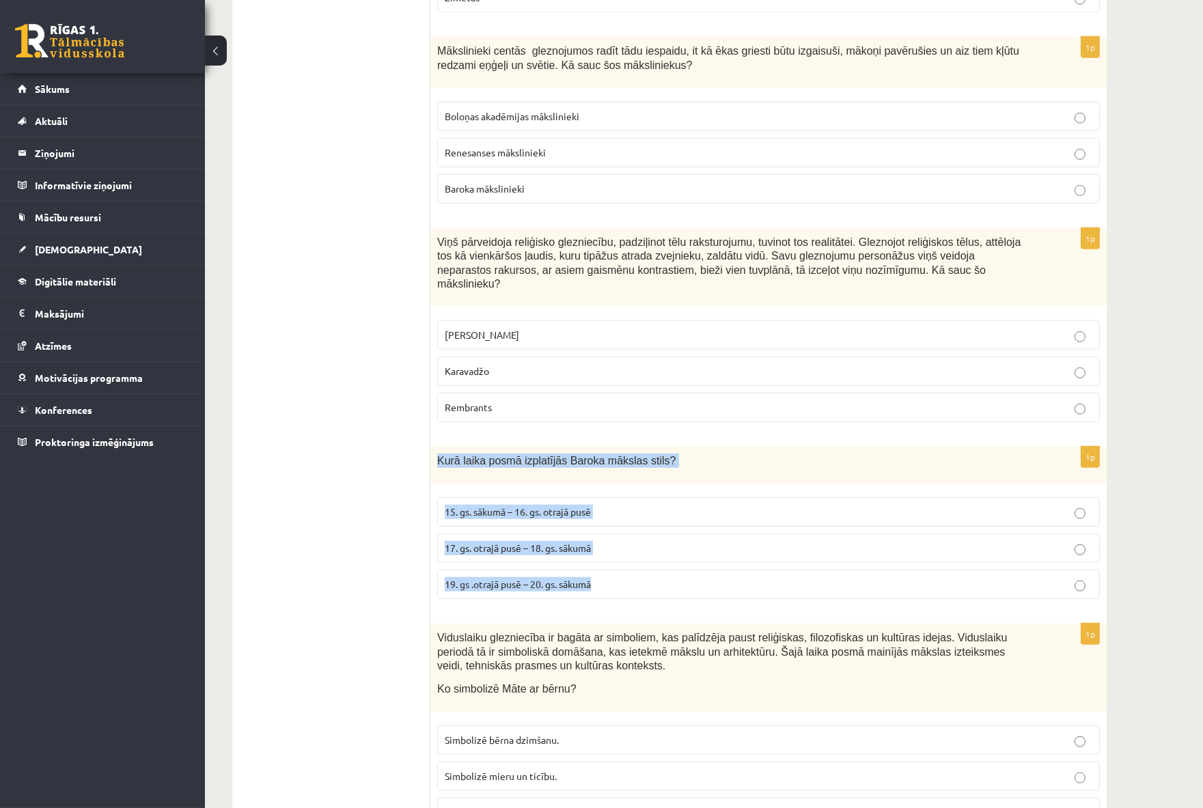
drag, startPoint x: 454, startPoint y: 425, endPoint x: 639, endPoint y: 547, distance: 221.0
click at [639, 547] on div "1p Kurā laika posmā izplatījās Baroka mākslas stils? 15. gs. sākumā – 16. gs. o…" at bounding box center [768, 528] width 676 height 163
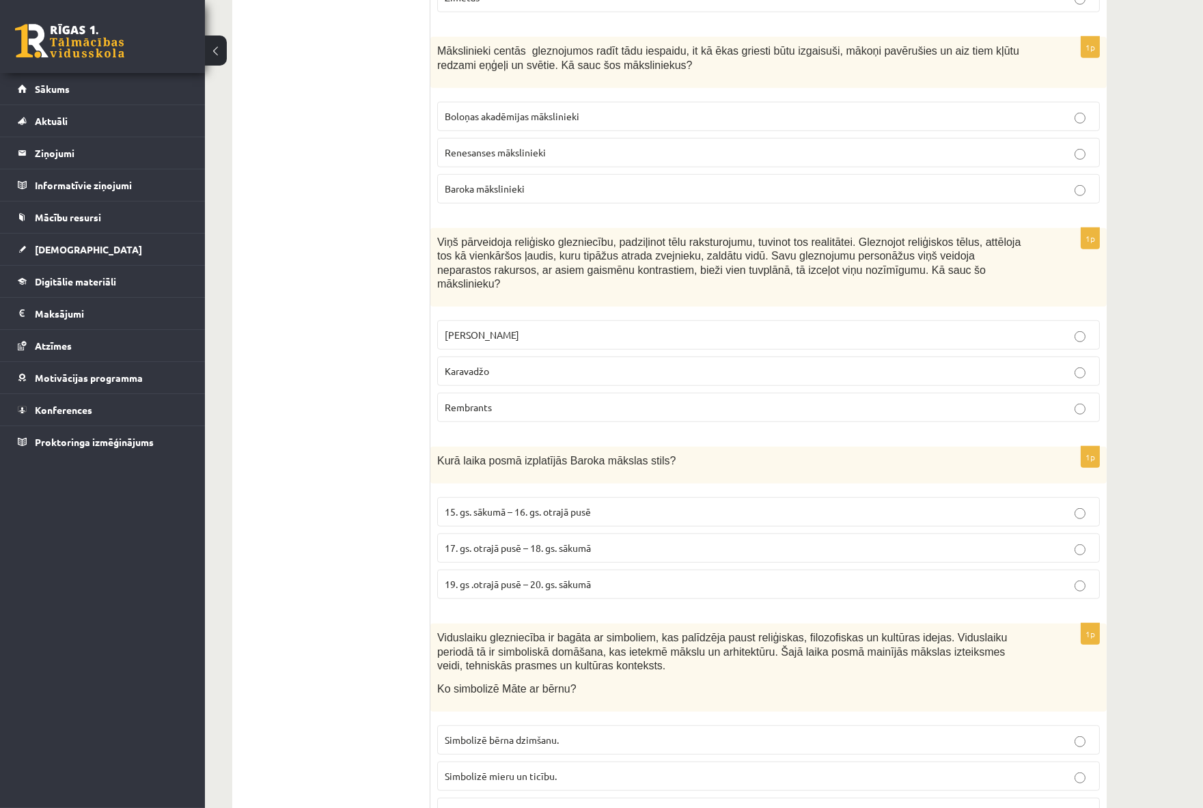
click at [495, 364] on p "Karavadžo" at bounding box center [769, 371] width 648 height 14
click at [486, 542] on span "17. gs. otrajā pusē – 18. gs. sākumā" at bounding box center [518, 548] width 146 height 12
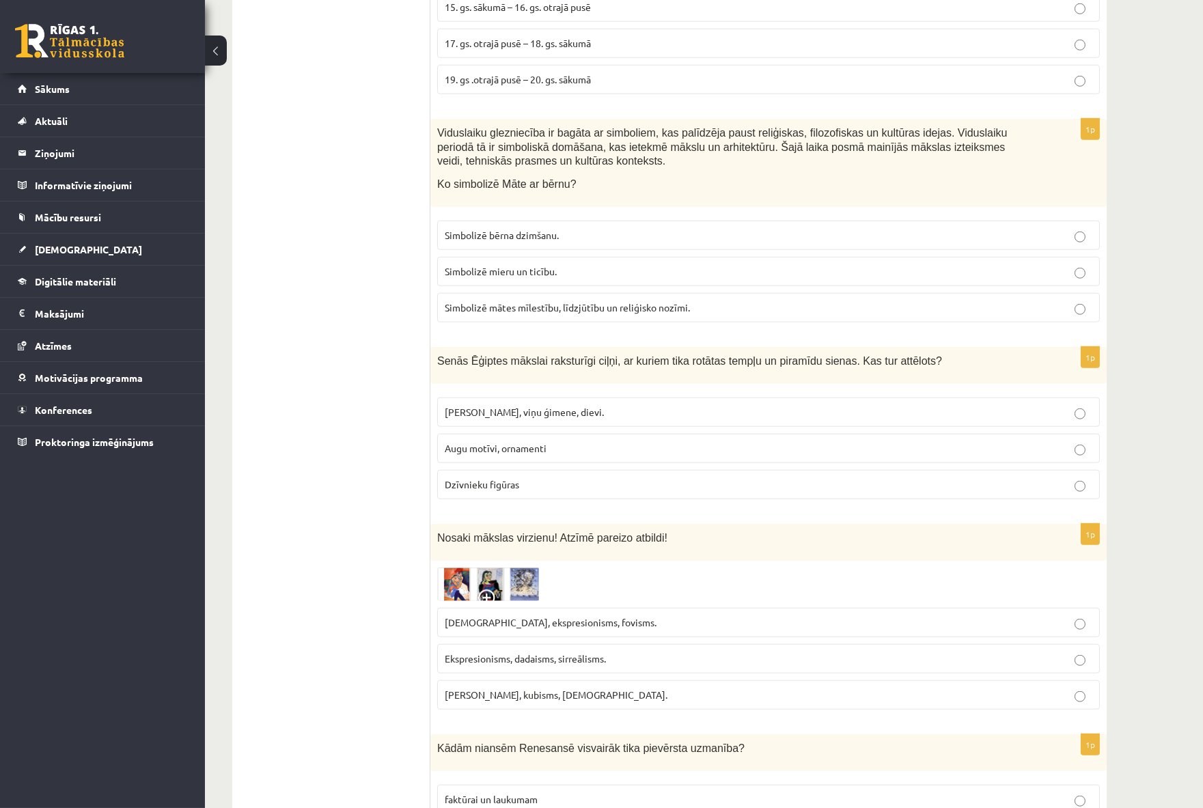
scroll to position [2809, 0]
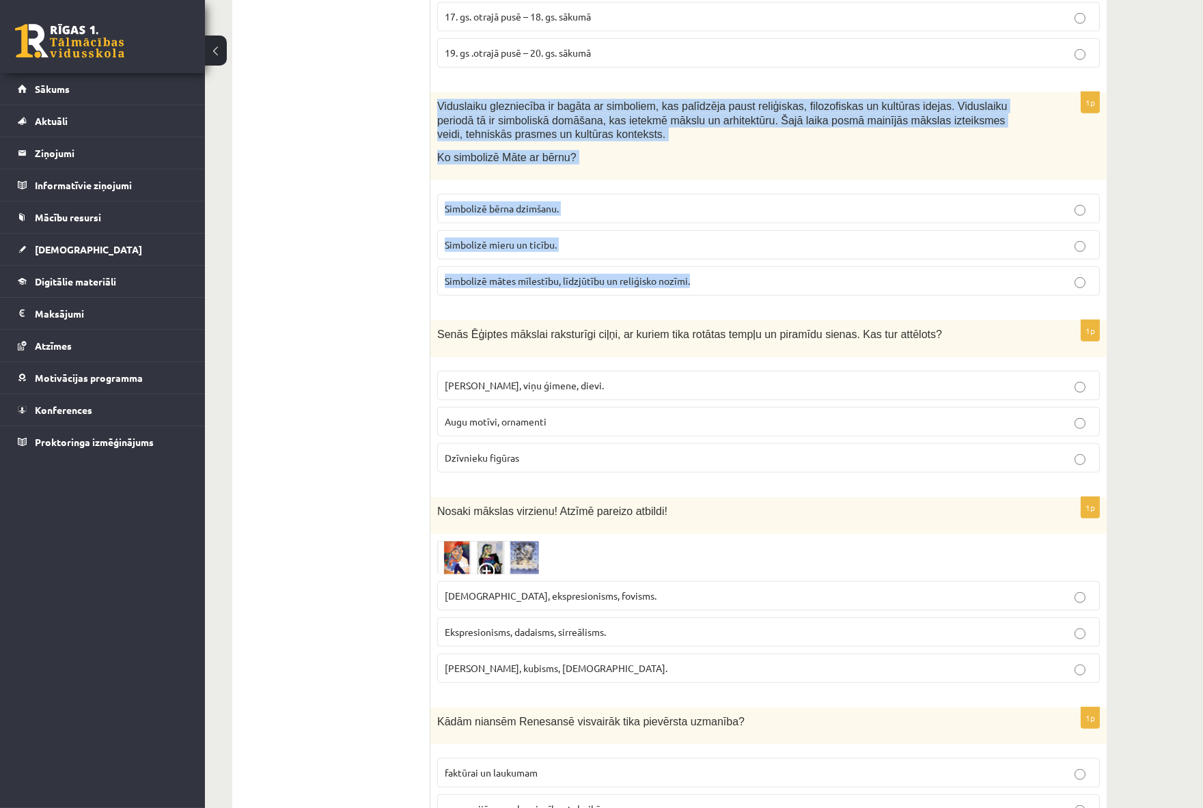
drag, startPoint x: 439, startPoint y: 66, endPoint x: 766, endPoint y: 230, distance: 365.1
click at [766, 230] on div "1p Viduslaiku glezniecība ir bagāta ar simboliem, kas palīdzēja paust reliģiska…" at bounding box center [768, 199] width 676 height 215
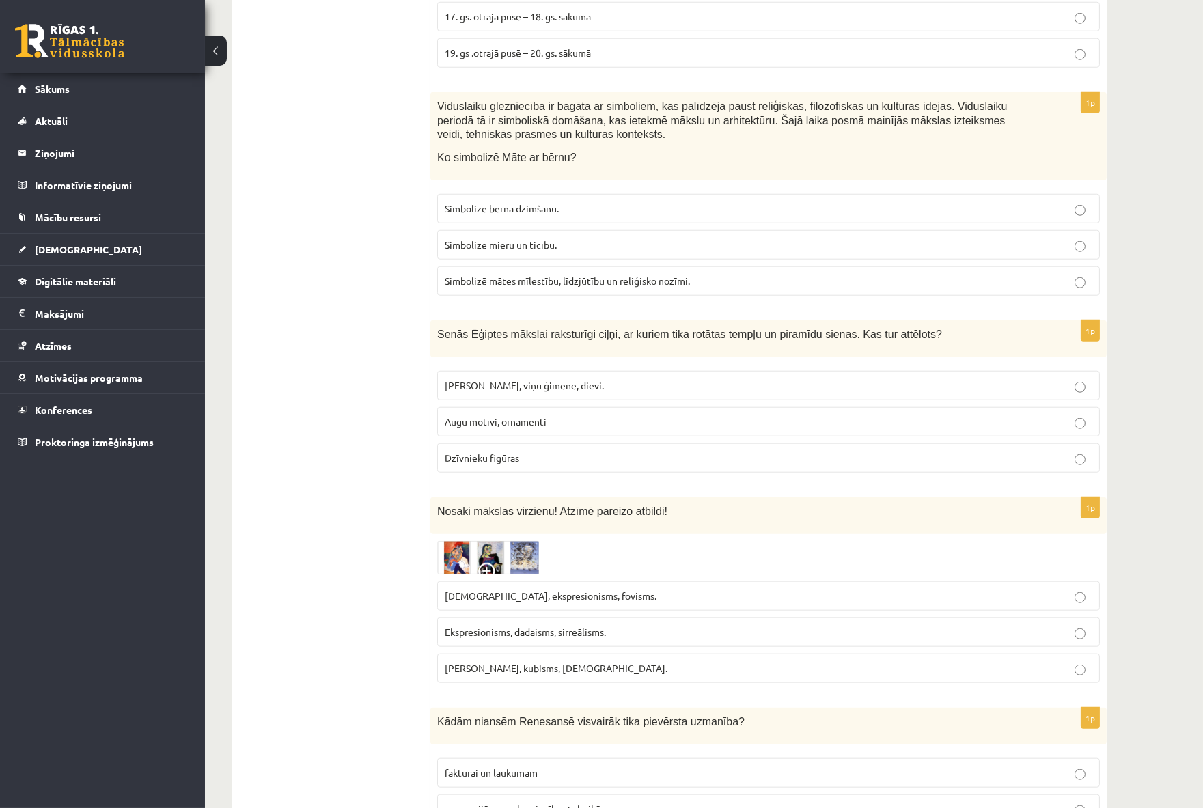
click at [269, 210] on ul "Tests Izvērtējums!" at bounding box center [338, 640] width 184 height 6409
click at [481, 275] on span "Simbolizē mātes mīlestību, līdzjūtību un reliģisko nozīmi." at bounding box center [567, 281] width 245 height 12
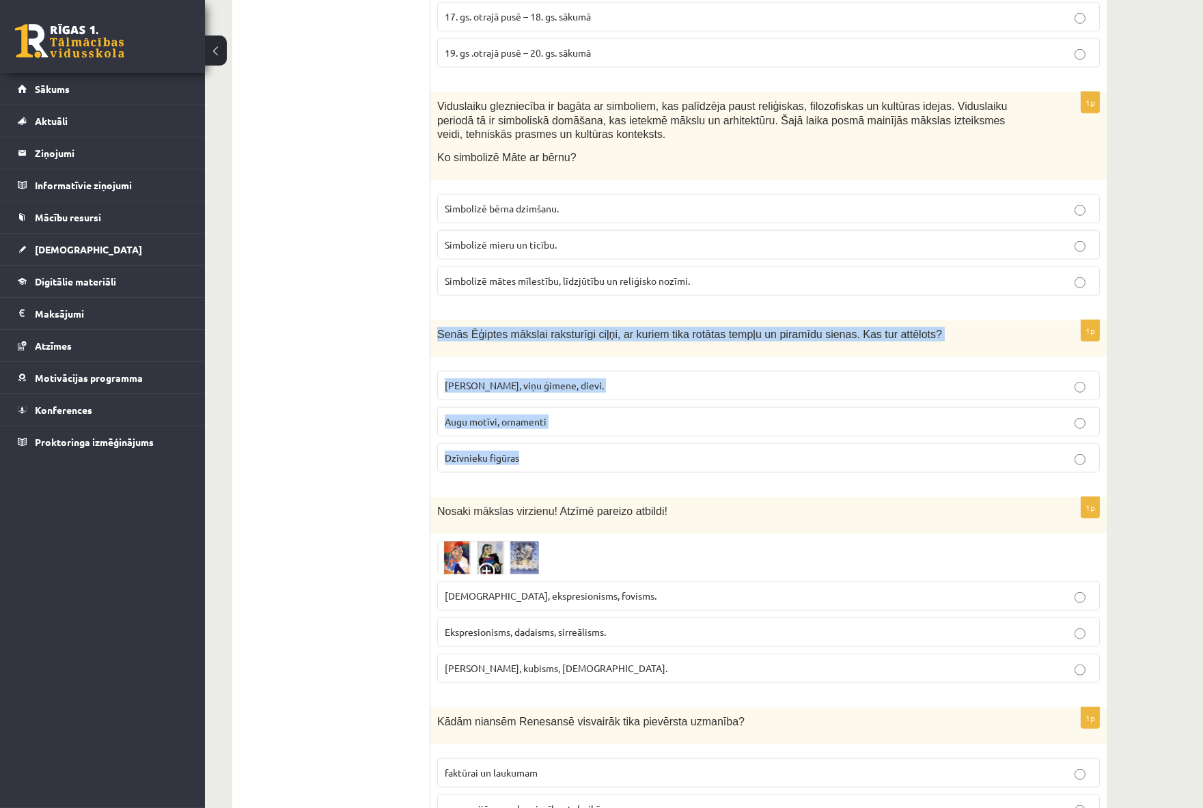
drag, startPoint x: 497, startPoint y: 338, endPoint x: 612, endPoint y: 433, distance: 148.5
click at [612, 433] on div "1p Senās Ēģiptes mākslai raksturīgi ciļņi, ar kuriem tika rotātas tempļu un pir…" at bounding box center [768, 401] width 676 height 163
click at [299, 243] on ul "Tests Izvērtējums!" at bounding box center [338, 640] width 184 height 6409
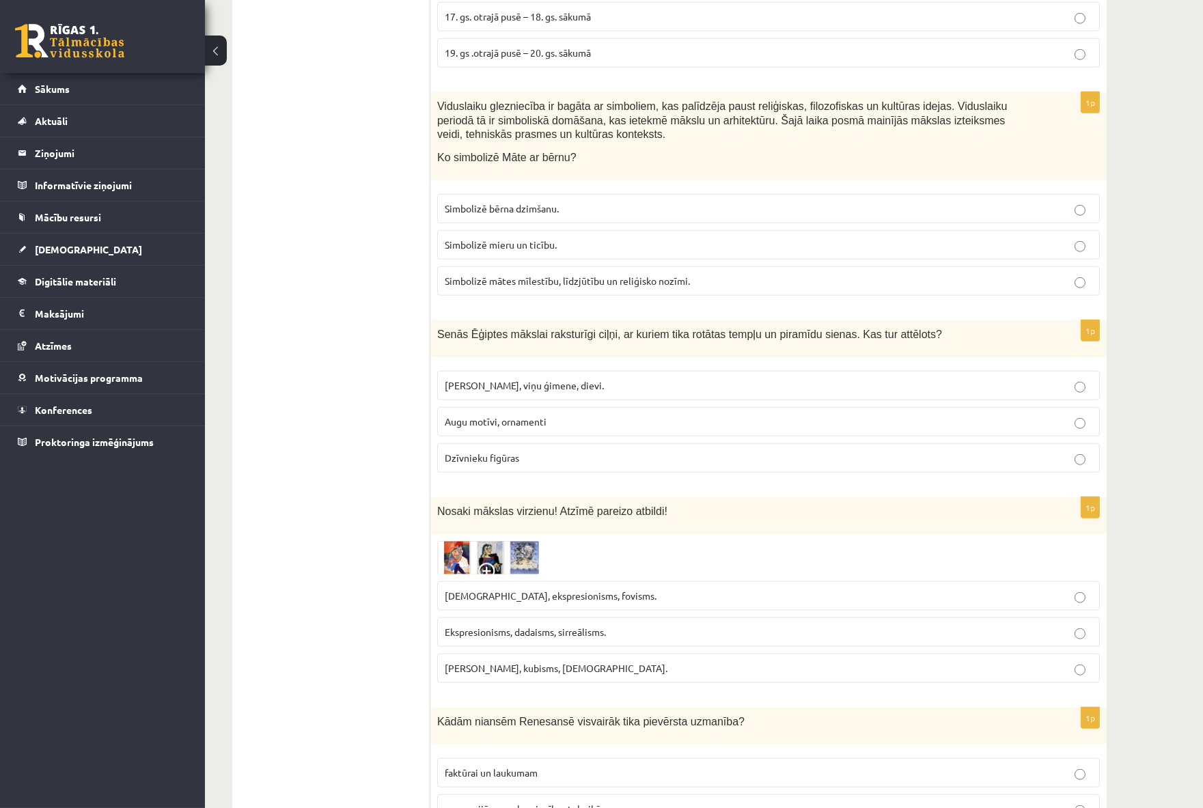
click at [506, 371] on label "Faraoni, viņu ģimene, dievi." at bounding box center [768, 385] width 663 height 29
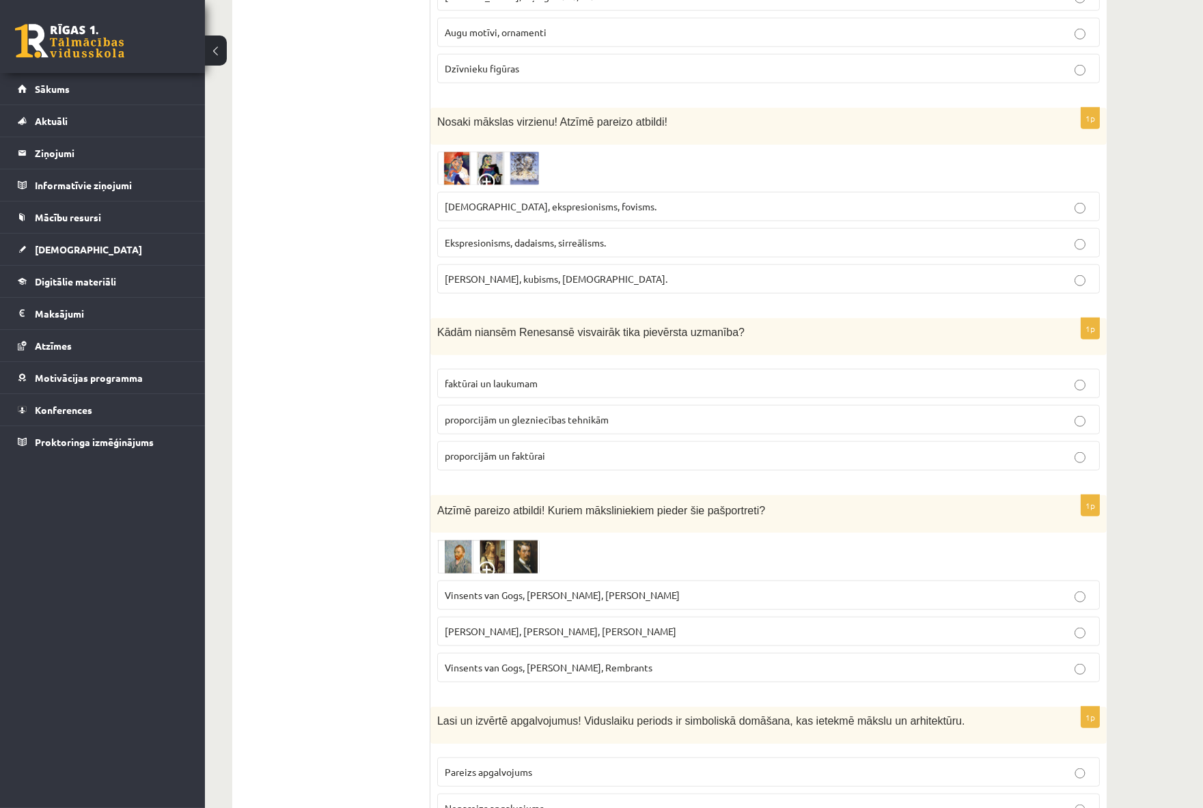
scroll to position [3264, 0]
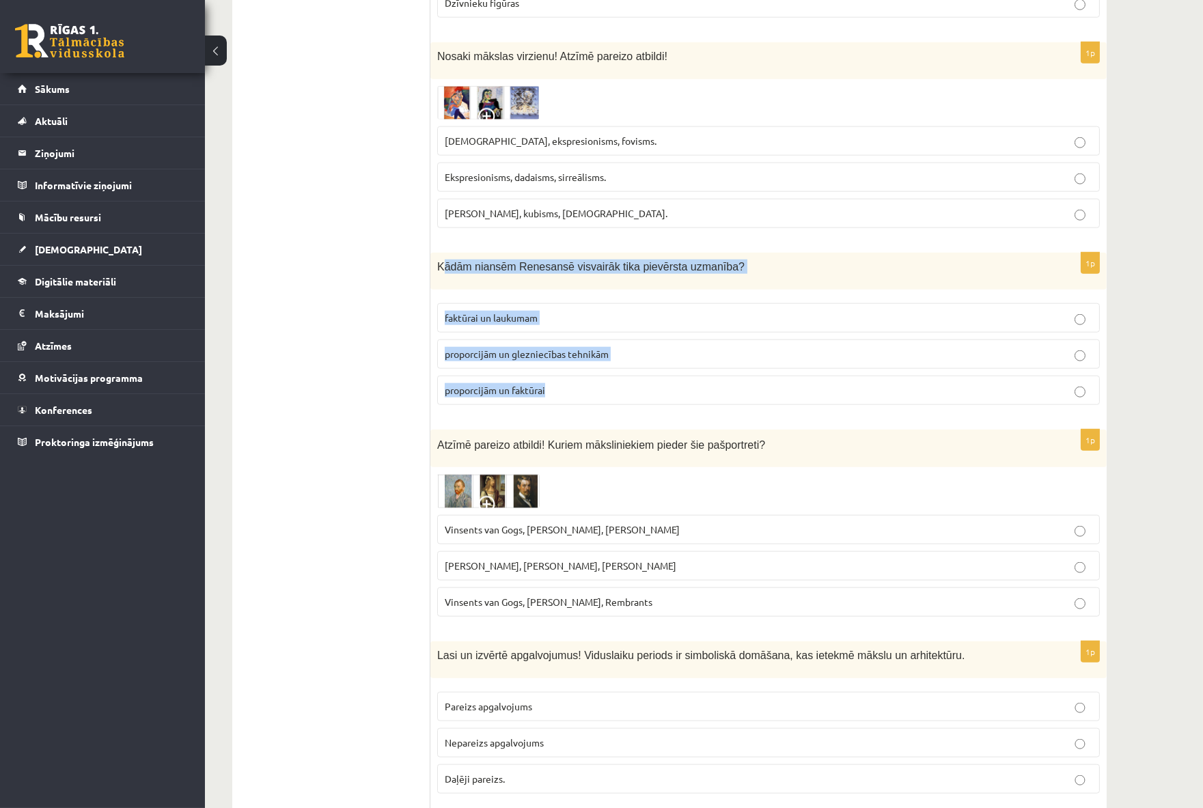
drag, startPoint x: 440, startPoint y: 233, endPoint x: 615, endPoint y: 350, distance: 210.3
click at [615, 350] on div "1p Kādām niansēm Renesansē visvairāk tika pievērsta uzmanība? faktūrai un lauku…" at bounding box center [768, 334] width 676 height 163
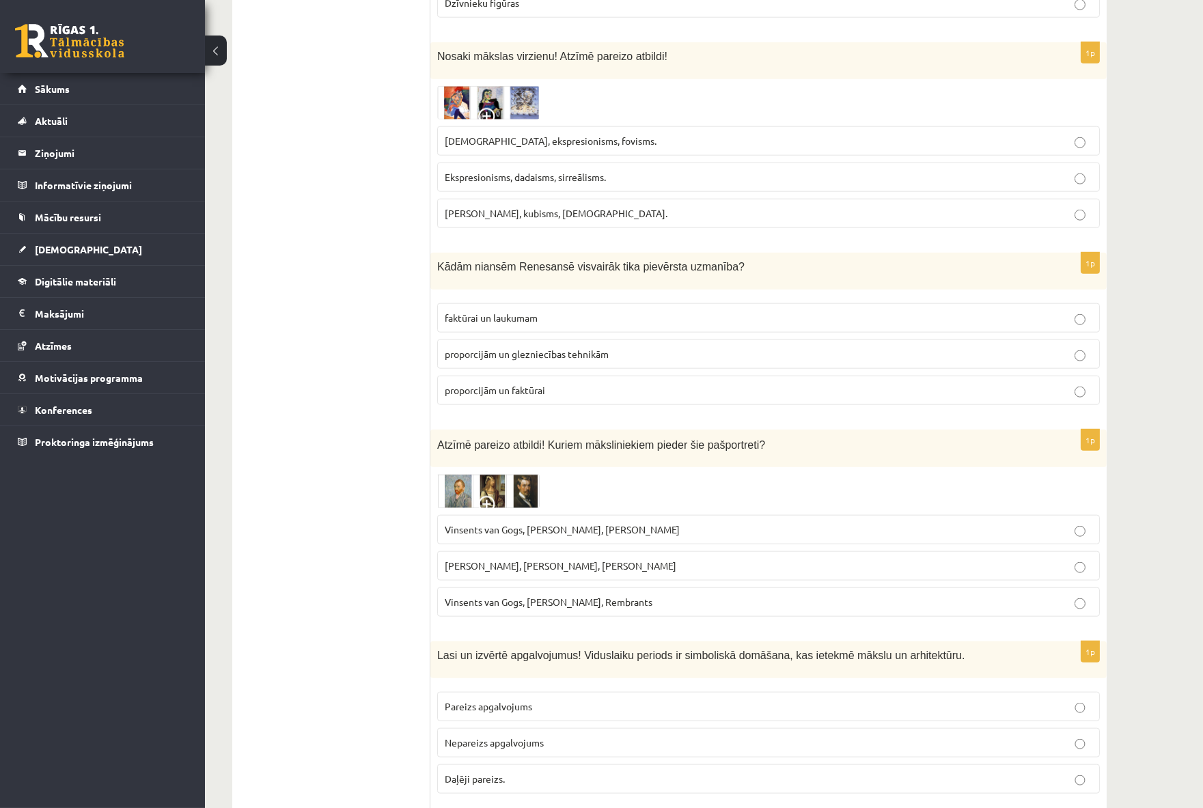
click at [262, 221] on ul "Tests Izvērtējums!" at bounding box center [338, 185] width 184 height 6409
click at [465, 348] on span "proporcijām un glezniecības tehnikām" at bounding box center [527, 354] width 164 height 12
click at [347, 180] on ul "Tests Izvērtējums!" at bounding box center [338, 185] width 184 height 6409
click at [340, 414] on ul "Tests Izvērtējums!" at bounding box center [338, 185] width 184 height 6409
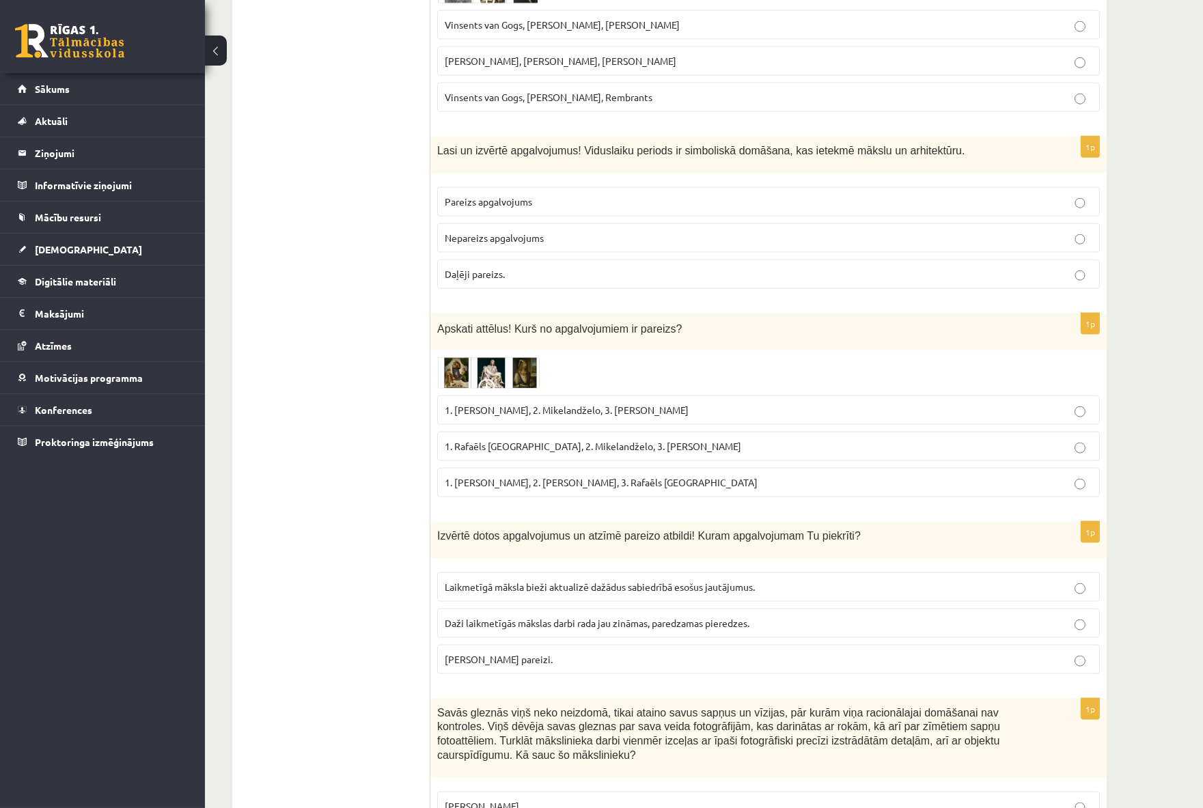
scroll to position [3795, 0]
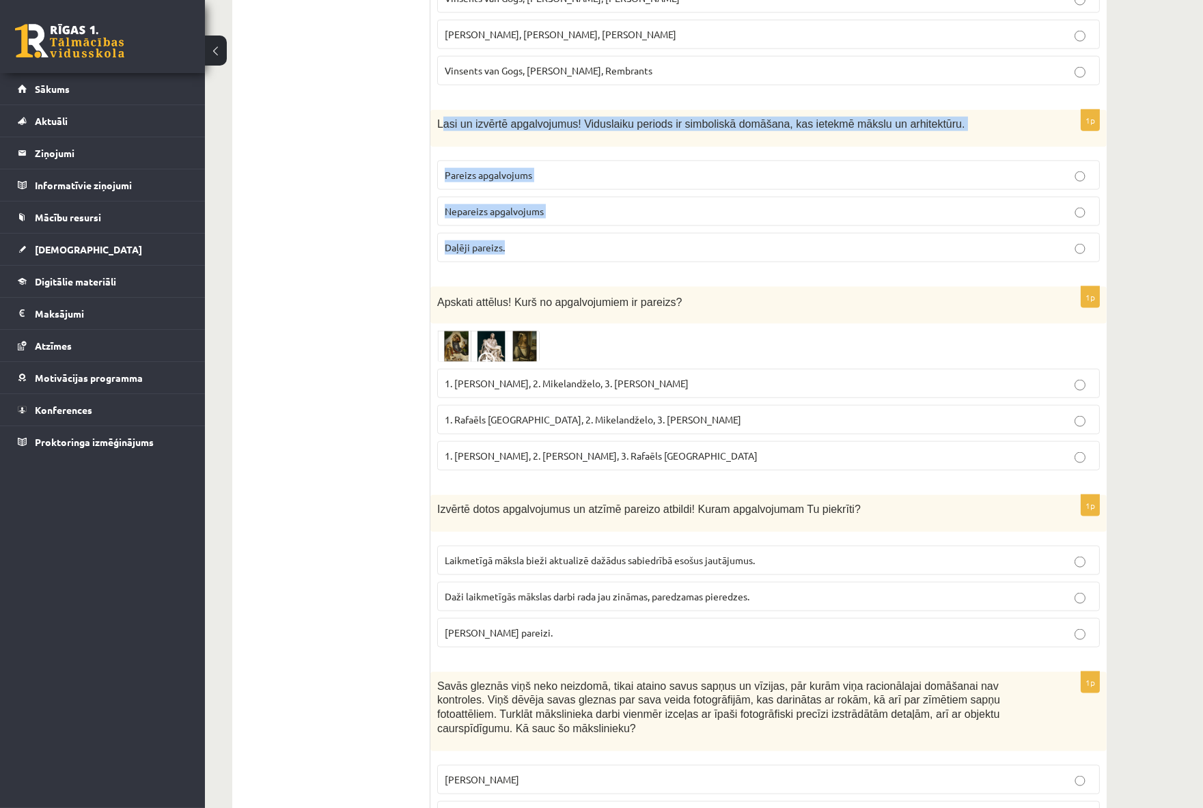
drag, startPoint x: 440, startPoint y: 87, endPoint x: 599, endPoint y: 217, distance: 205.9
click at [599, 217] on div "1p Lasi un izvērtē apgalvojumus! Viduslaiku periods ir simboliskā domāšana, kas…" at bounding box center [768, 191] width 676 height 163
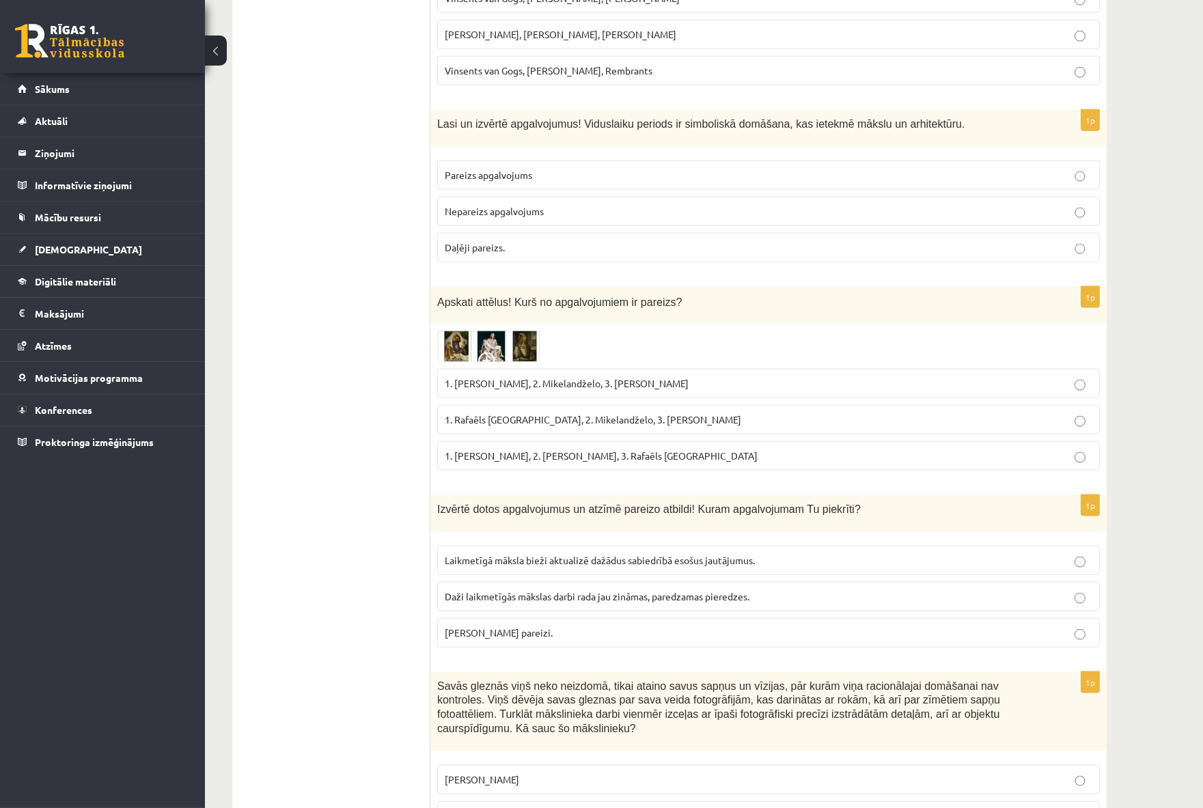
click at [481, 169] on span "Pareizs apgalvojums" at bounding box center [488, 175] width 87 height 12
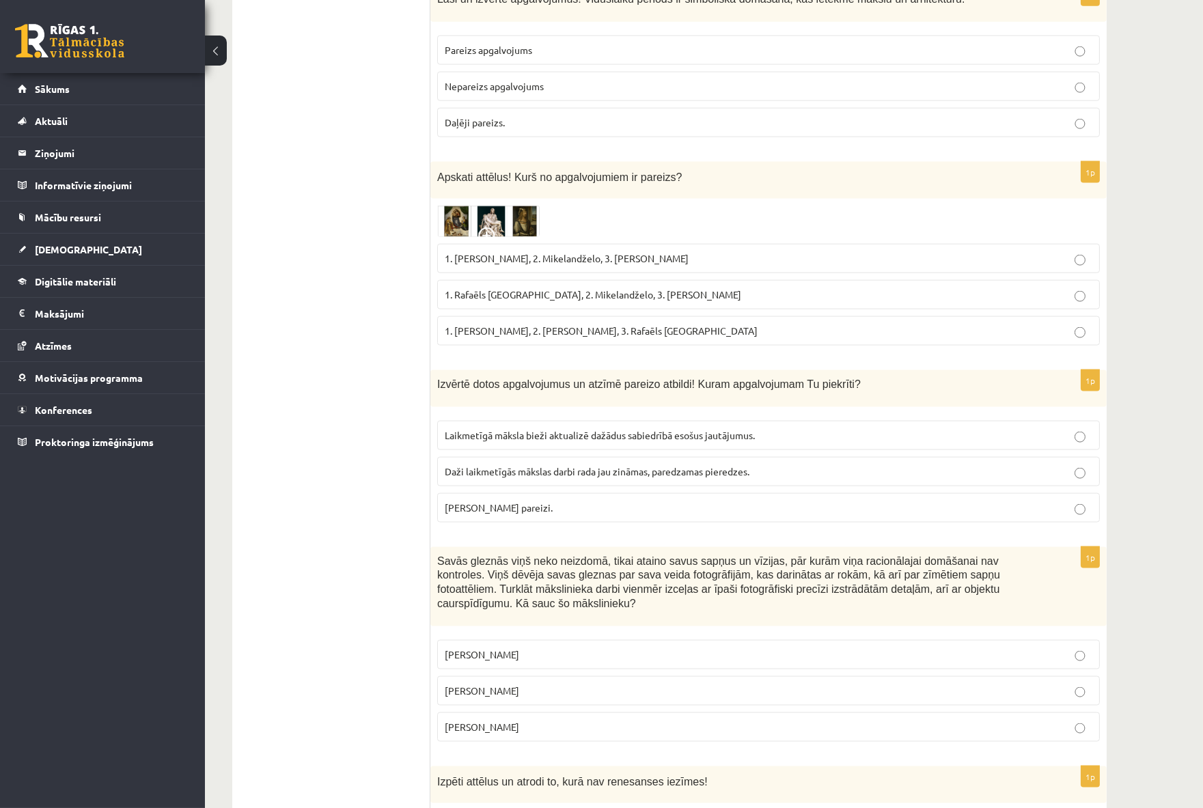
scroll to position [3947, 0]
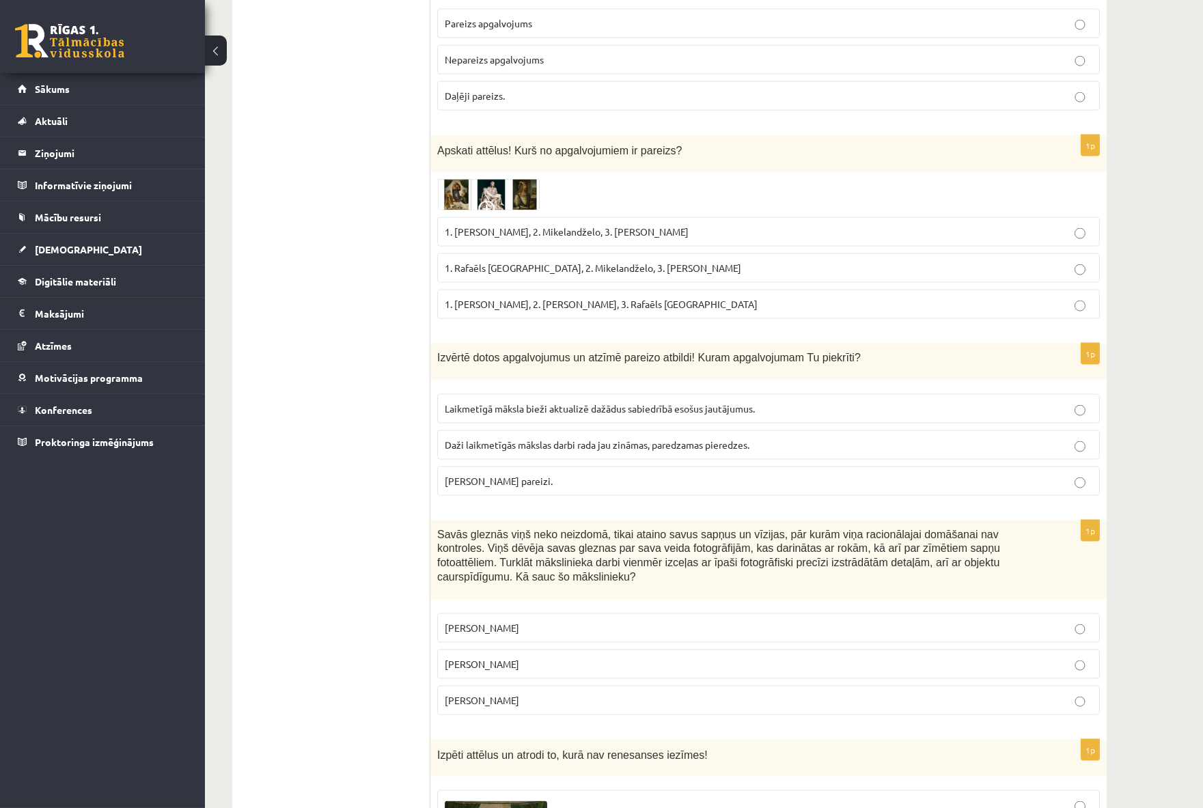
drag, startPoint x: 435, startPoint y: 110, endPoint x: 815, endPoint y: 270, distance: 412.2
click at [815, 270] on div "1p Apskati attēlus! Kurš no apgalvojumiem ir pareizs? 1. Leonardo da Vinči, 2. …" at bounding box center [768, 232] width 676 height 195
drag, startPoint x: 391, startPoint y: 143, endPoint x: 398, endPoint y: 152, distance: 11.1
click at [482, 179] on img at bounding box center [488, 194] width 102 height 31
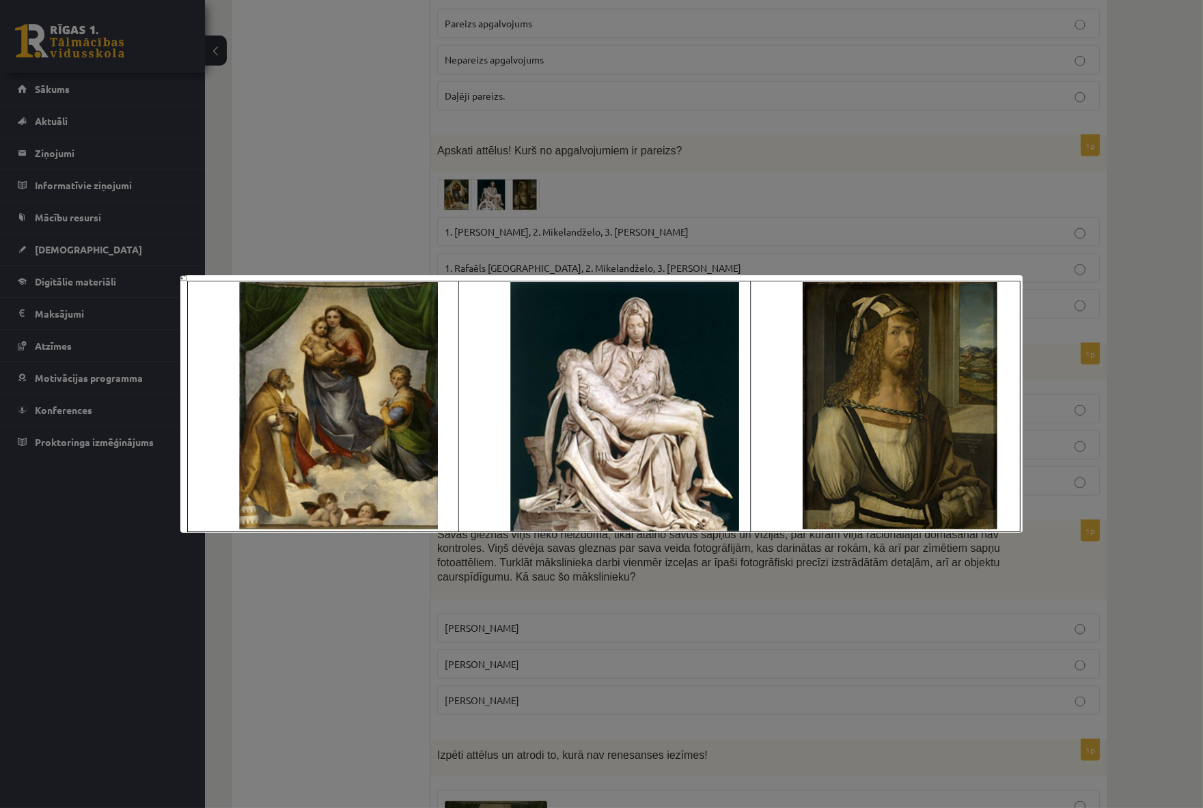
click at [322, 90] on div at bounding box center [601, 404] width 1203 height 808
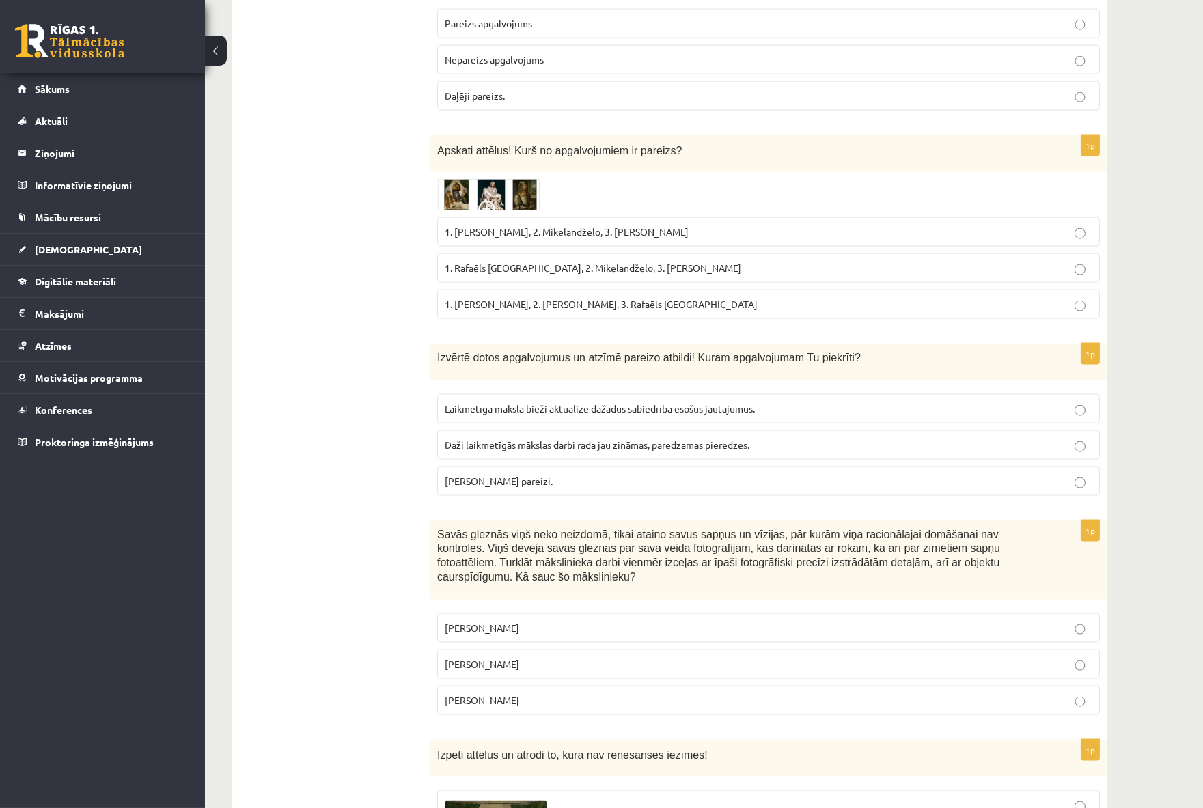
click at [504, 262] on span "1. Rafaēls Sancio da Urbīno, 2. Mikelandželo, 3. Albrehts Dīrers" at bounding box center [593, 268] width 297 height 12
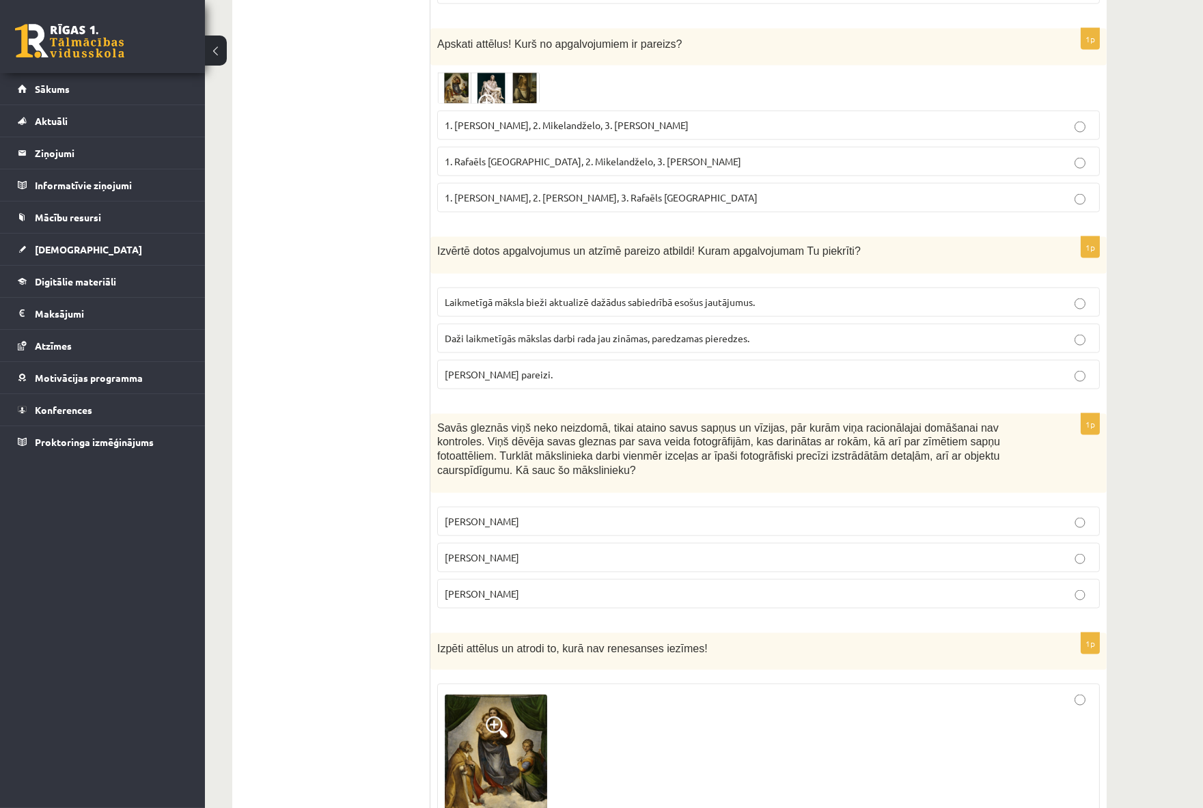
scroll to position [4100, 0]
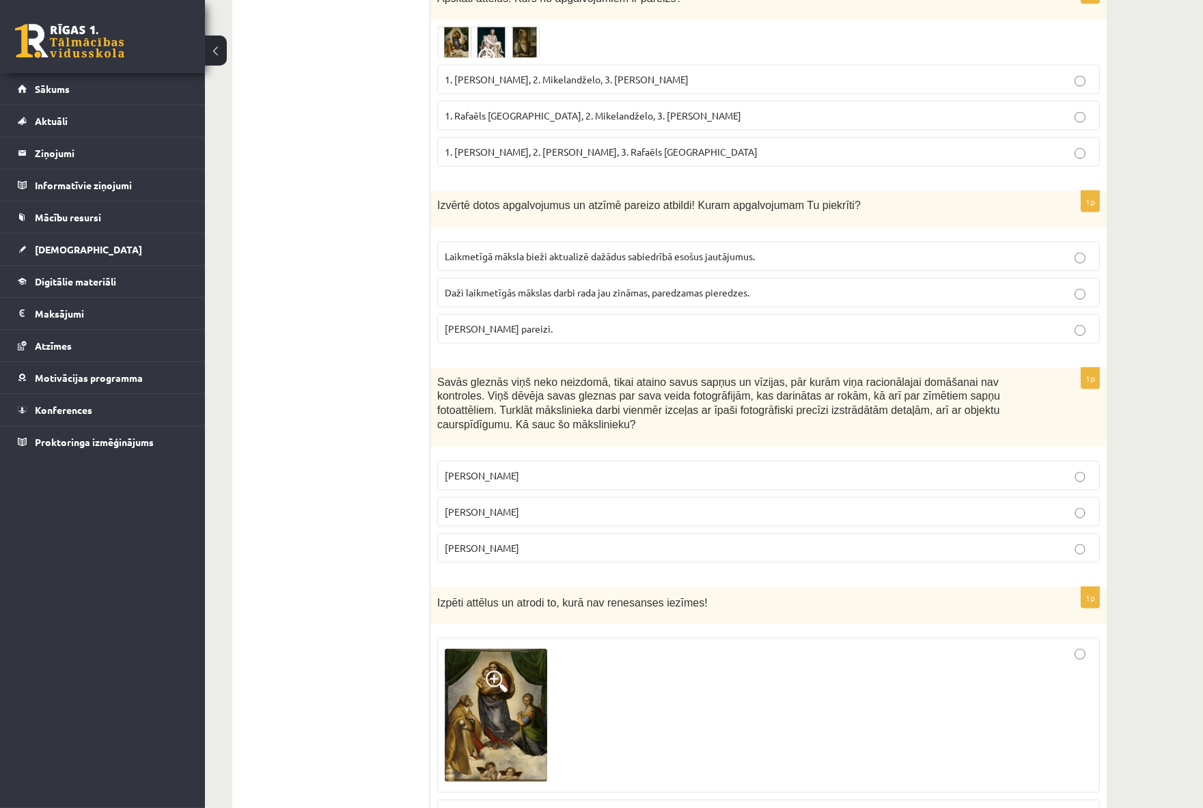
drag, startPoint x: 439, startPoint y: 171, endPoint x: 688, endPoint y: 297, distance: 279.0
click at [688, 297] on div "1p Izvērtē dotos apgalvojumus un atzīmē pareizo atbildi! Kuram apgalvojumam Tu …" at bounding box center [768, 272] width 676 height 163
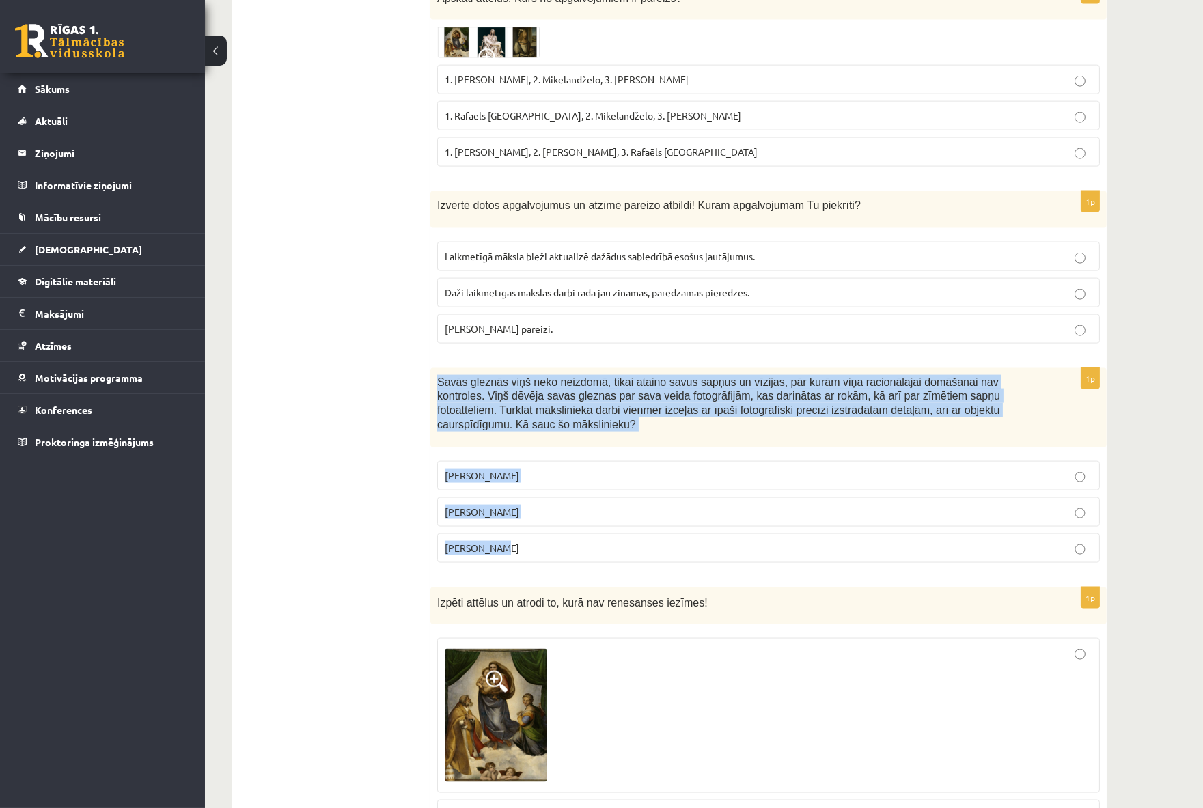
drag, startPoint x: 436, startPoint y: 350, endPoint x: 644, endPoint y: 507, distance: 260.5
click at [644, 507] on div "1p Savās gleznās viņš neko neizdomā, tikai ataino savus sapņus un vīzijas, pār …" at bounding box center [768, 471] width 676 height 206
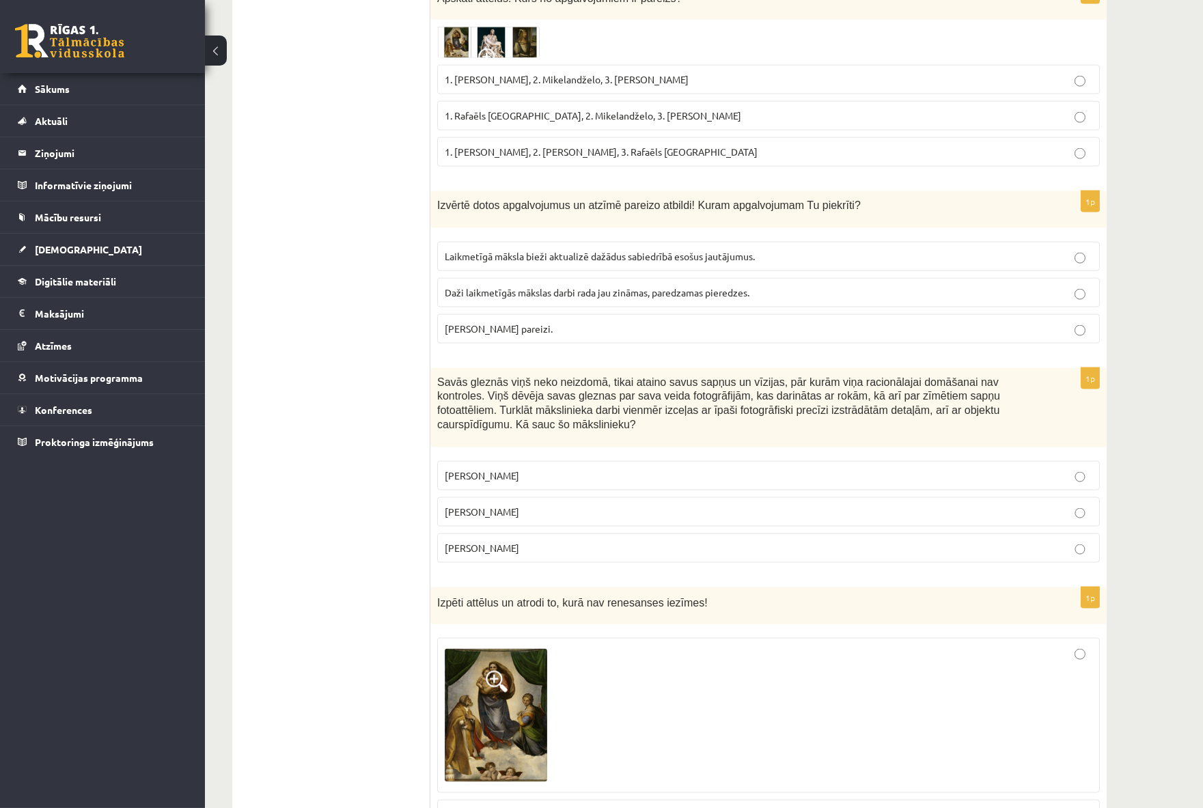
click at [482, 322] on span "Abi apgalvojumi pareizi." at bounding box center [499, 328] width 108 height 12
click at [502, 497] on label "Salvadors Dalī" at bounding box center [768, 511] width 663 height 29
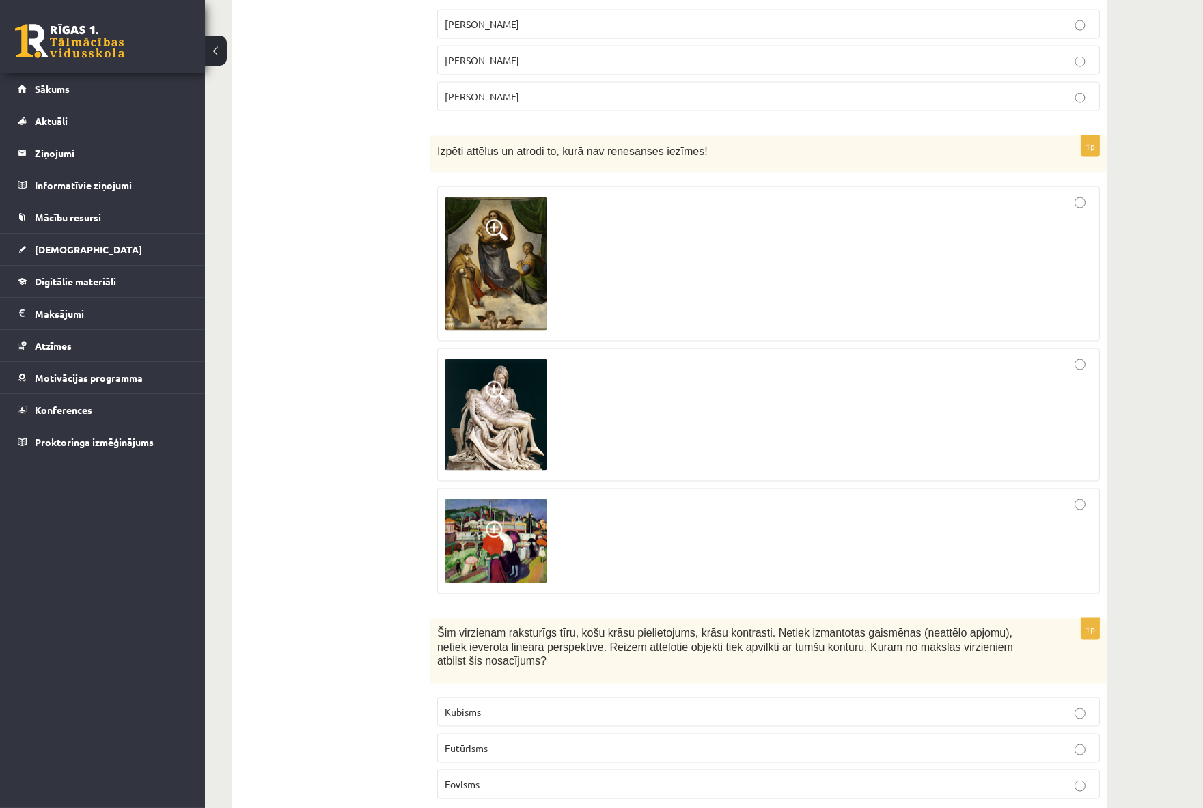
scroll to position [4555, 0]
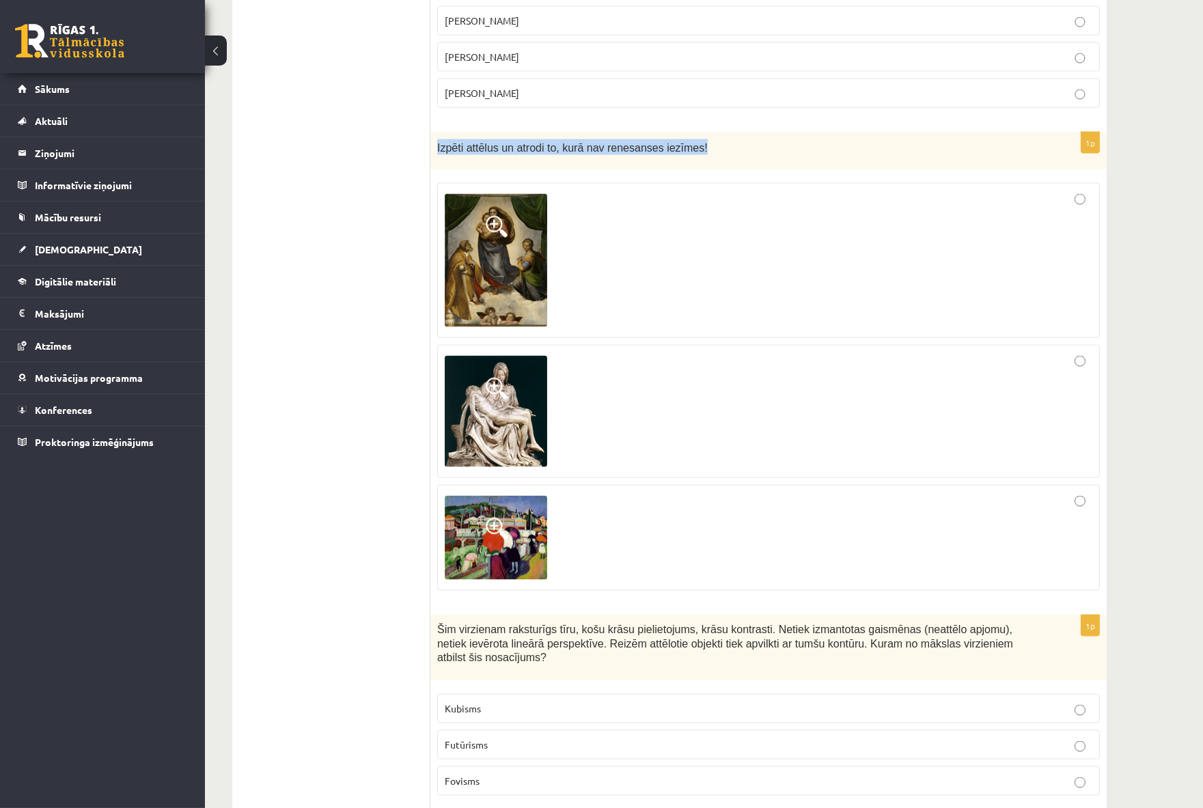
drag, startPoint x: 433, startPoint y: 97, endPoint x: 719, endPoint y: 118, distance: 287.0
click at [719, 133] on div "Izpēti attēlus un atrodi to, kurā nav renesanses iezīmes!" at bounding box center [768, 152] width 676 height 38
click at [467, 212] on img at bounding box center [496, 260] width 102 height 133
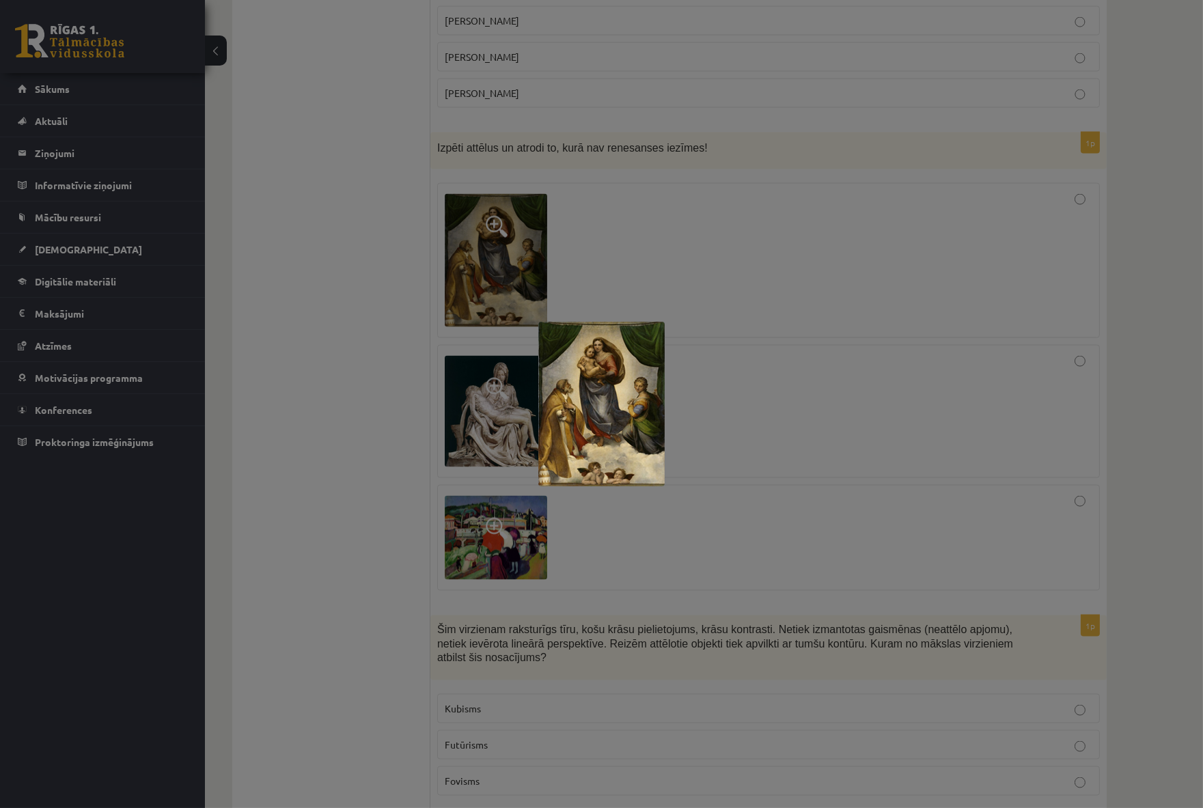
drag, startPoint x: 335, startPoint y: 290, endPoint x: 365, endPoint y: 327, distance: 47.1
click at [365, 327] on div at bounding box center [601, 404] width 1203 height 808
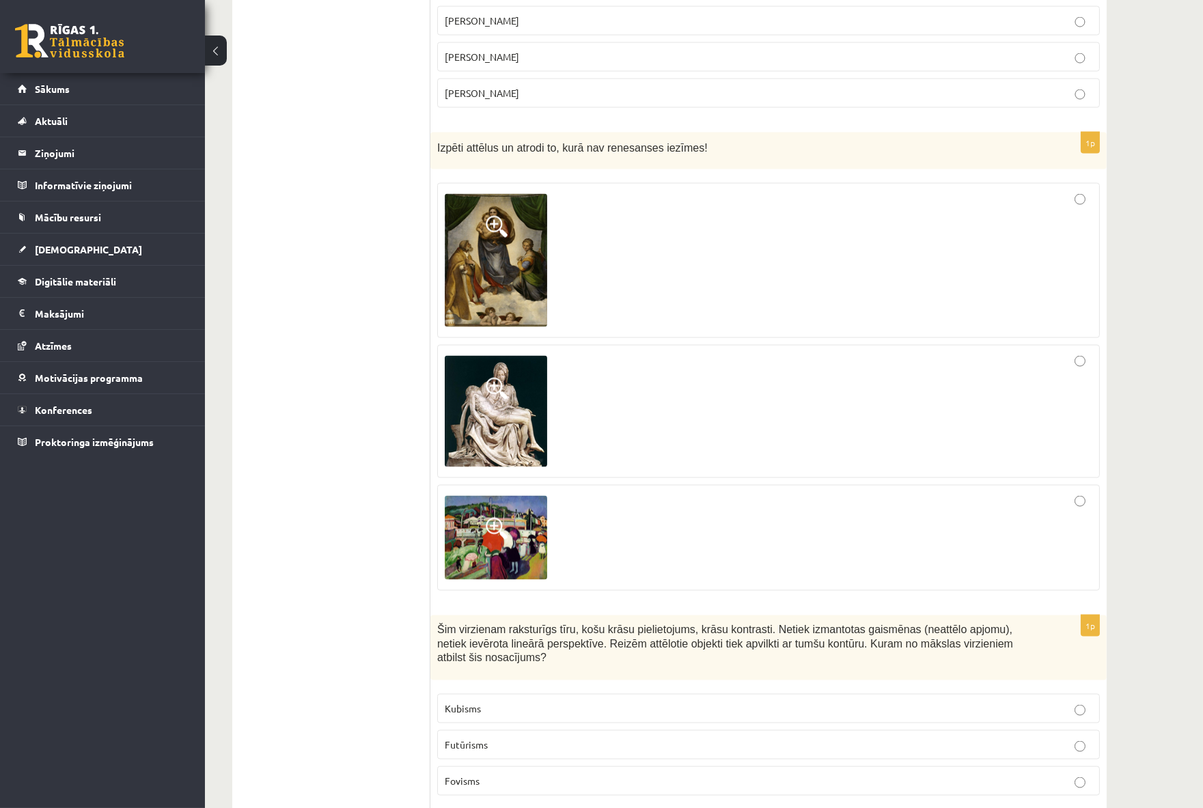
drag, startPoint x: 428, startPoint y: 96, endPoint x: 764, endPoint y: 123, distance: 337.3
drag, startPoint x: 434, startPoint y: 98, endPoint x: 694, endPoint y: 111, distance: 260.0
click at [694, 133] on div "Izpēti attēlus un atrodi to, kurā nav renesanses iezīmes!" at bounding box center [768, 152] width 676 height 38
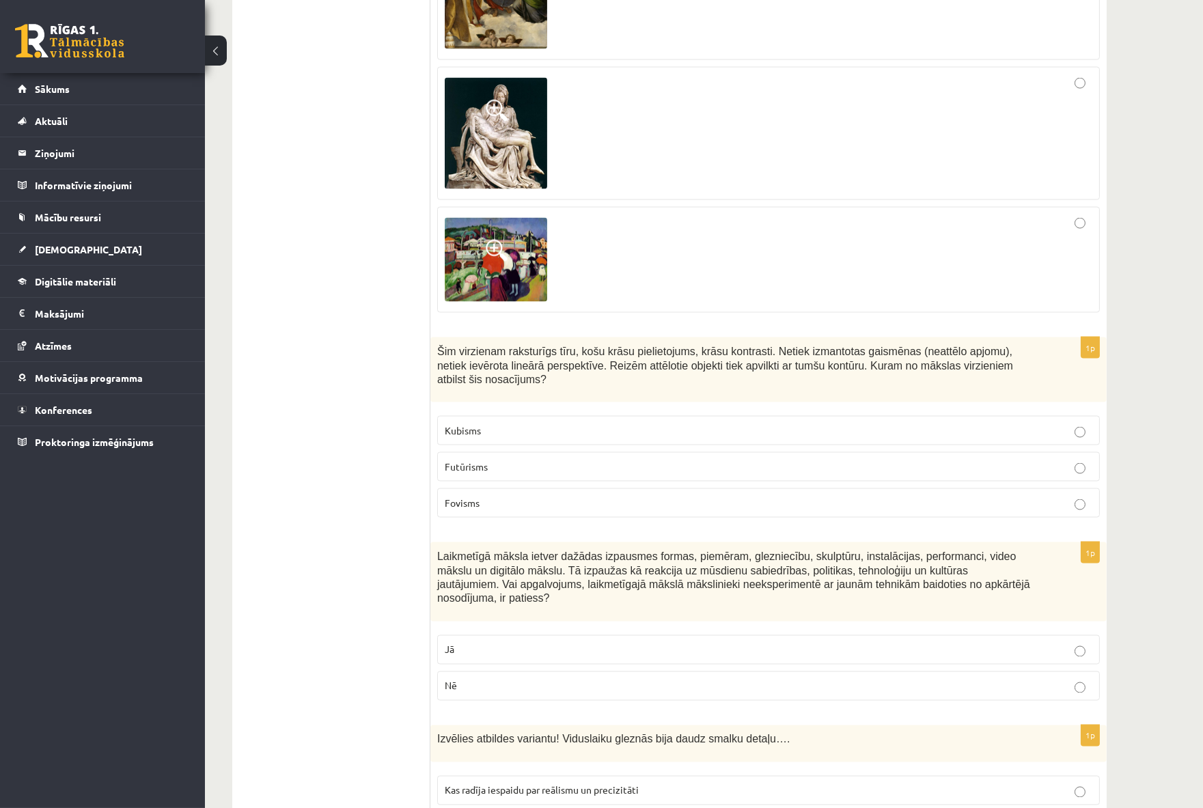
scroll to position [4859, 0]
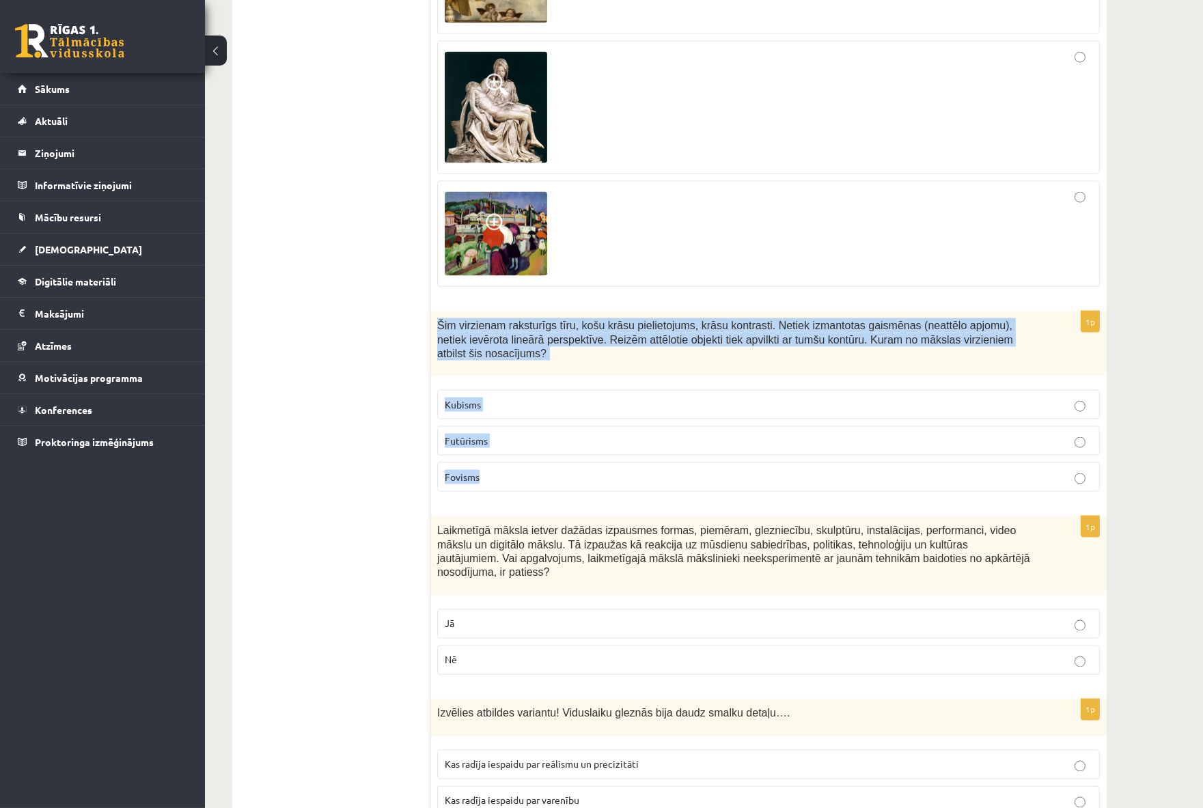
drag, startPoint x: 438, startPoint y: 276, endPoint x: 569, endPoint y: 412, distance: 188.9
click at [569, 412] on div "1p Šim virzienam raksturīgs tīru, košu krāsu pielietojums, krāsu kontrasti. Net…" at bounding box center [768, 407] width 676 height 191
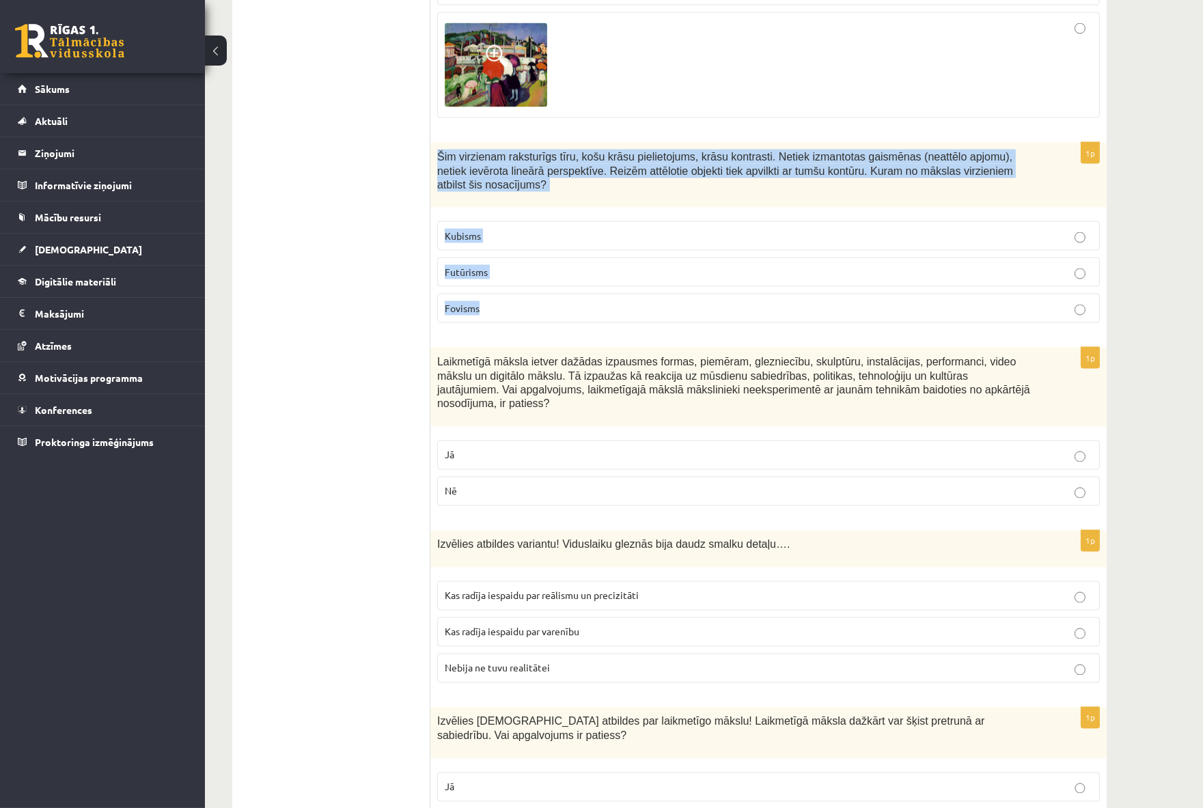
scroll to position [5086, 0]
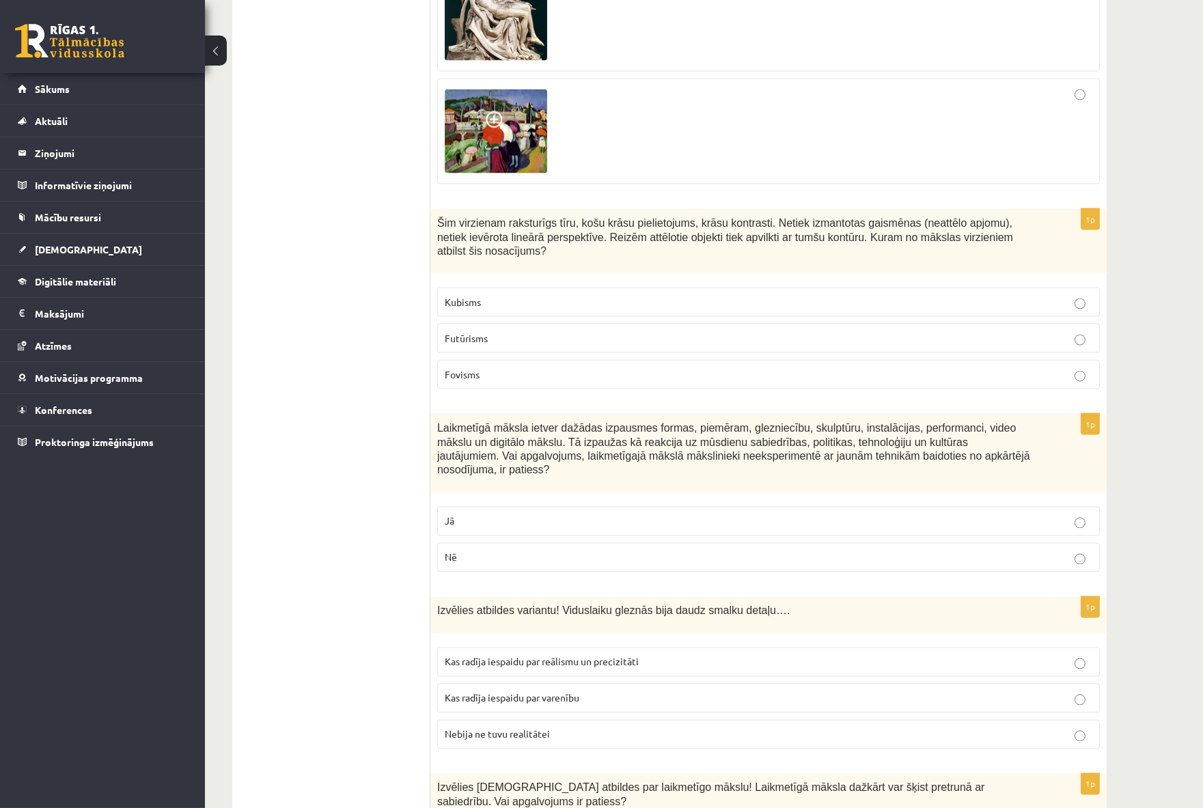
scroll to position [4934, 0]
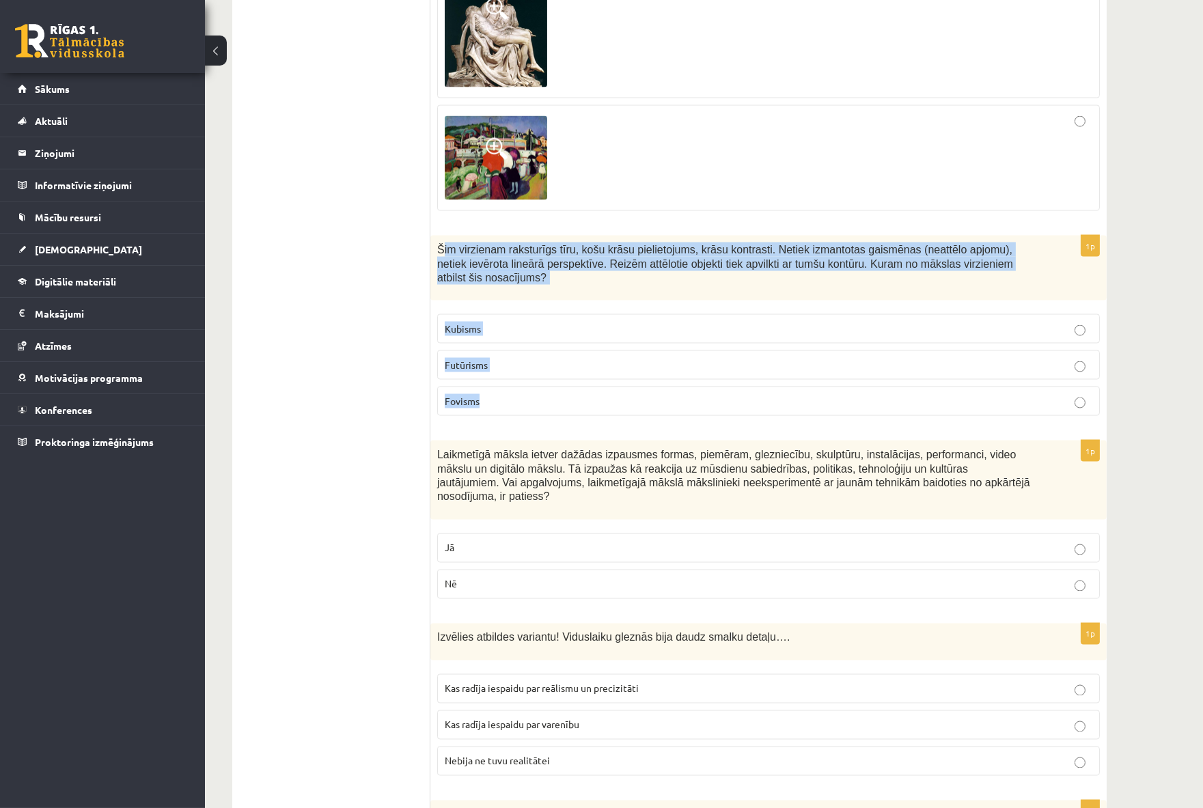
drag, startPoint x: 440, startPoint y: 198, endPoint x: 548, endPoint y: 343, distance: 180.7
click at [556, 349] on div "1p Šim virzienam raksturīgs tīru, košu krāsu pielietojums, krāsu kontrasti. Net…" at bounding box center [768, 331] width 676 height 191
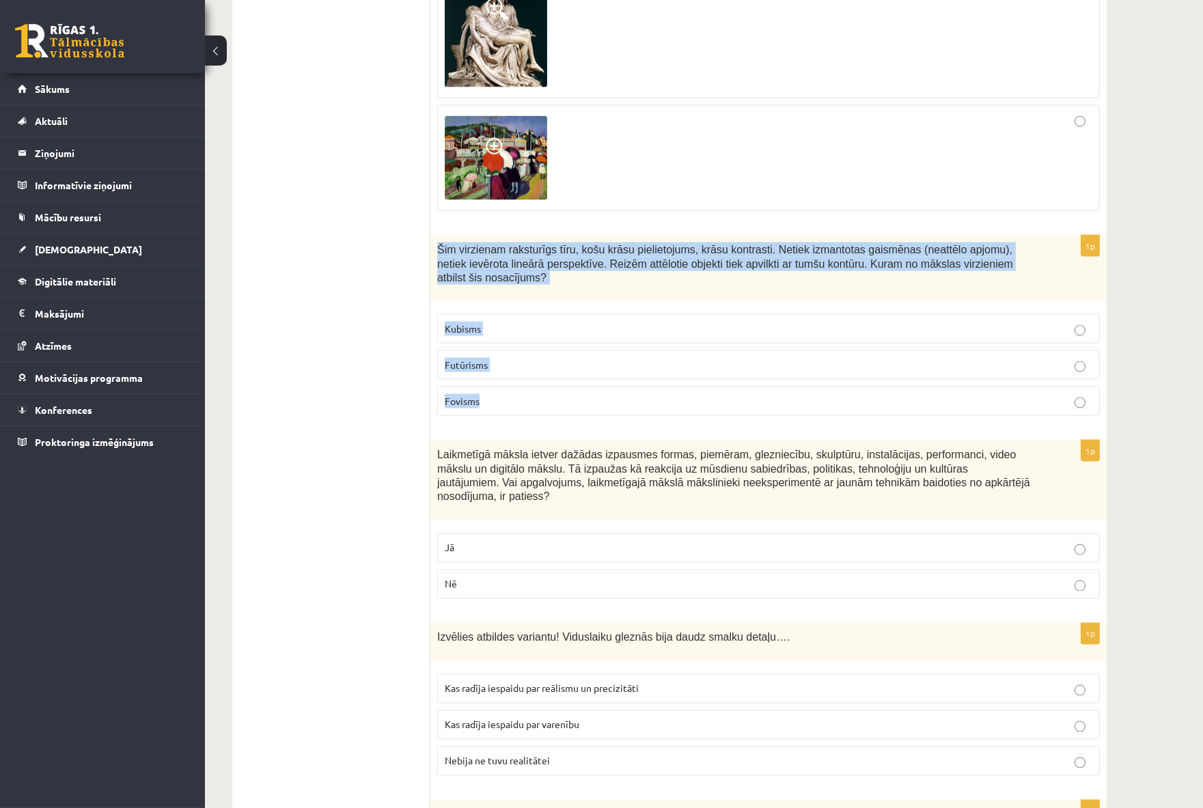
drag, startPoint x: 438, startPoint y: 194, endPoint x: 604, endPoint y: 337, distance: 219.0
click at [604, 337] on div "1p Šim virzienam raksturīgs tīru, košu krāsu pielietojums, krāsu kontrasti. Net…" at bounding box center [768, 331] width 676 height 191
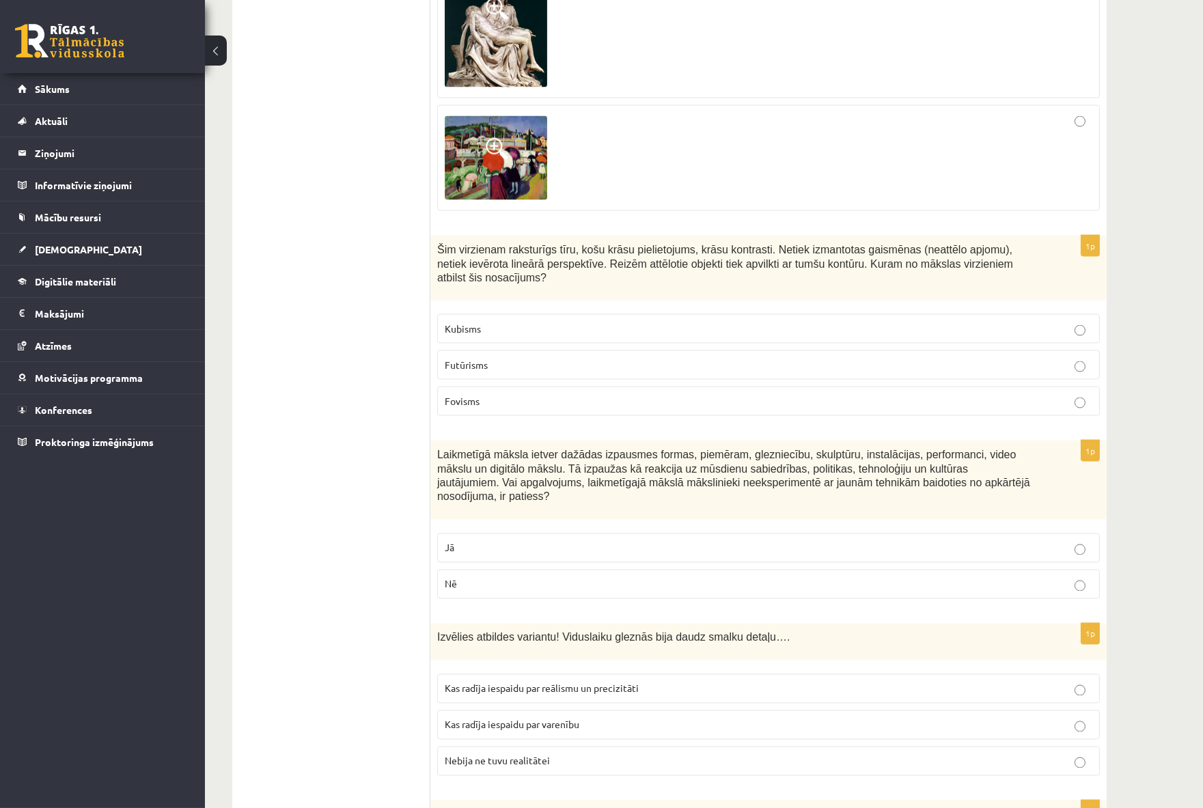
click at [462, 395] on span "Fovisms" at bounding box center [462, 401] width 35 height 12
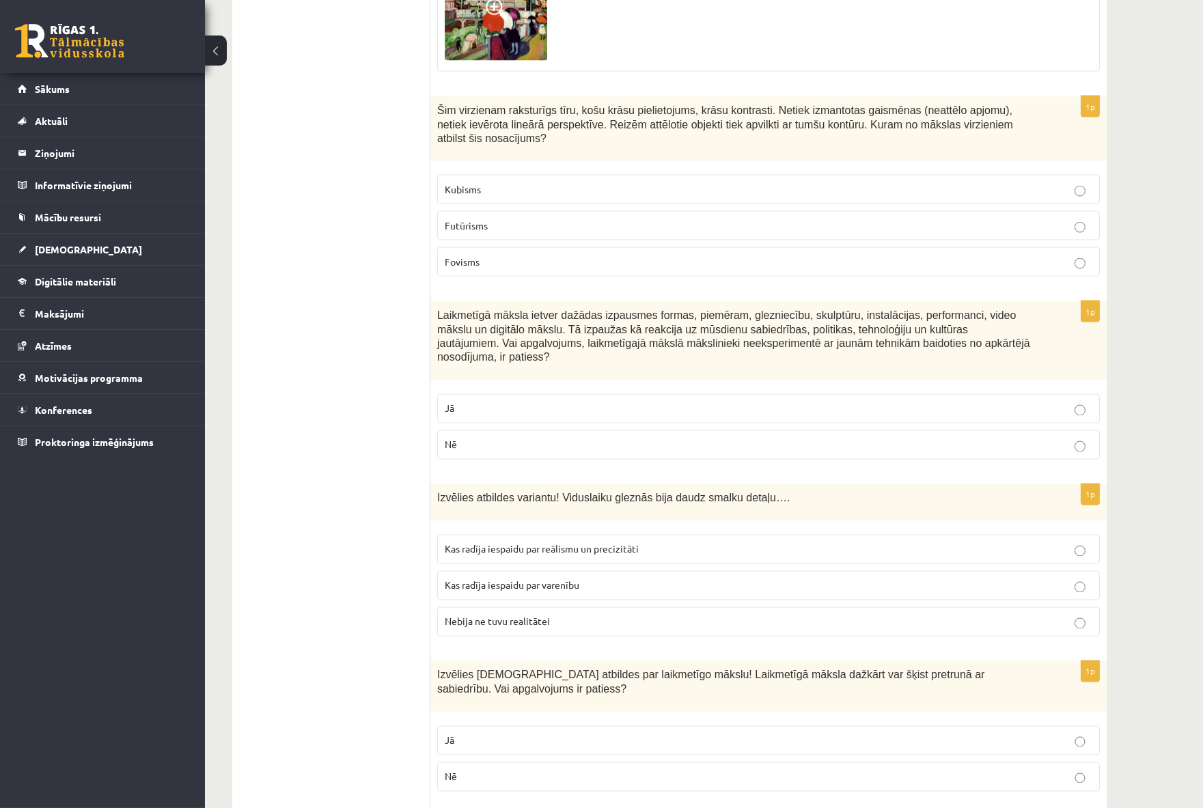
scroll to position [5086, 0]
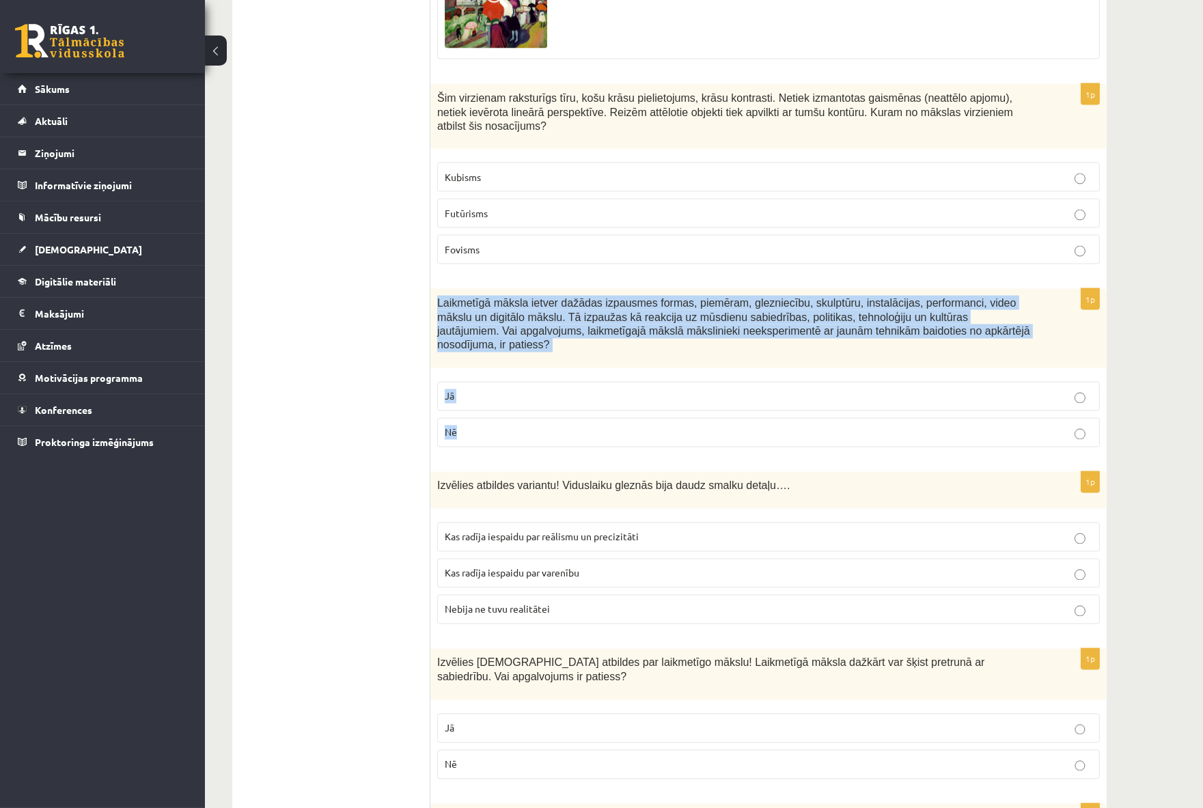
drag, startPoint x: 432, startPoint y: 238, endPoint x: 533, endPoint y: 348, distance: 149.9
click at [533, 348] on div "1p Laikmetīgā māksla ietver dažādas izpausmes formas, piemēram, glezniecību, sk…" at bounding box center [768, 373] width 676 height 169
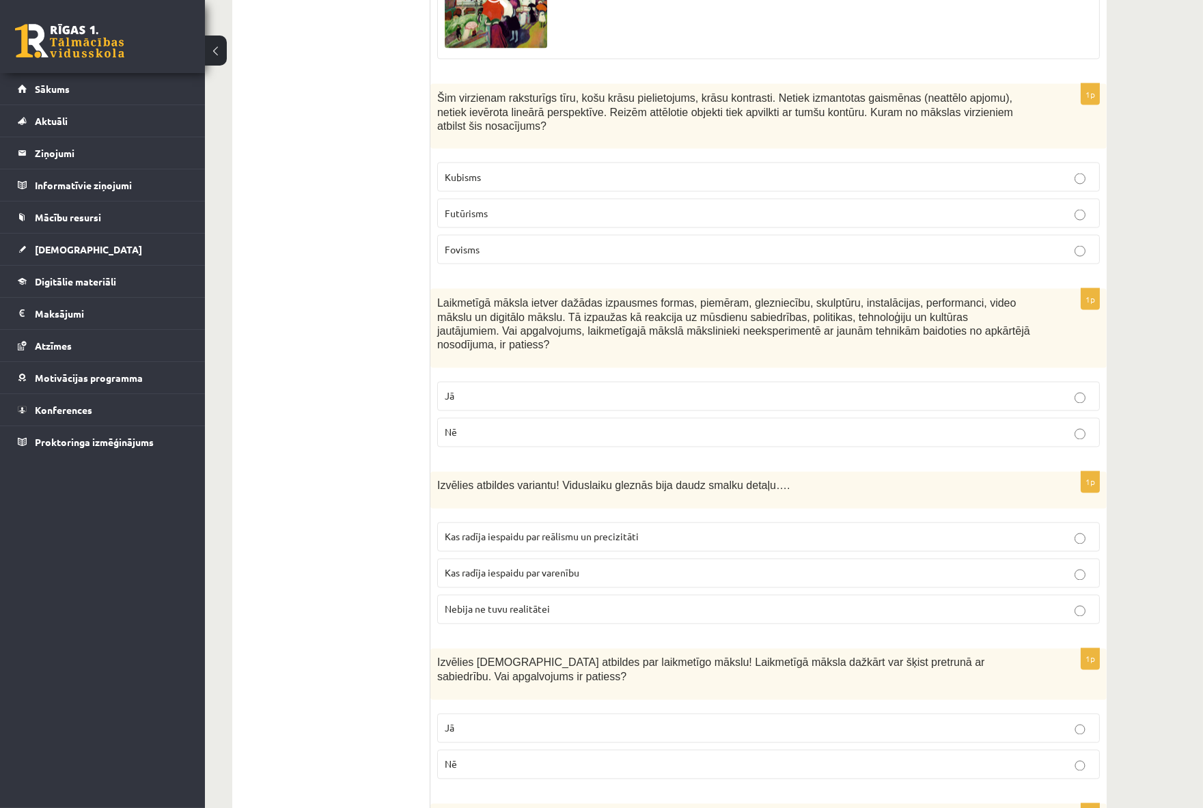
click at [476, 418] on label "Nē" at bounding box center [768, 432] width 663 height 29
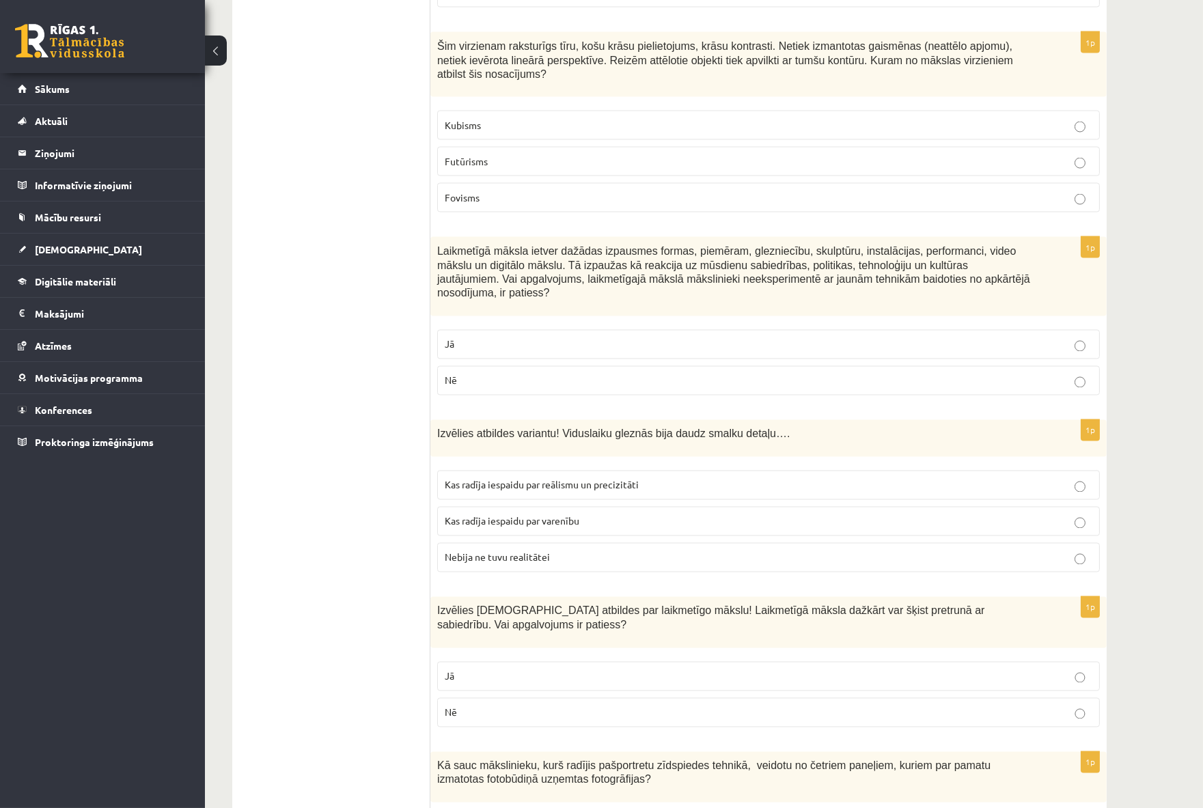
scroll to position [5238, 0]
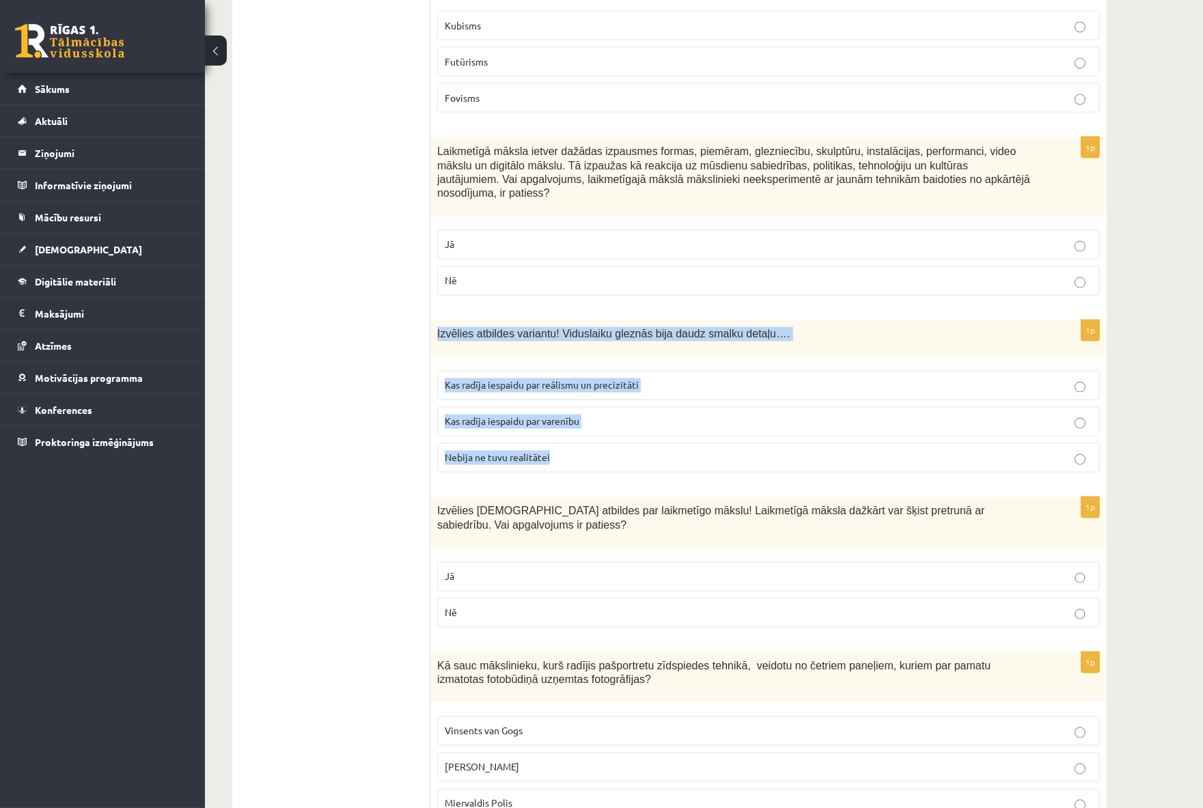
drag, startPoint x: 435, startPoint y: 260, endPoint x: 574, endPoint y: 377, distance: 181.4
click at [574, 377] on div "1p Izvēlies atbildes variantu! Viduslaiku gleznās bija daudz smalku detaļu…. Ka…" at bounding box center [768, 401] width 676 height 163
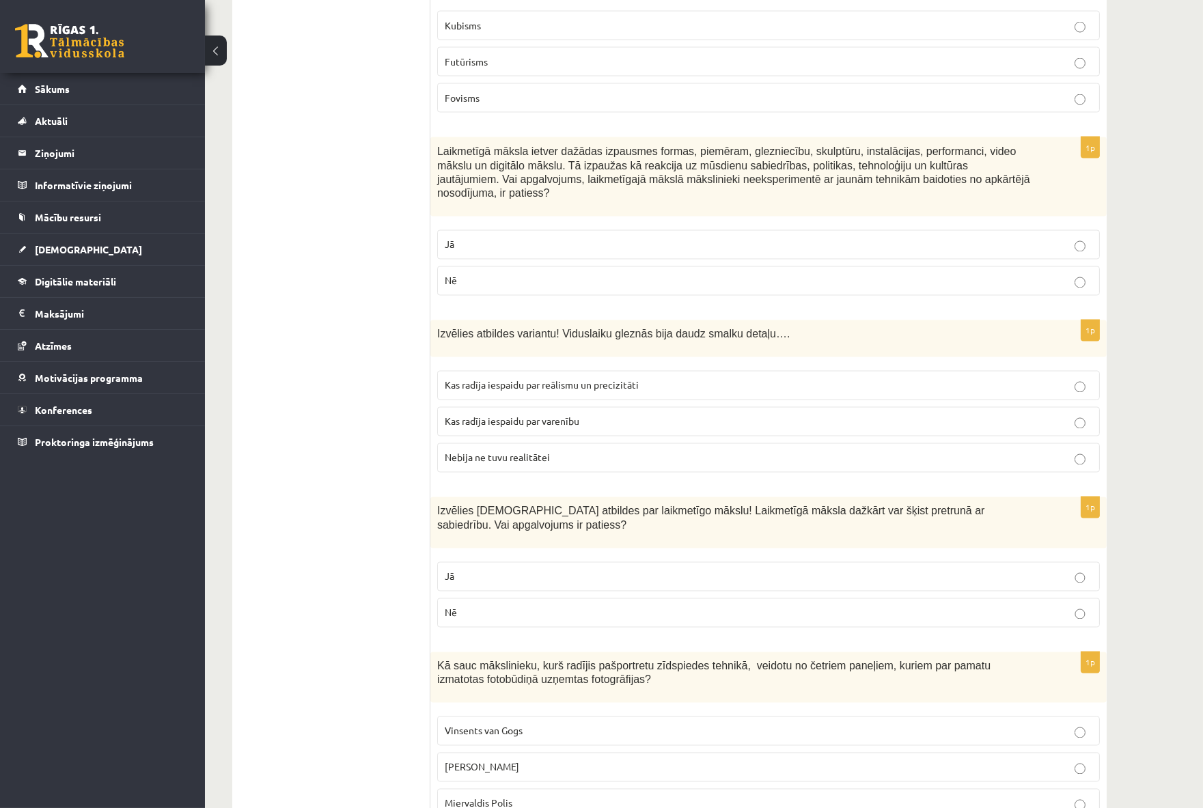
click at [483, 379] on p "Kas radīja iespaidu par reālismu un precizitāti" at bounding box center [769, 386] width 648 height 14
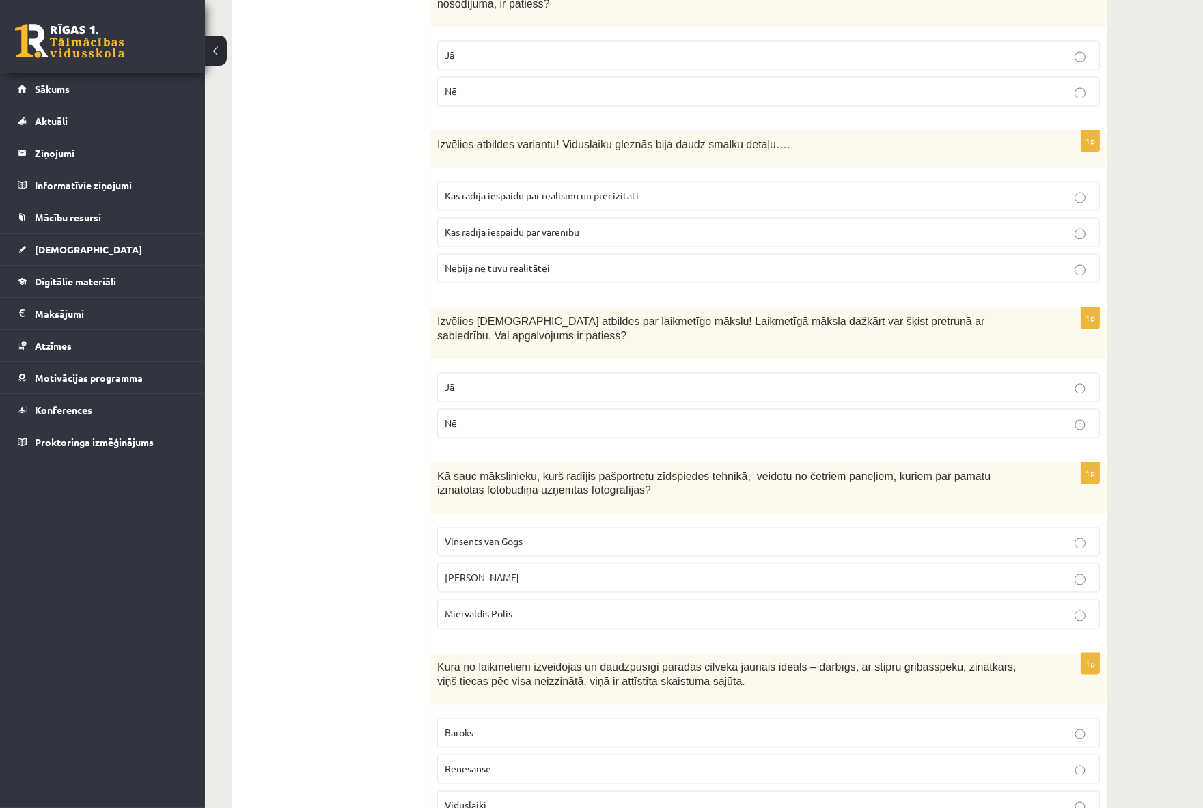
scroll to position [5466, 0]
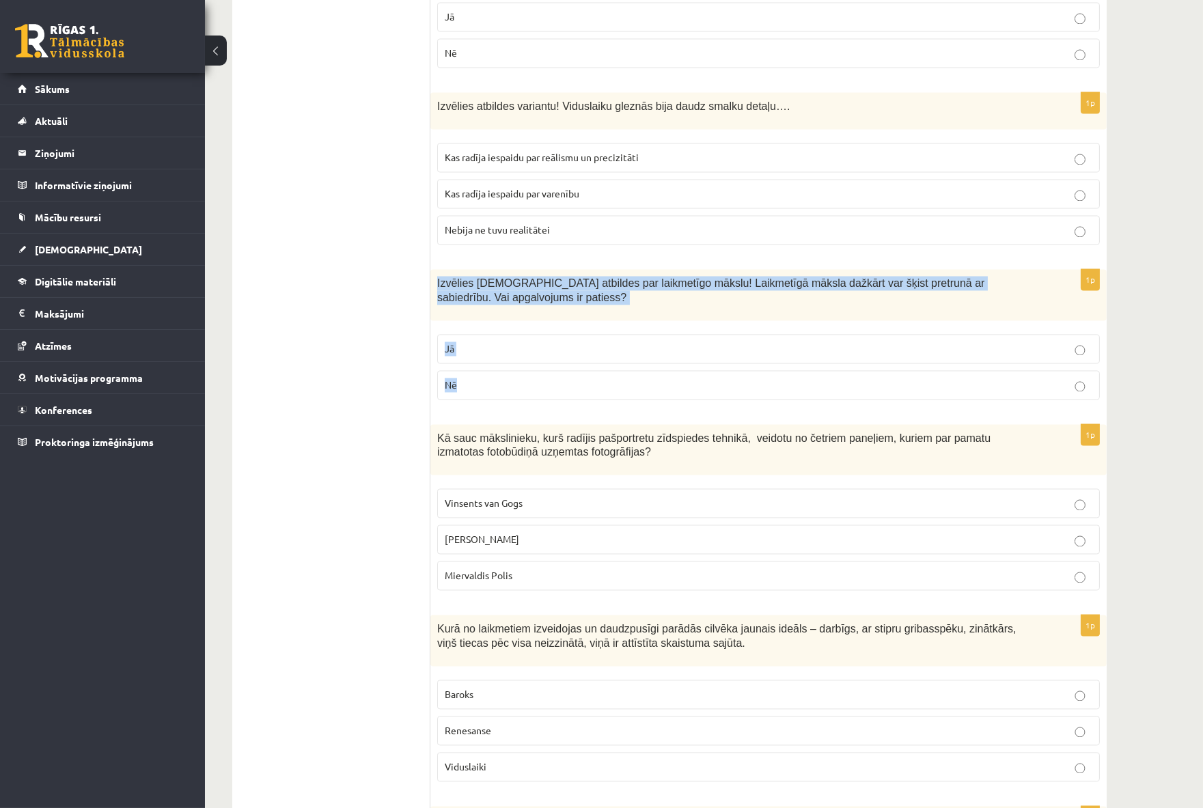
drag, startPoint x: 435, startPoint y: 209, endPoint x: 538, endPoint y: 301, distance: 137.9
click at [538, 301] on div "1p Izvēlies pareizās atbildes par laikmetīgo mākslu! Laikmetīgā māksla dažkārt …" at bounding box center [768, 339] width 676 height 141
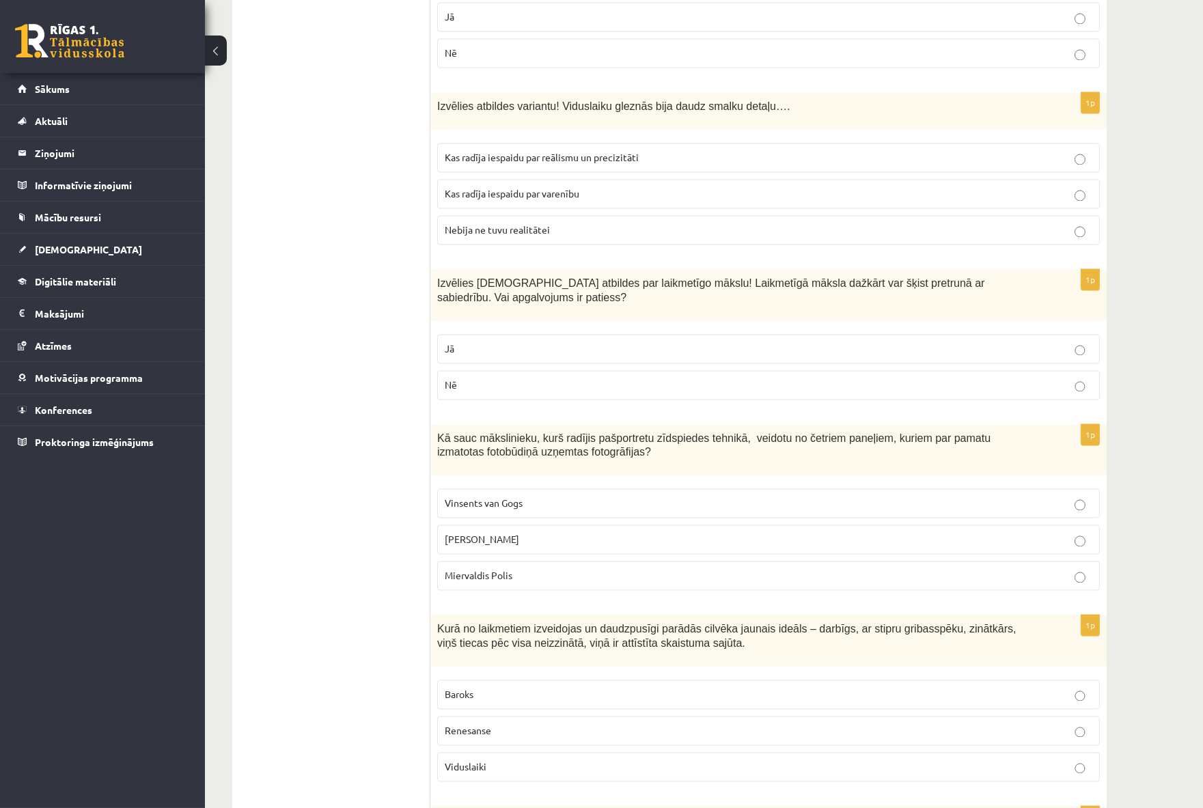
click at [471, 342] on p "Jā" at bounding box center [769, 349] width 648 height 14
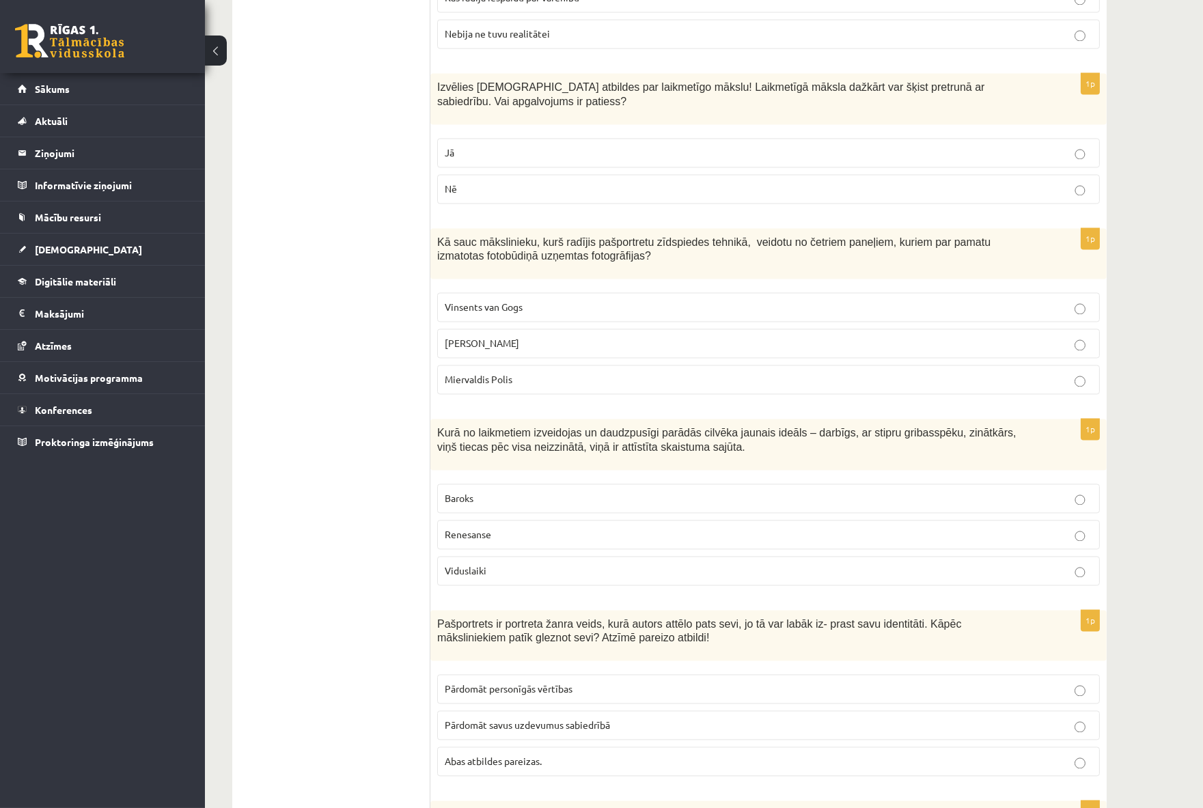
scroll to position [5694, 0]
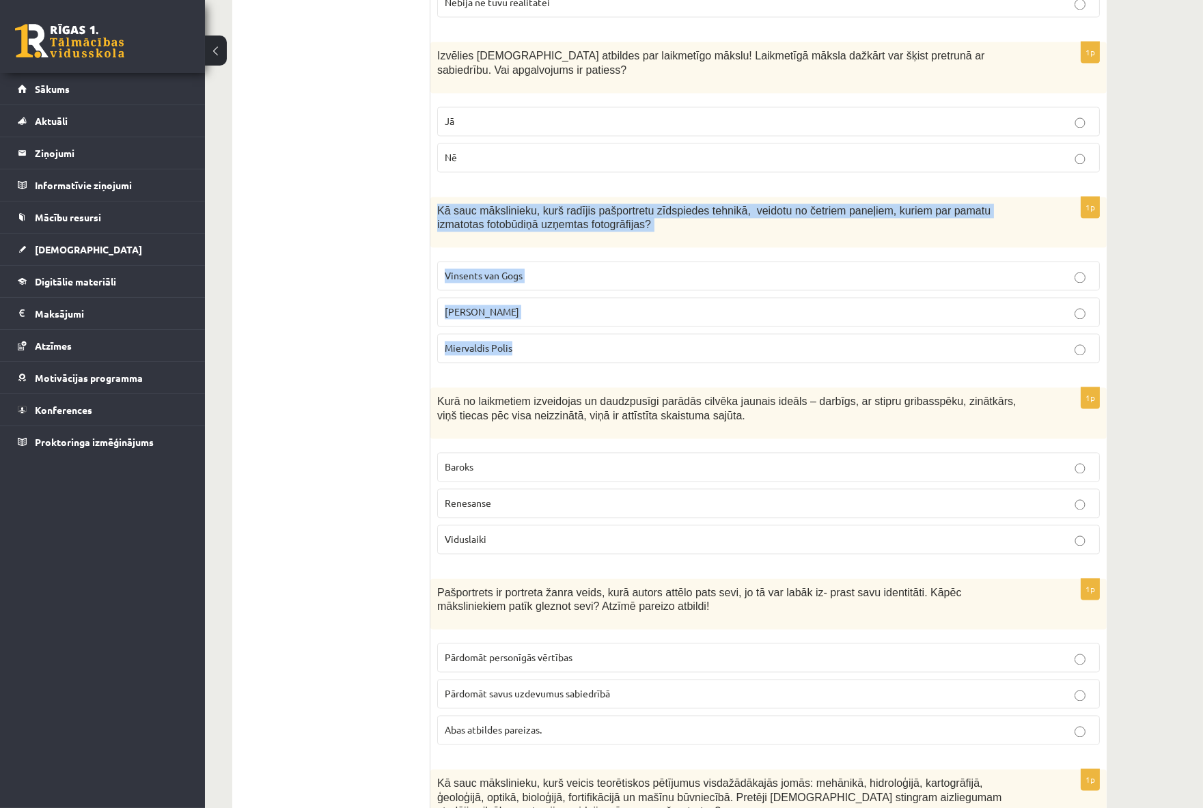
drag, startPoint x: 492, startPoint y: 187, endPoint x: 602, endPoint y: 282, distance: 145.8
click at [602, 282] on div "1p Kā sauc mākslinieku, kurš radījis pašportretu zīdspiedes tehnikā, veidotu no…" at bounding box center [768, 286] width 676 height 178
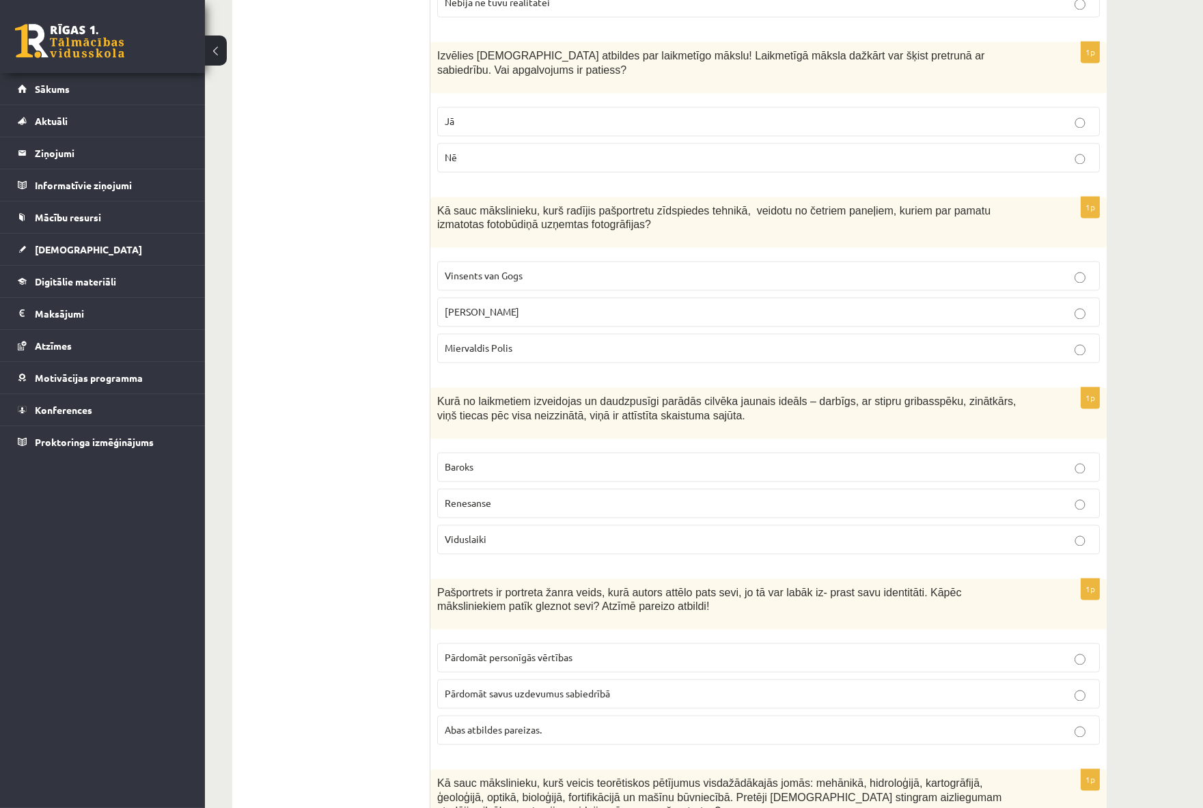
click at [489, 305] on span "Endijs Vorhols" at bounding box center [482, 311] width 74 height 12
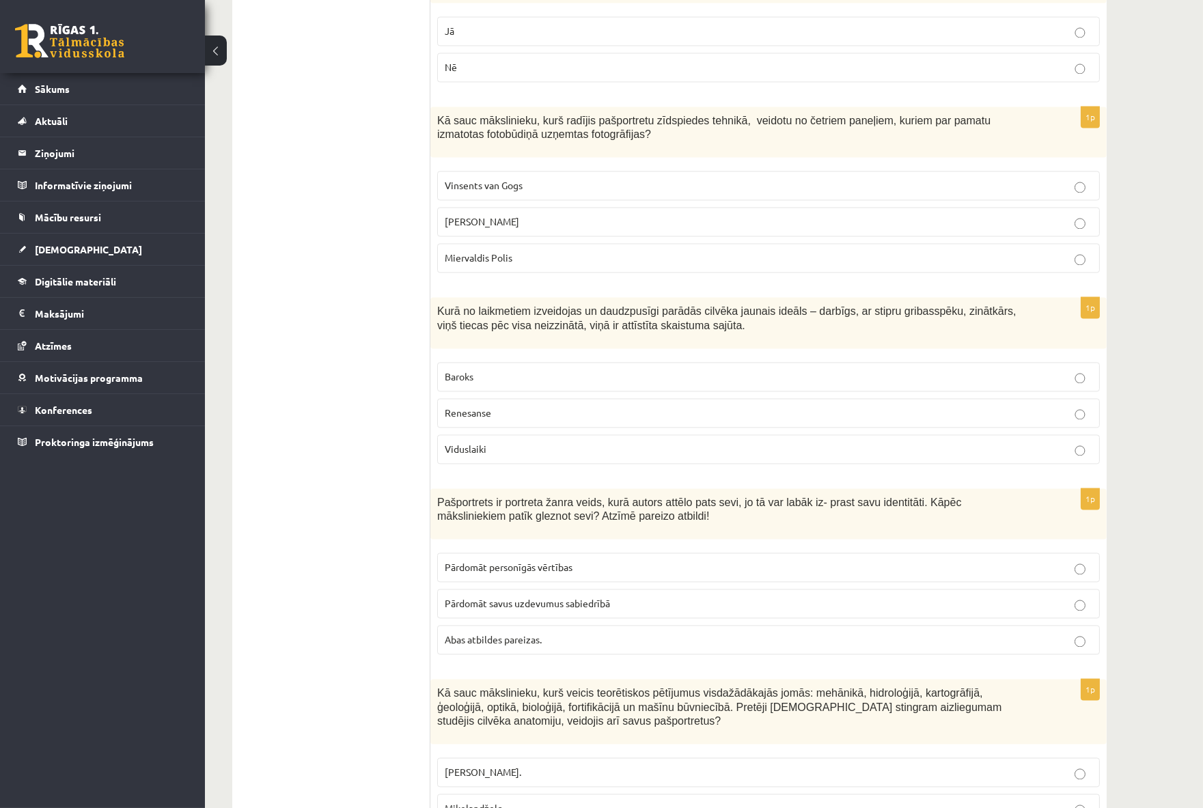
scroll to position [5818, 0]
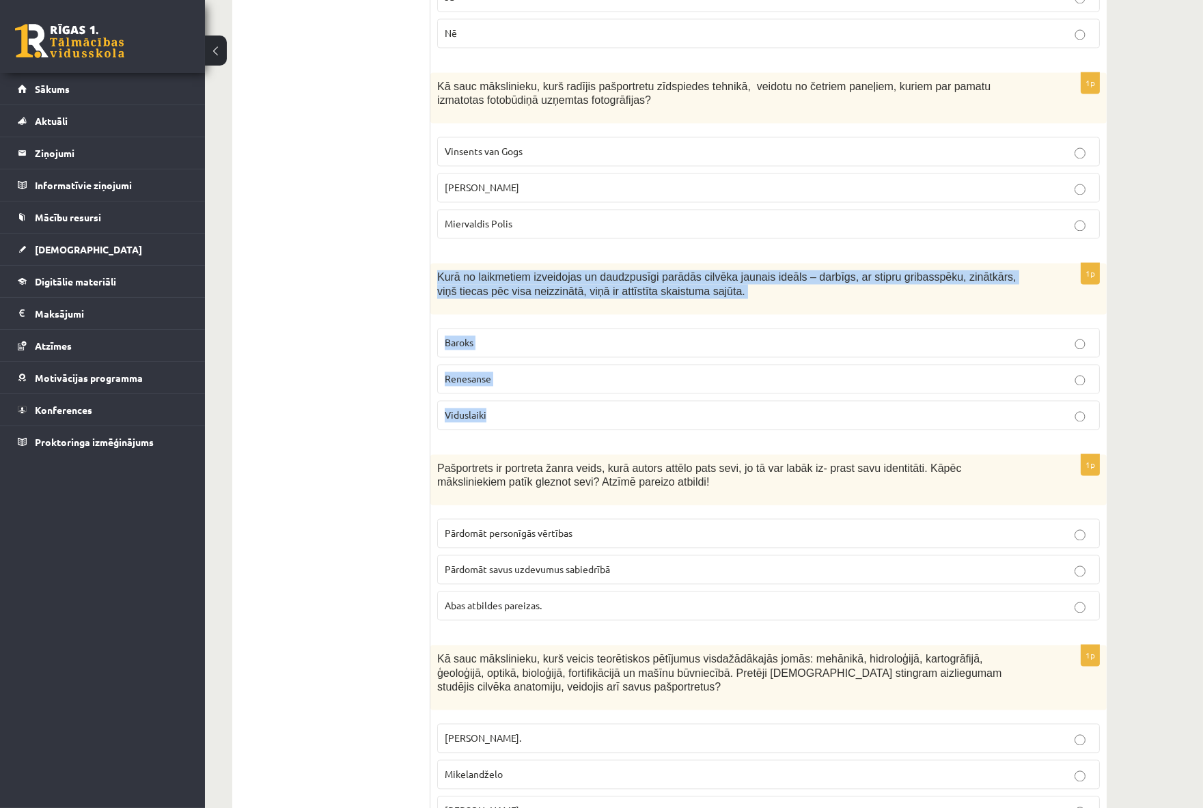
drag, startPoint x: 435, startPoint y: 205, endPoint x: 569, endPoint y: 346, distance: 195.2
click at [569, 346] on div "1p Kurā no laikmetiem izveidojas un daudzpusīgi parādās cilvēka jaunais ideāls …" at bounding box center [768, 352] width 676 height 178
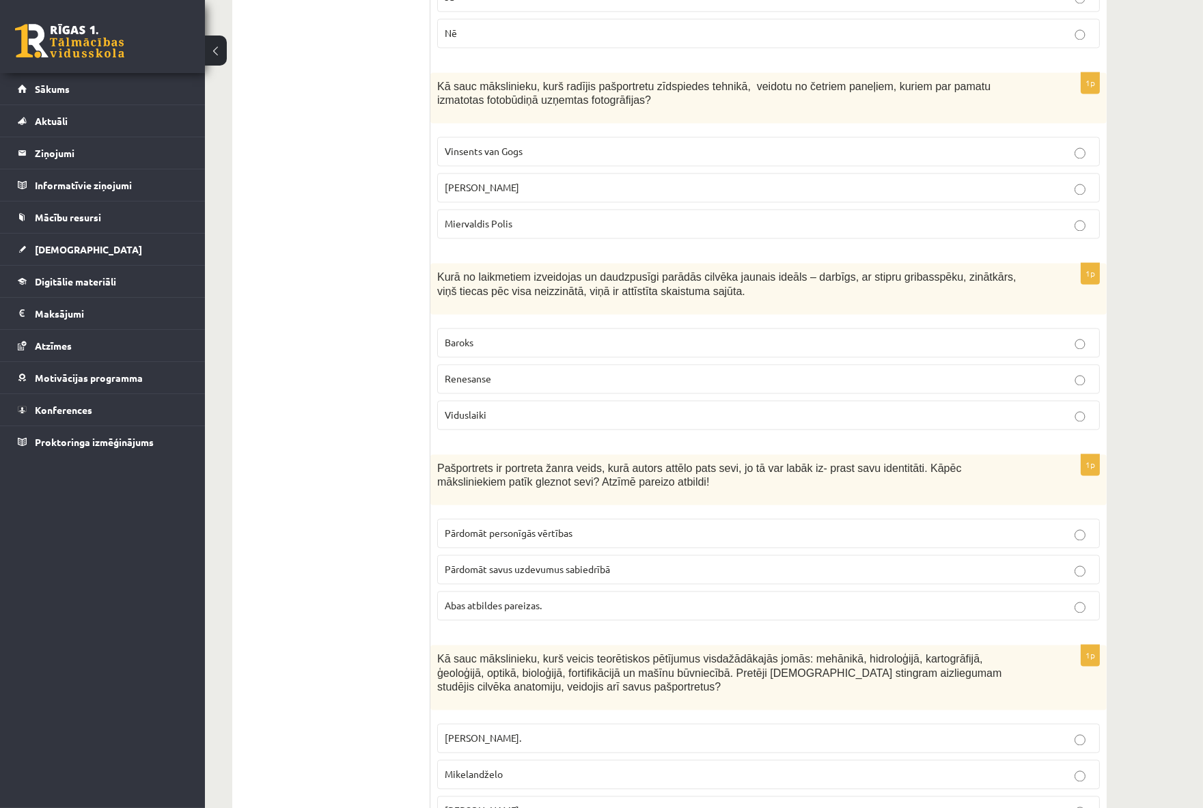
click at [468, 372] on span "Renesanse" at bounding box center [468, 378] width 46 height 12
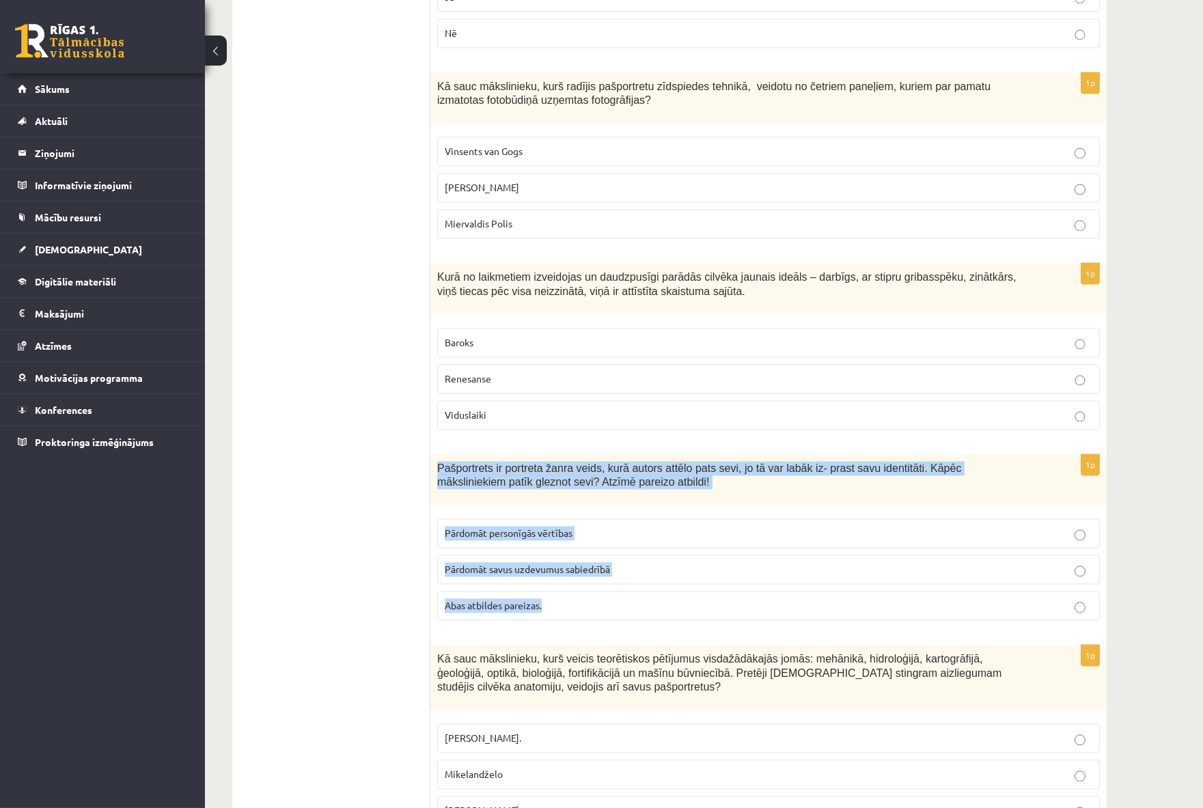
drag, startPoint x: 435, startPoint y: 390, endPoint x: 579, endPoint y: 523, distance: 195.8
click at [579, 523] on div "1p Pašportrets ir portreta žanra veids, kurā autors attēlo pats sevi, jo tā var…" at bounding box center [768, 543] width 676 height 178
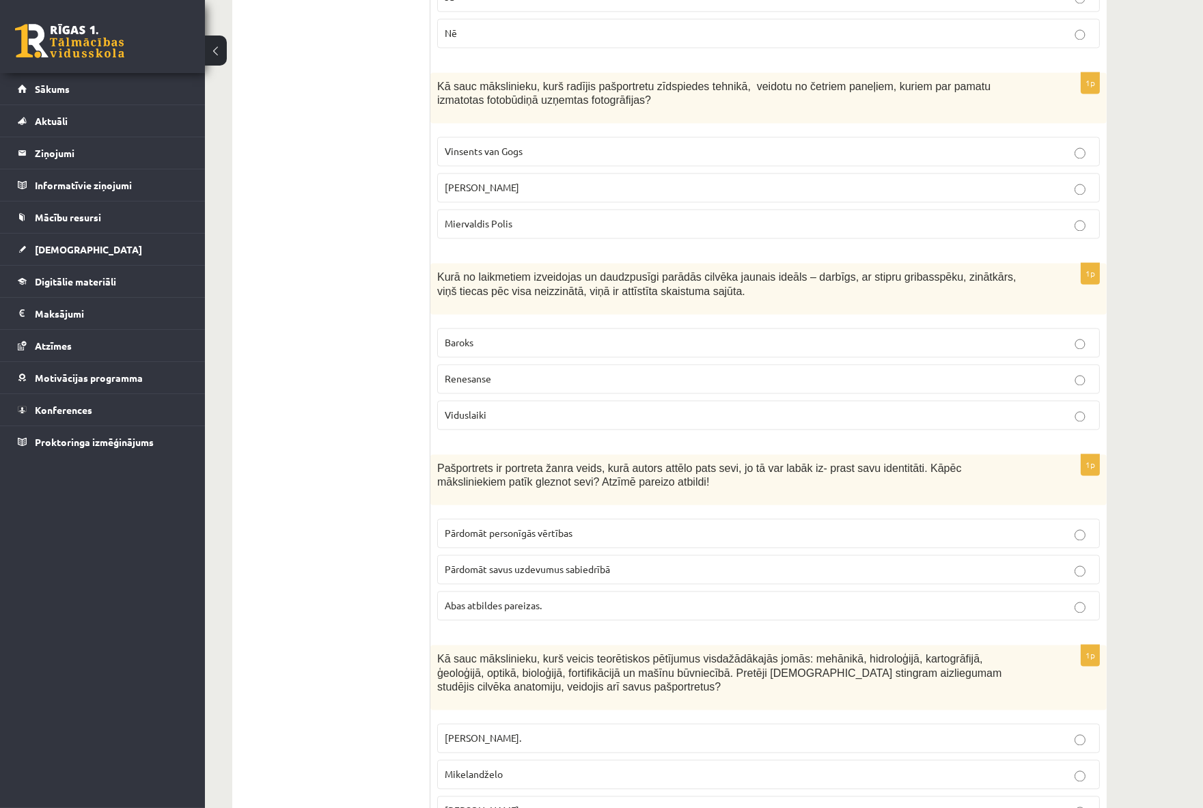
drag, startPoint x: 441, startPoint y: 591, endPoint x: 606, endPoint y: 730, distance: 215.3
click at [606, 730] on div "1p Kā sauc mākslinieku, kurš veicis teorētiskos pētījumus visdažādākajās jomās:…" at bounding box center [768, 740] width 676 height 191
click at [520, 599] on span "Abas atbildes pareizas." at bounding box center [493, 605] width 97 height 12
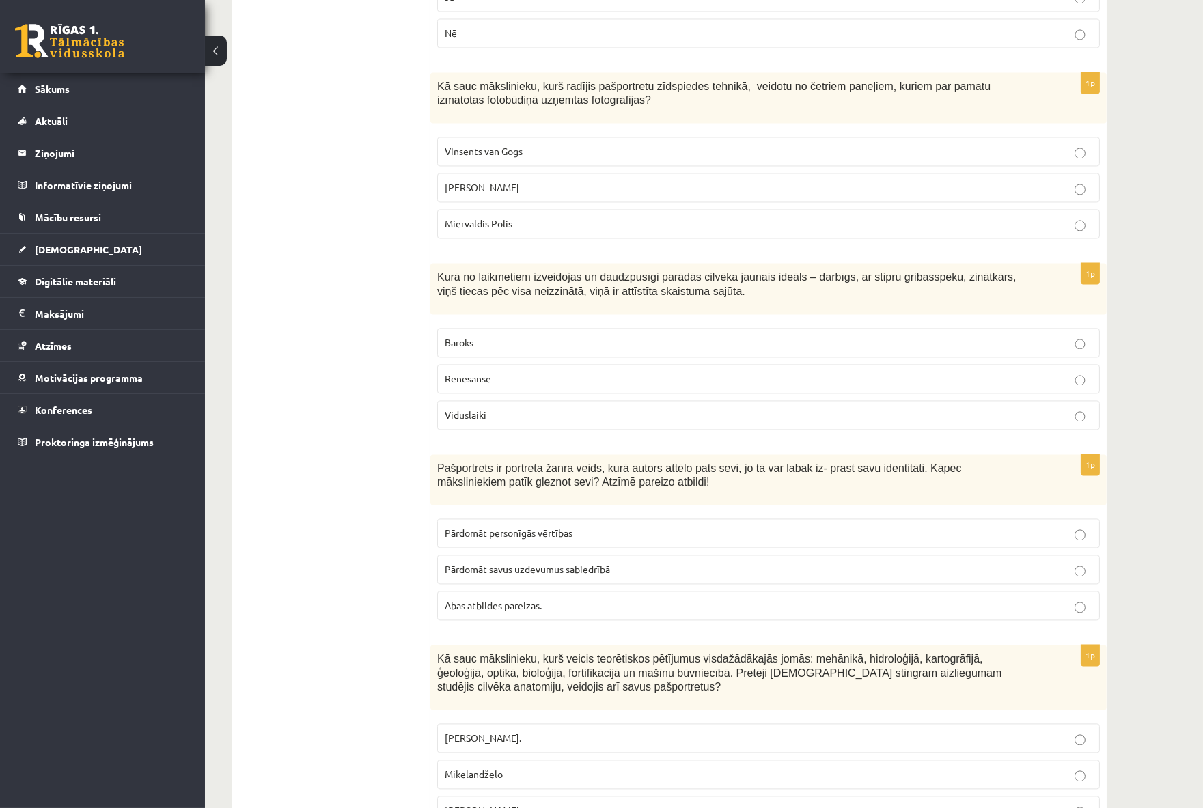
click at [530, 796] on label "Leonardo da Vinči." at bounding box center [768, 810] width 663 height 29
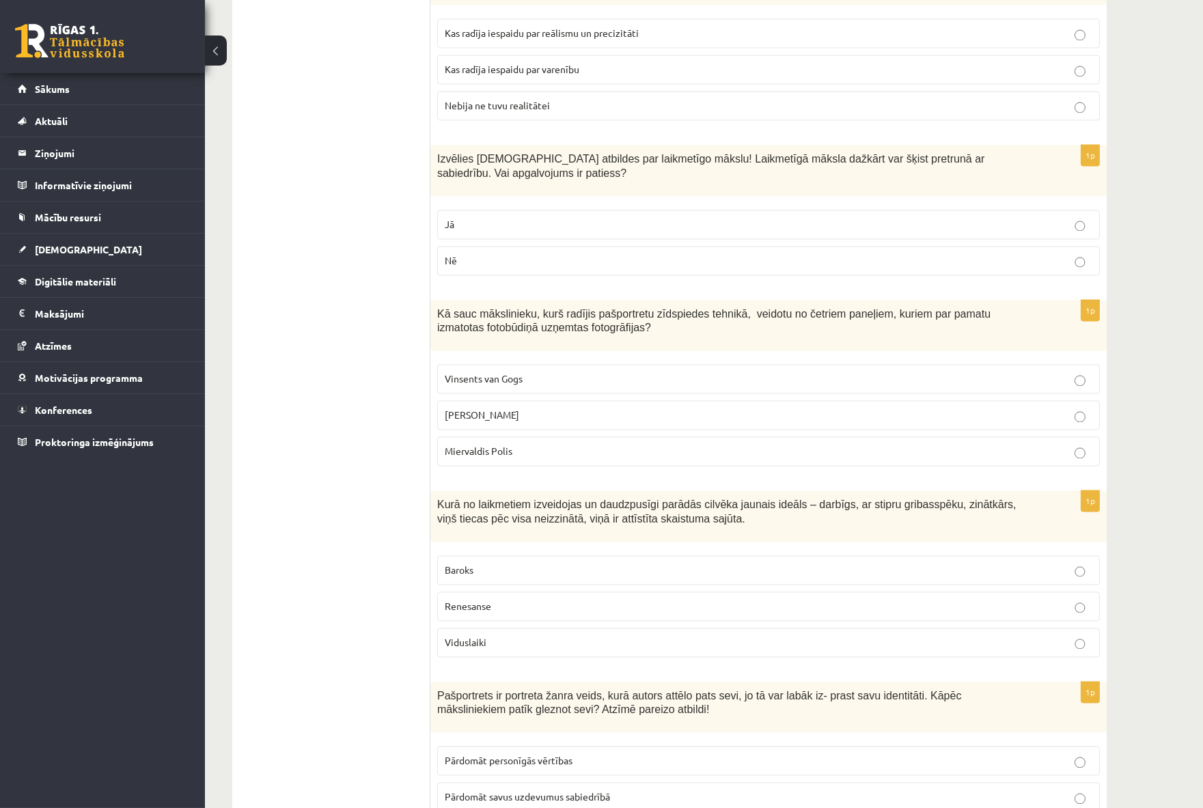
drag, startPoint x: 345, startPoint y: 444, endPoint x: 336, endPoint y: 402, distance: 43.3
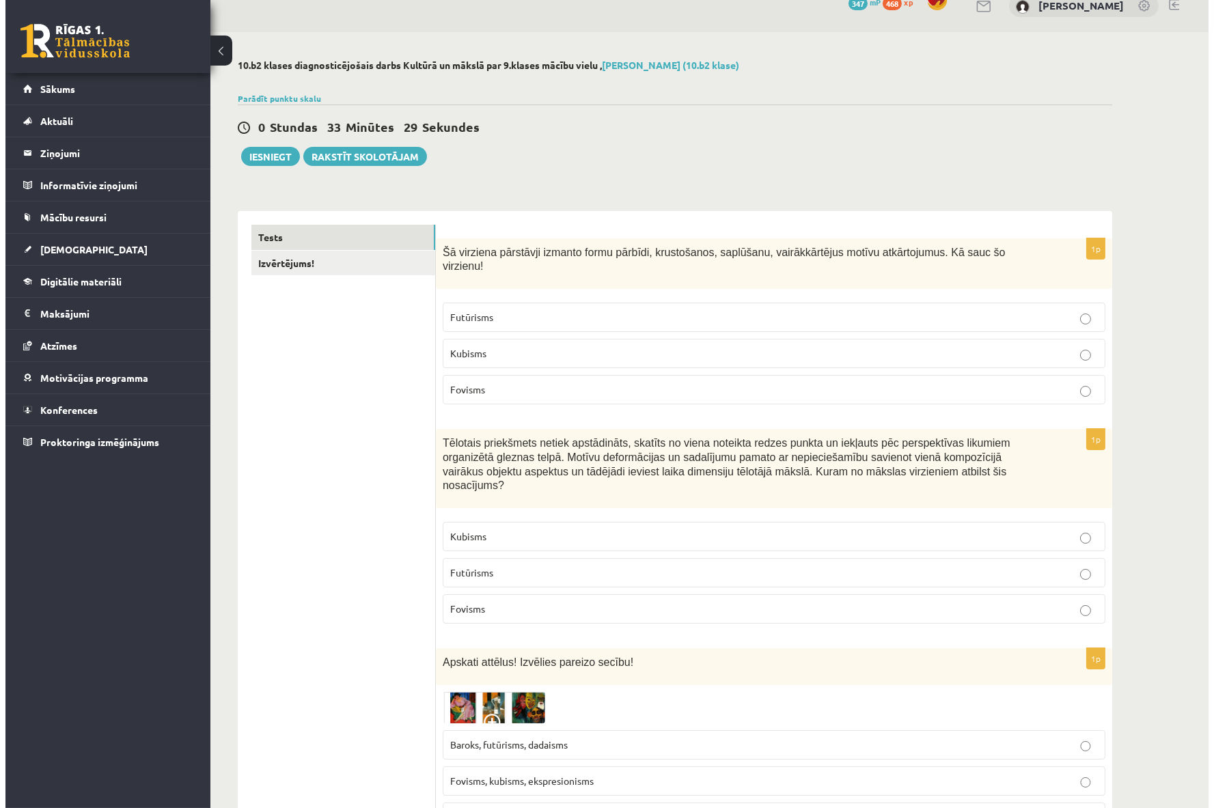
scroll to position [0, 0]
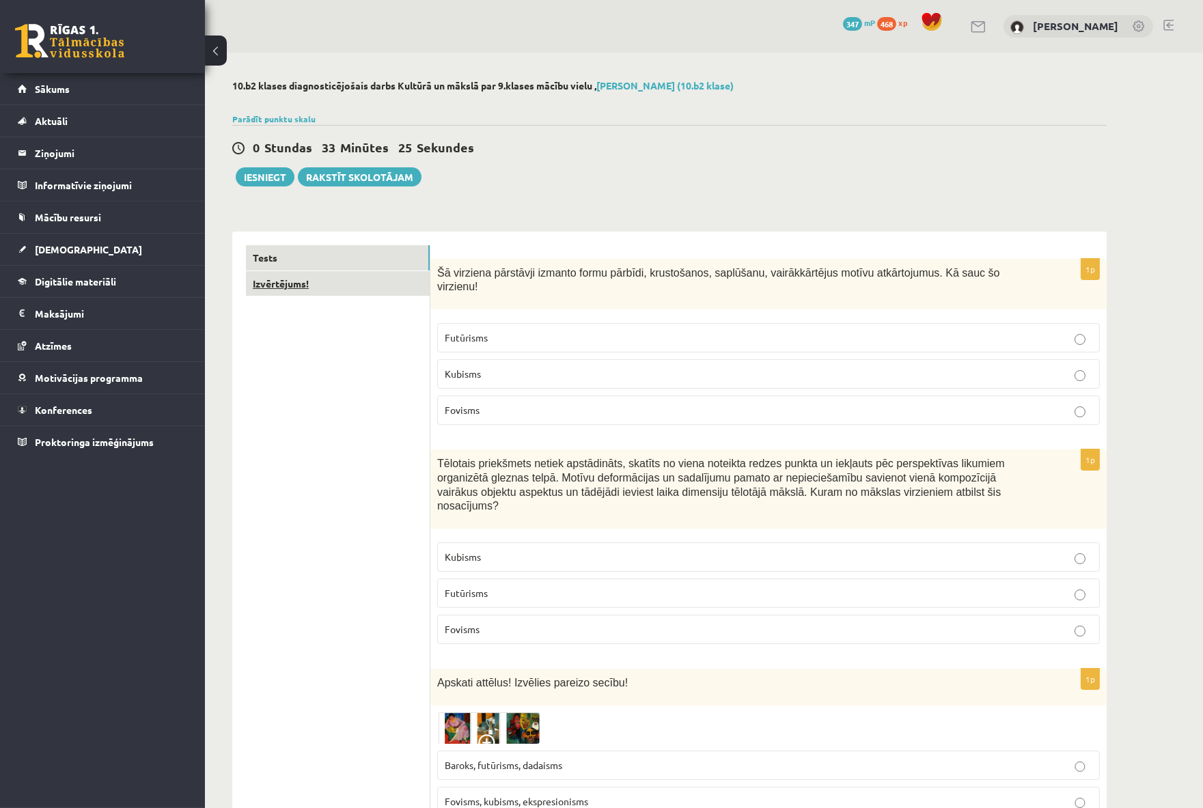
click at [304, 287] on link "Izvērtējums!" at bounding box center [338, 283] width 184 height 25
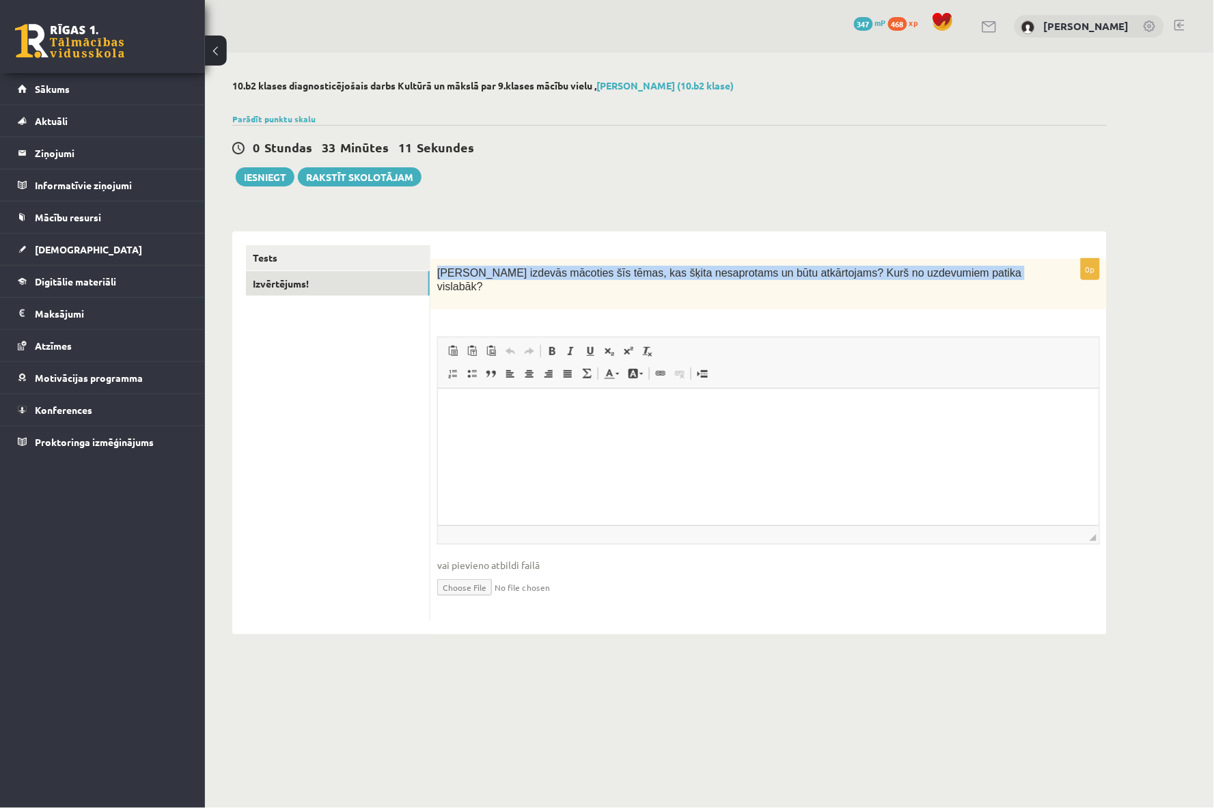
drag, startPoint x: 436, startPoint y: 273, endPoint x: 957, endPoint y: 284, distance: 520.7
click at [957, 284] on div "Kas izdevās mācoties šīs tēmas, kas šķita nesaprotams un būtu atkārtojams? Kurš…" at bounding box center [768, 284] width 676 height 51
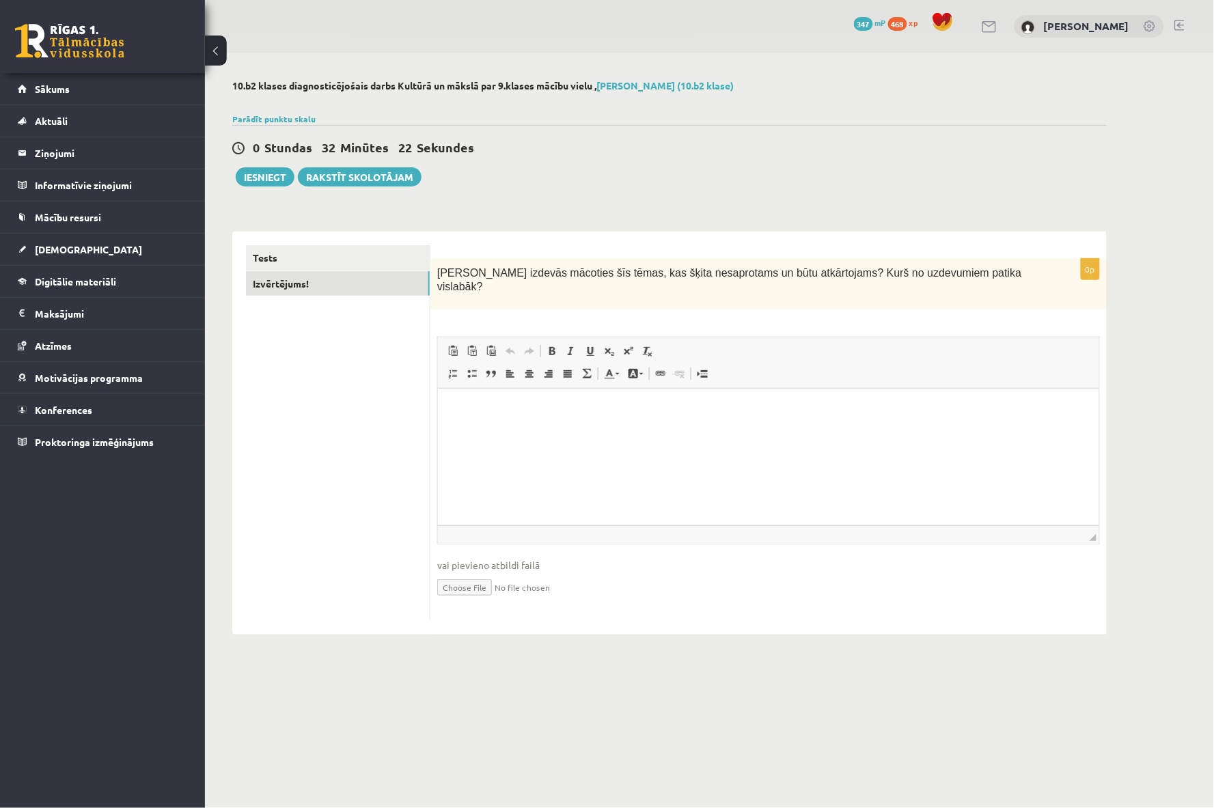
click at [486, 167] on div "0 Stundas 32 Minūtes 22 Sekundes Ieskaite saglabāta! Iesniegt Rakstīt skolotājam" at bounding box center [669, 155] width 875 height 61
click at [529, 430] on html at bounding box center [767, 410] width 661 height 42
click at [272, 174] on button "Iesniegt" at bounding box center [265, 176] width 59 height 19
click at [304, 256] on link "Tests" at bounding box center [338, 257] width 184 height 25
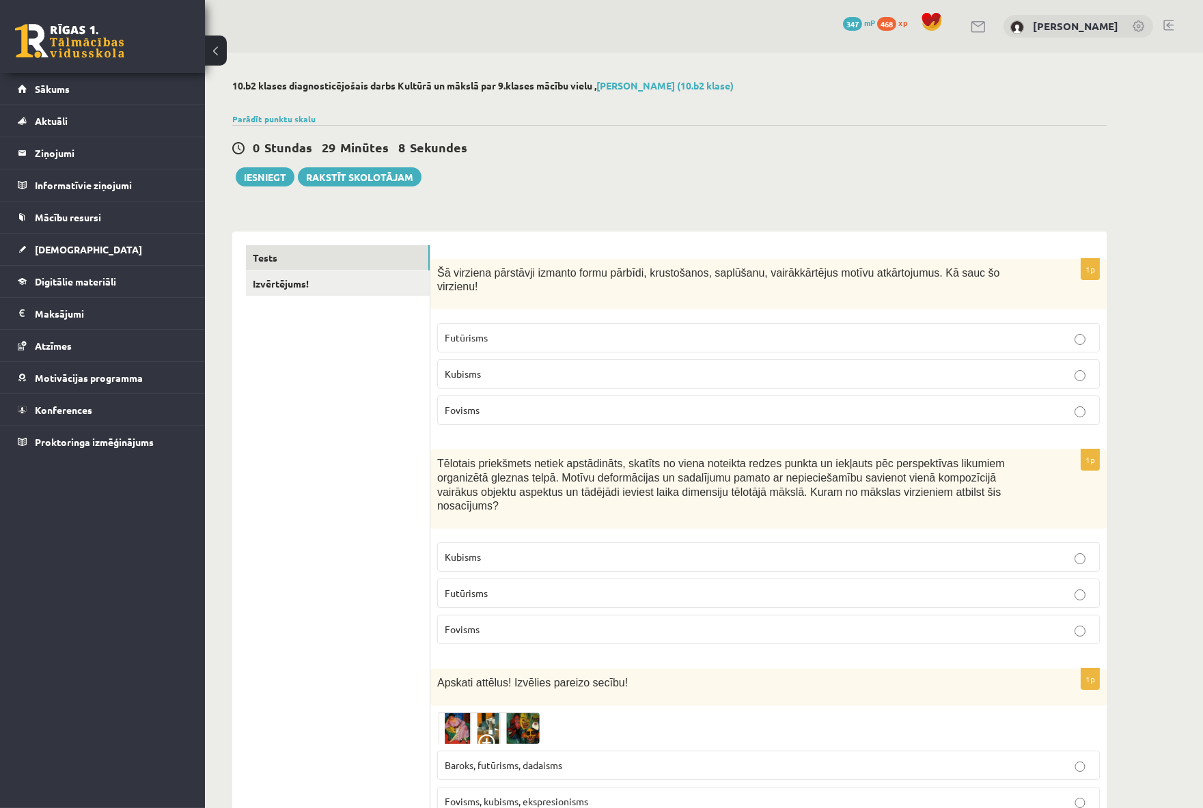
drag, startPoint x: 340, startPoint y: 398, endPoint x: 329, endPoint y: 454, distance: 57.1
click at [260, 174] on button "Iesniegt" at bounding box center [265, 176] width 59 height 19
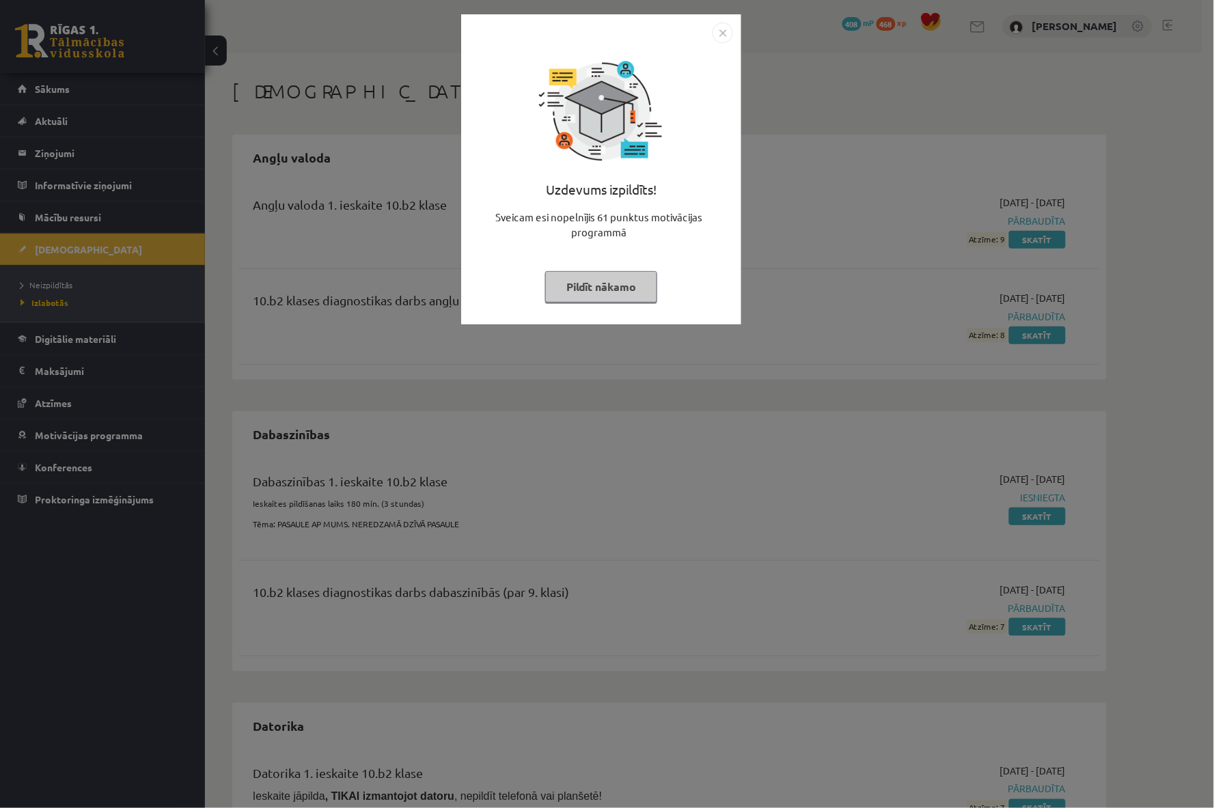
click at [599, 295] on button "Pildīt nākamo" at bounding box center [601, 286] width 112 height 31
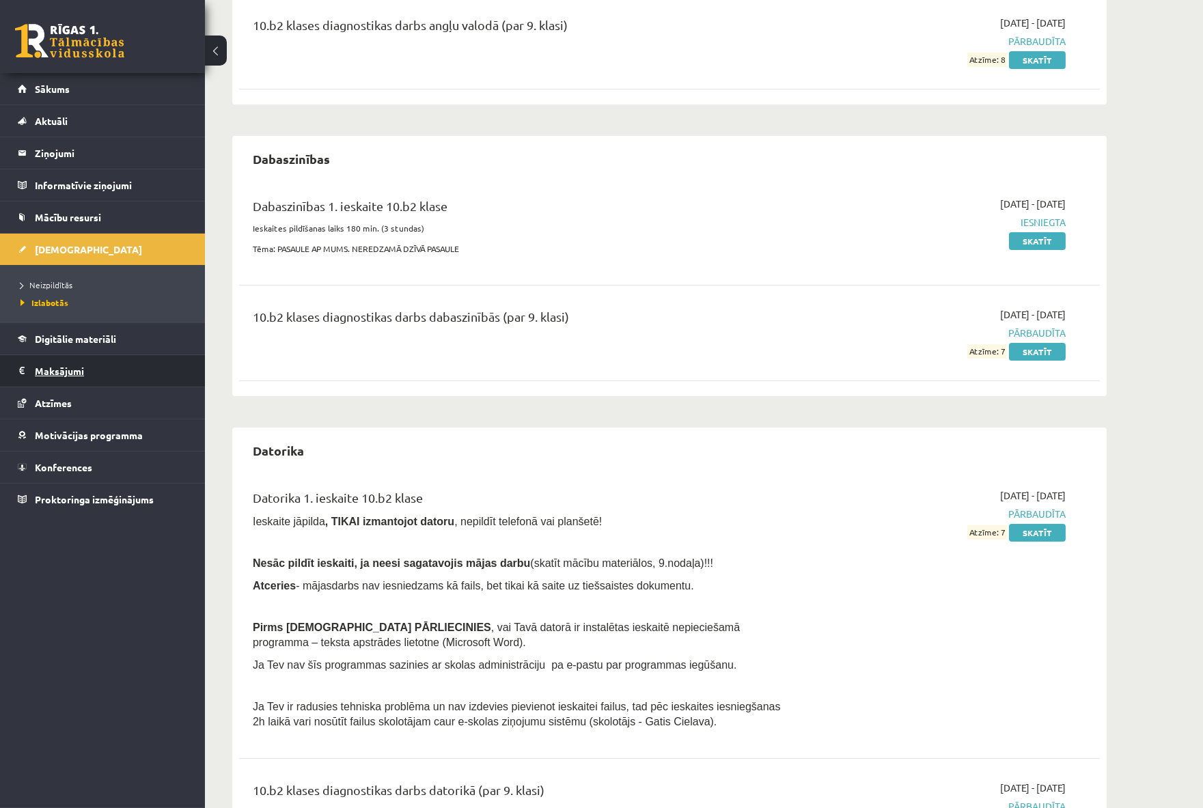
scroll to position [303, 0]
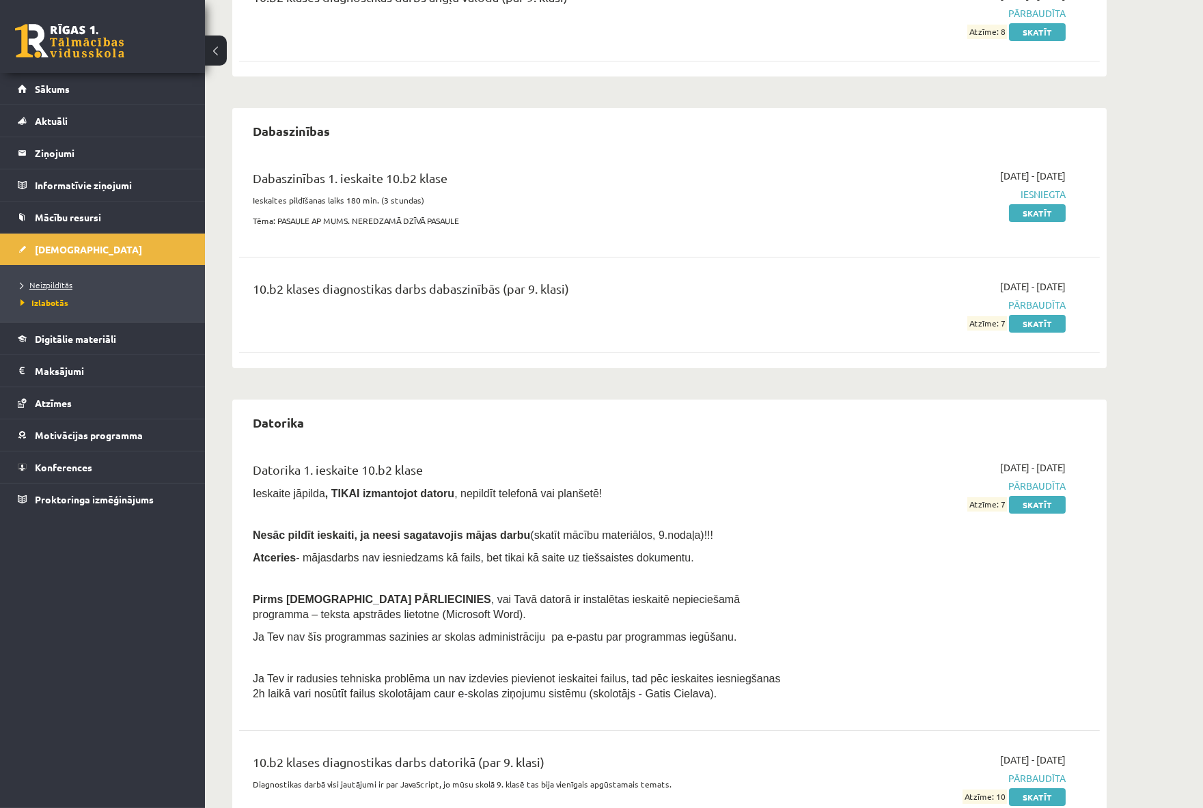
click at [49, 282] on span "Neizpildītās" at bounding box center [46, 284] width 52 height 11
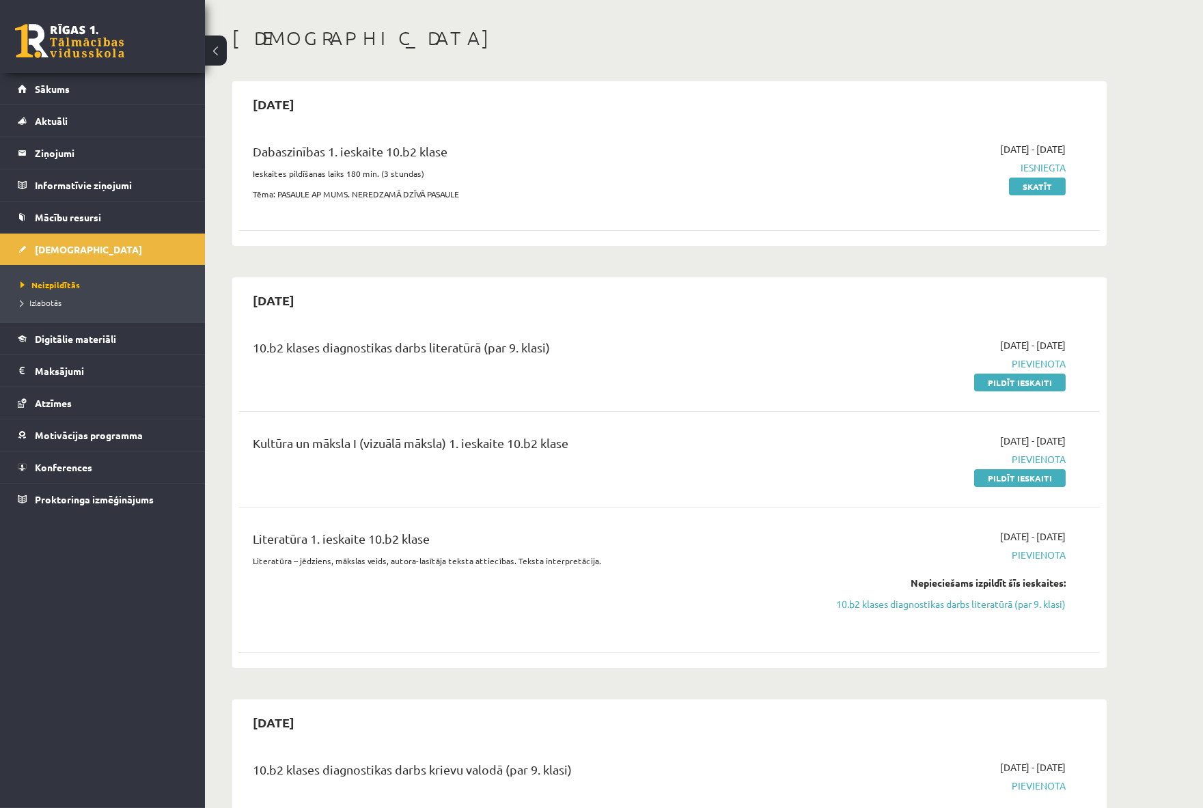
scroll to position [152, 0]
